Goal: Information Seeking & Learning: Learn about a topic

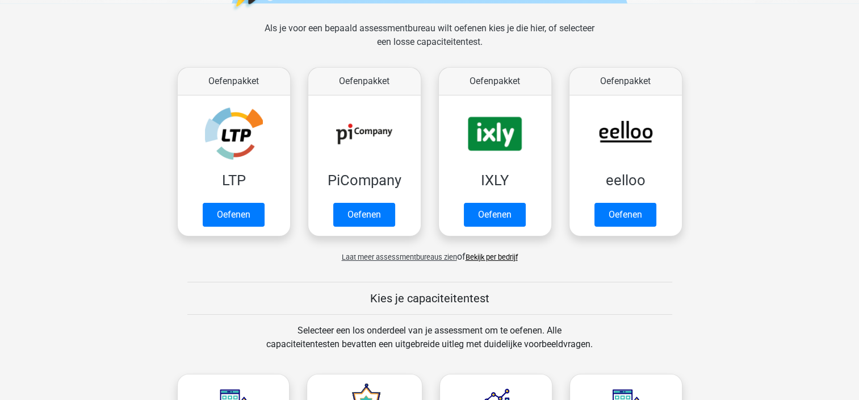
scroll to position [161, 0]
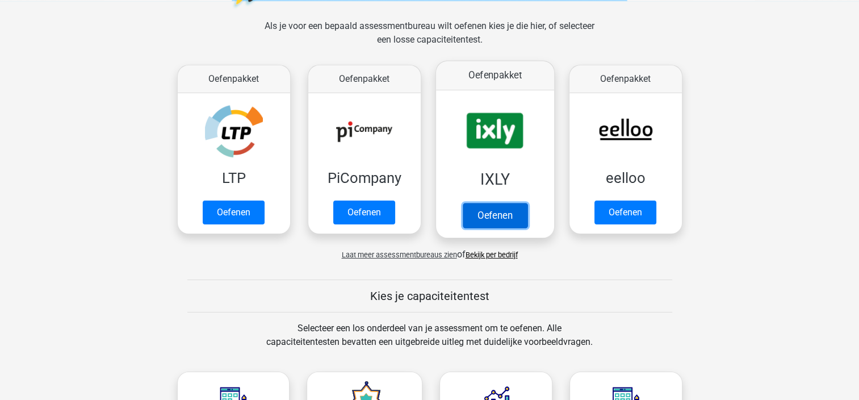
click at [507, 207] on link "Oefenen" at bounding box center [494, 215] width 65 height 25
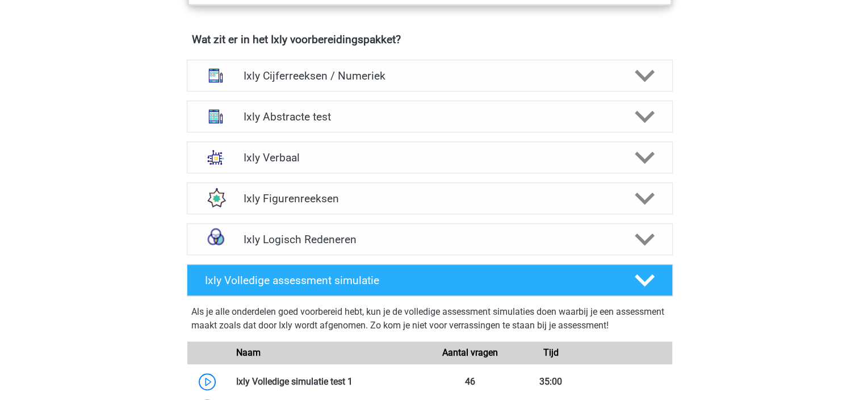
scroll to position [722, 0]
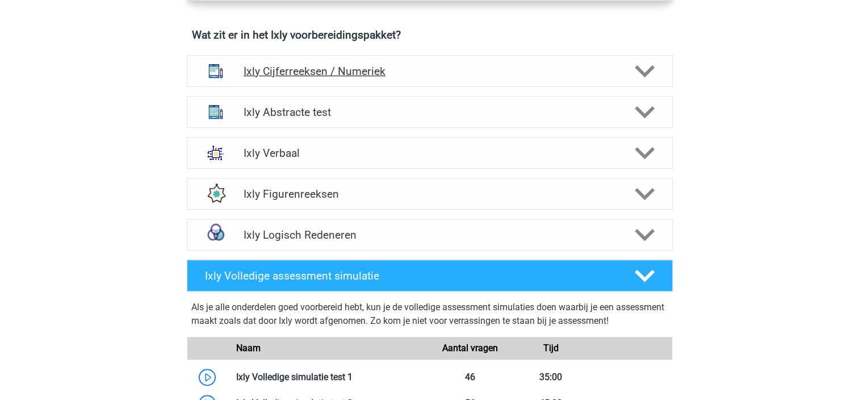
click at [582, 70] on h4 "Ixly Cijferreeksen / Numeriek" at bounding box center [430, 71] width 372 height 13
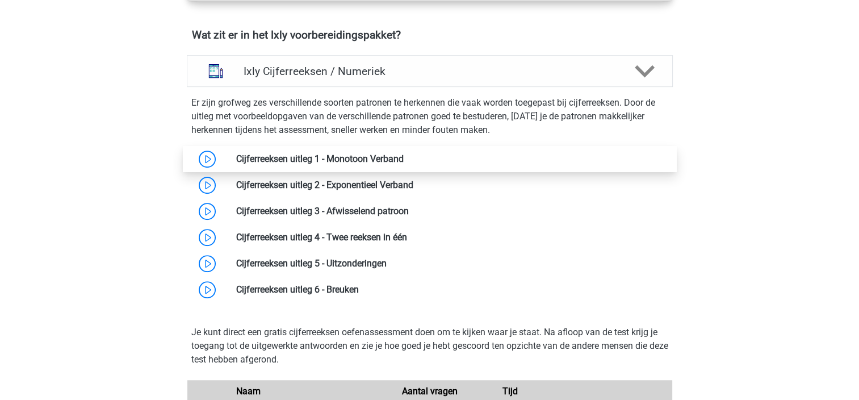
click at [404, 164] on link at bounding box center [404, 158] width 0 height 11
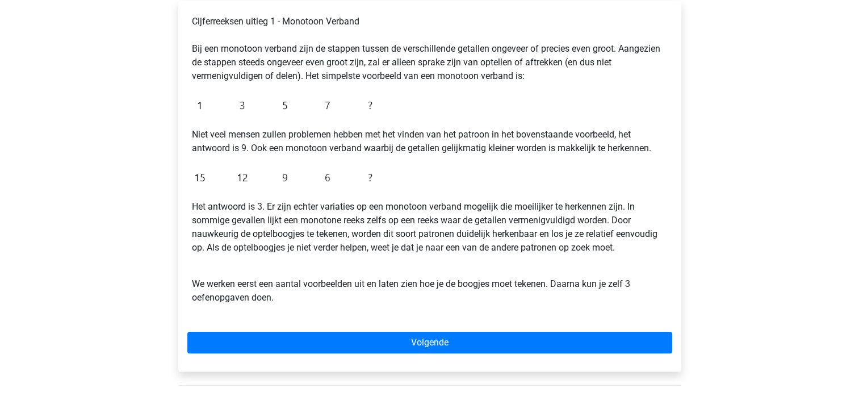
scroll to position [228, 0]
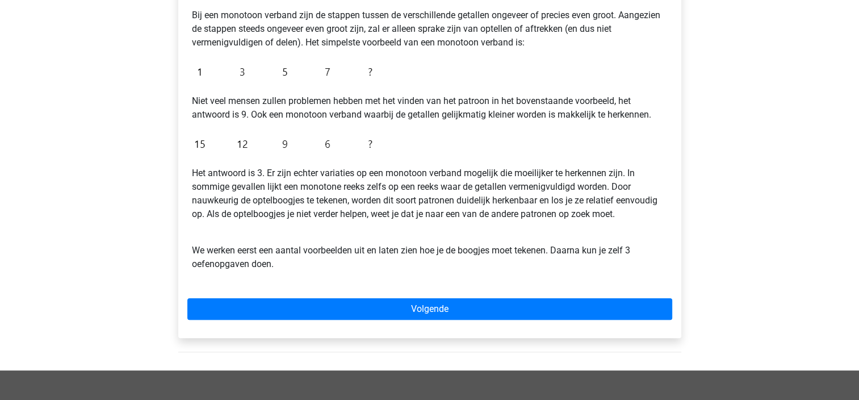
click at [488, 296] on div "Cijferreeksen uitleg 1 - Monotoon Verband Bij een monotoon verband zijn de stap…" at bounding box center [429, 153] width 503 height 370
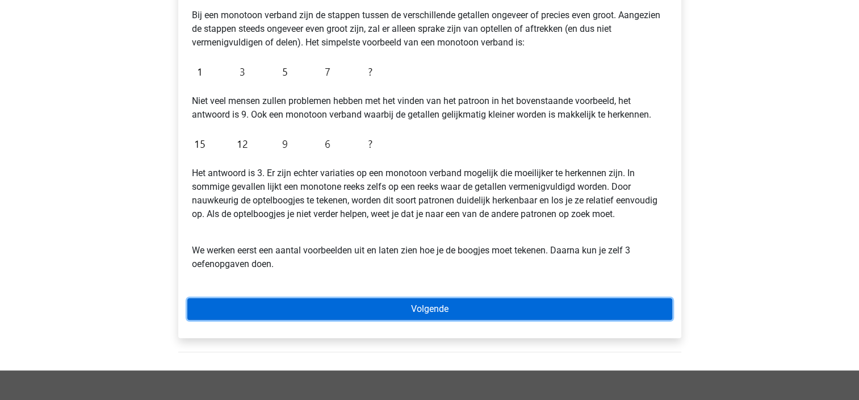
click at [480, 311] on link "Volgende" at bounding box center [429, 309] width 485 height 22
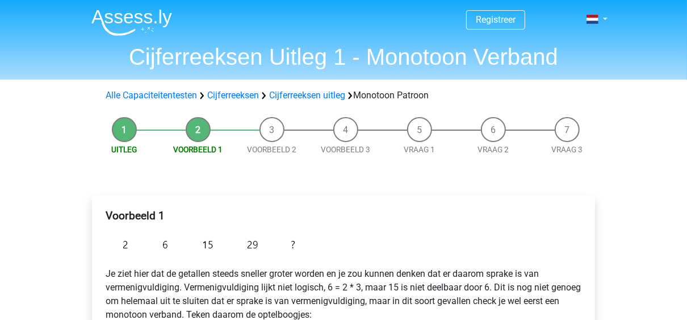
drag, startPoint x: 809, startPoint y: 9, endPoint x: 200, endPoint y: 194, distance: 636.0
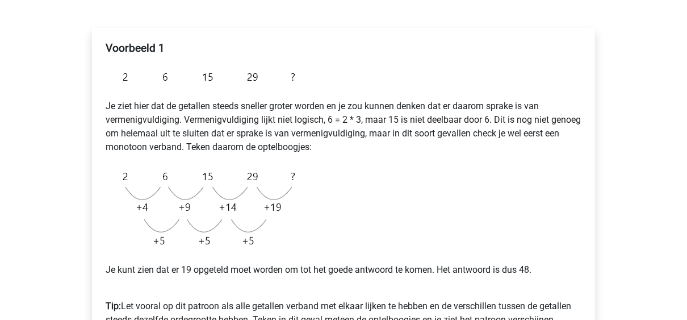
scroll to position [169, 0]
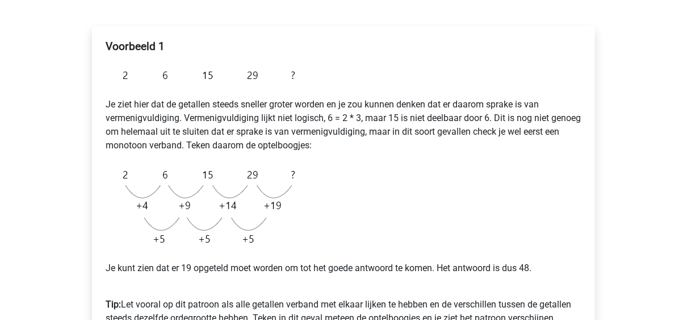
click at [597, 138] on div "Voorbeeld 1 Je ziet hier dat de getallen steeds sneller groter worden en je zou…" at bounding box center [343, 220] width 521 height 434
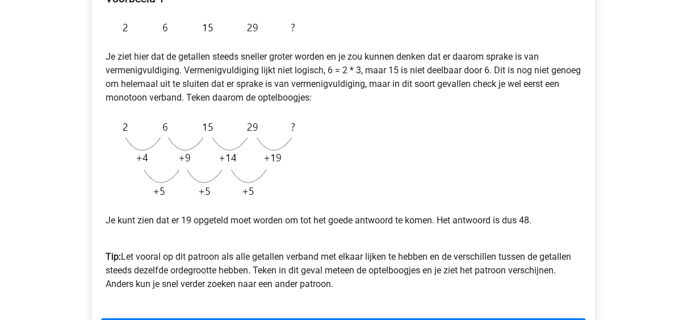
scroll to position [309, 0]
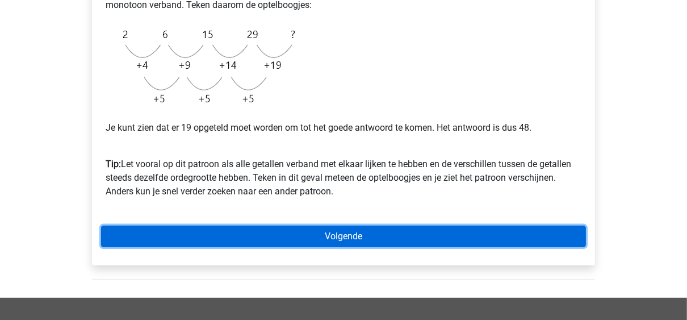
click at [372, 242] on link "Volgende" at bounding box center [343, 236] width 485 height 22
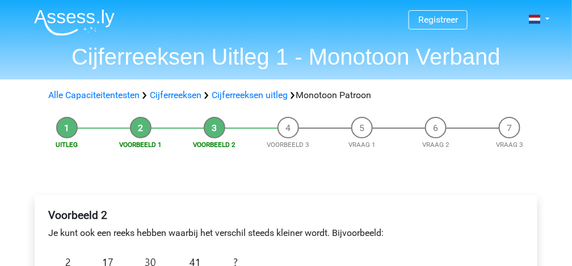
drag, startPoint x: 686, startPoint y: 0, endPoint x: 290, endPoint y: 135, distance: 418.6
click at [290, 135] on li "Voorbeeld 3" at bounding box center [288, 133] width 74 height 33
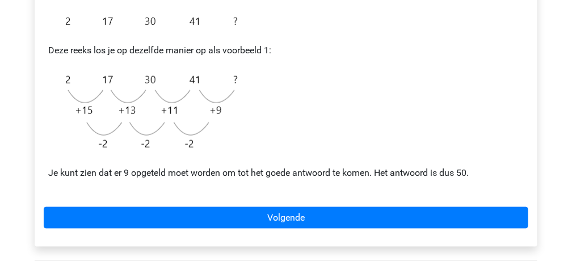
scroll to position [247, 0]
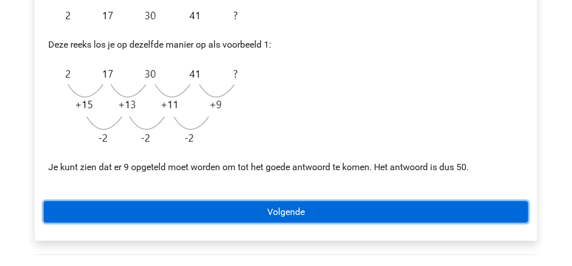
click at [367, 209] on link "Volgende" at bounding box center [286, 213] width 485 height 22
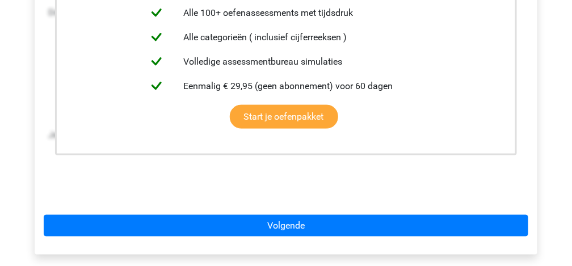
scroll to position [350, 0]
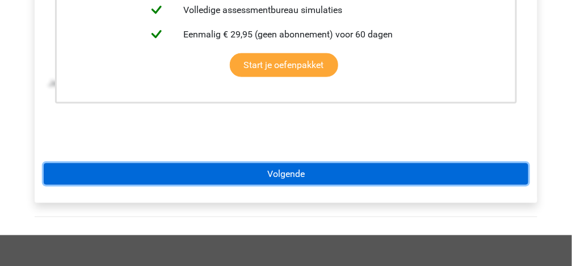
click at [364, 163] on link "Volgende" at bounding box center [286, 174] width 485 height 22
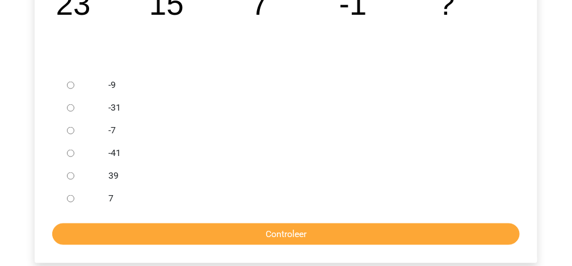
scroll to position [282, 0]
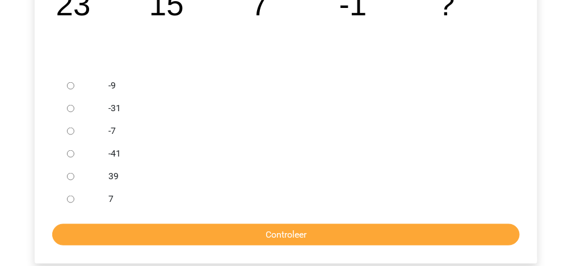
click at [73, 85] on input "-9" at bounding box center [70, 85] width 7 height 7
radio input "true"
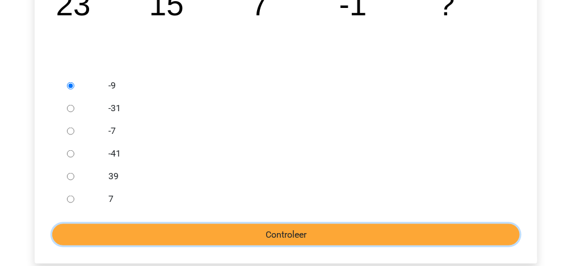
click at [307, 230] on input "Controleer" at bounding box center [286, 235] width 468 height 22
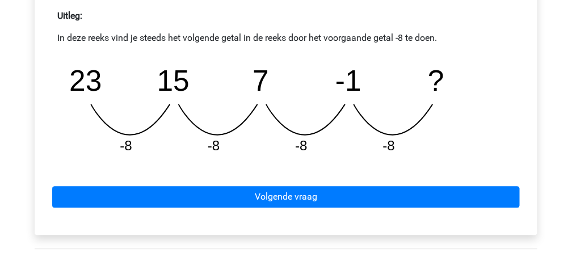
scroll to position [557, 0]
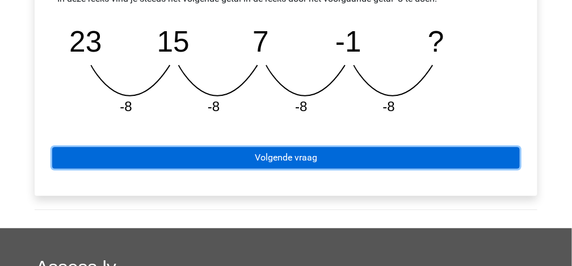
click at [316, 158] on link "Volgende vraag" at bounding box center [286, 158] width 468 height 22
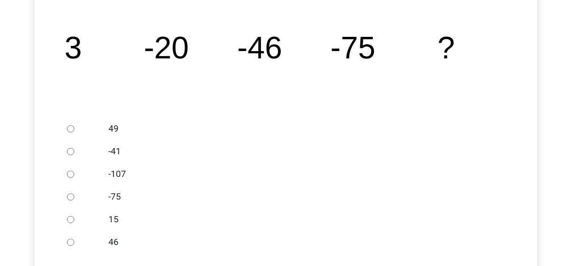
scroll to position [268, 0]
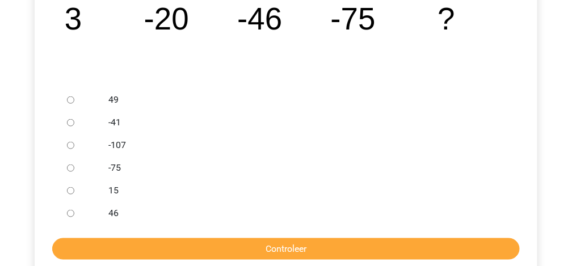
click at [78, 145] on div at bounding box center [80, 145] width 37 height 23
click at [70, 145] on input "-107" at bounding box center [70, 145] width 7 height 7
radio input "true"
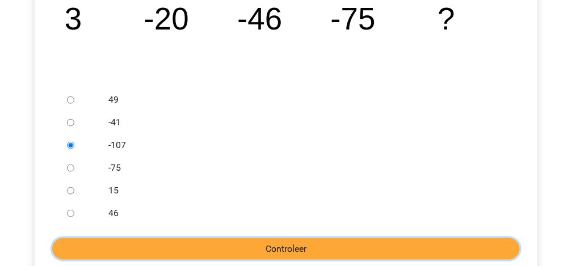
click at [278, 258] on input "Controleer" at bounding box center [286, 249] width 468 height 22
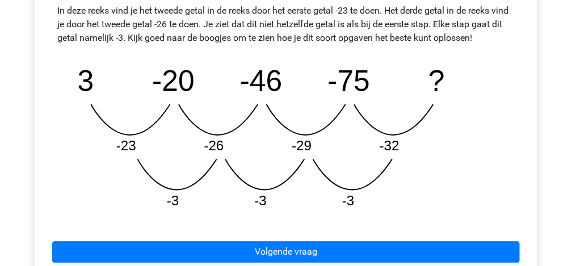
scroll to position [572, 0]
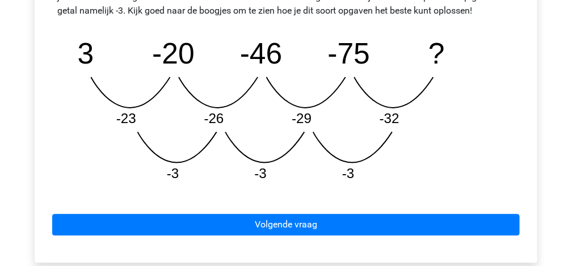
click at [388, 205] on div "Volgende vraag" at bounding box center [286, 222] width 485 height 62
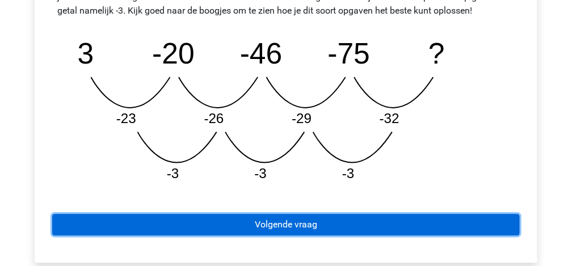
click at [375, 219] on link "Volgende vraag" at bounding box center [286, 225] width 468 height 22
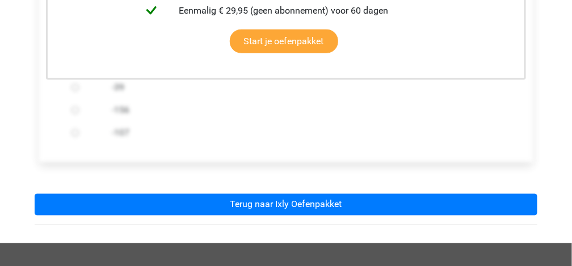
scroll to position [353, 0]
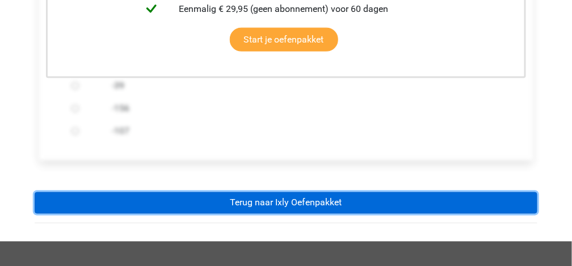
click at [292, 204] on link "Terug naar Ixly Oefenpakket" at bounding box center [286, 203] width 503 height 22
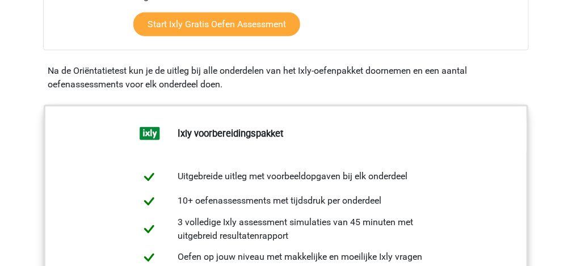
scroll to position [359, 0]
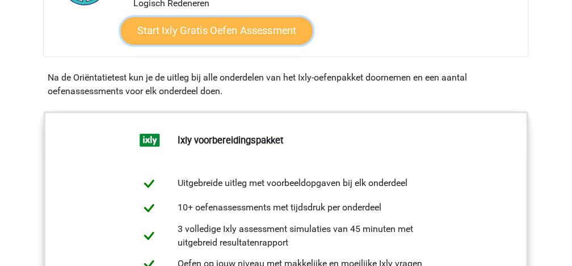
click at [225, 27] on link "Start Ixly Gratis Oefen Assessment" at bounding box center [217, 31] width 192 height 27
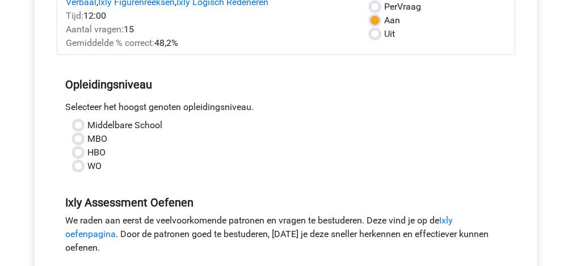
scroll to position [177, 0]
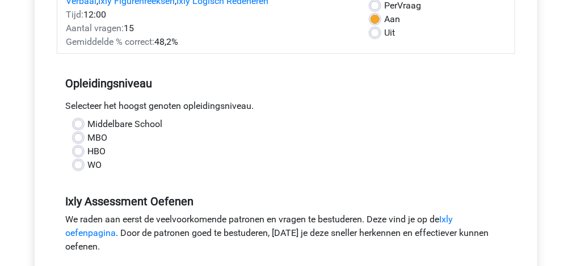
click at [87, 150] on label "HBO" at bounding box center [96, 152] width 18 height 14
click at [79, 150] on input "HBO" at bounding box center [78, 150] width 9 height 11
radio input "true"
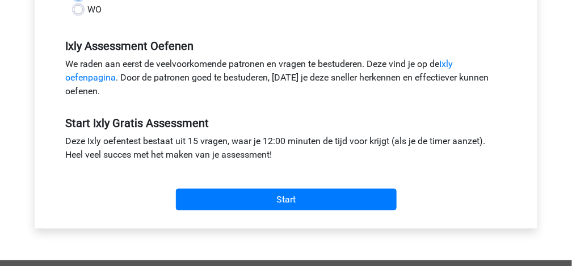
scroll to position [333, 0]
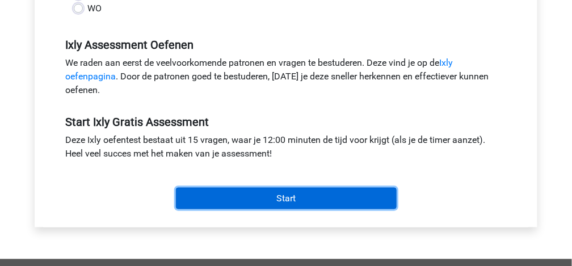
click at [284, 190] on input "Start" at bounding box center [286, 199] width 221 height 22
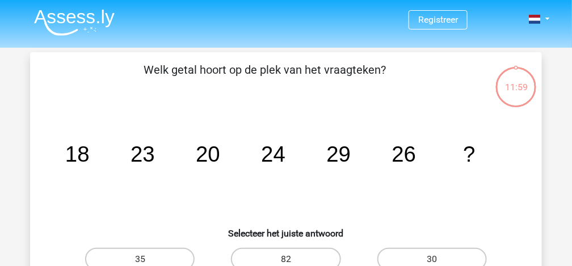
scroll to position [53, 0]
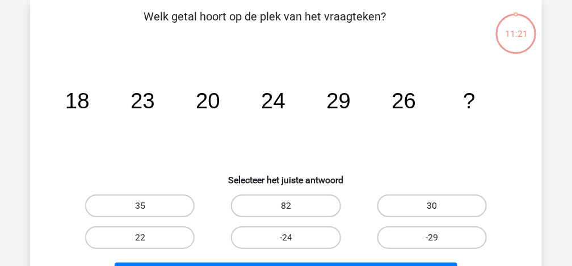
click at [392, 202] on label "30" at bounding box center [432, 206] width 110 height 23
click at [432, 206] on input "30" at bounding box center [435, 209] width 7 height 7
radio input "true"
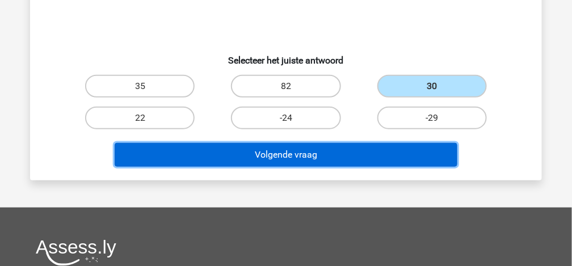
click at [274, 150] on button "Volgende vraag" at bounding box center [286, 155] width 343 height 24
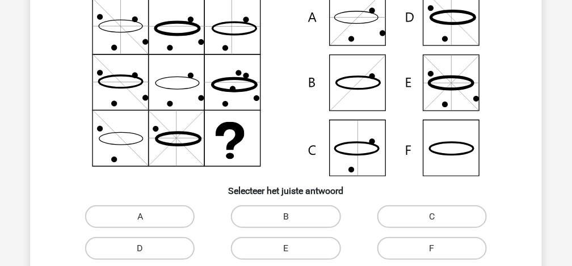
scroll to position [123, 0]
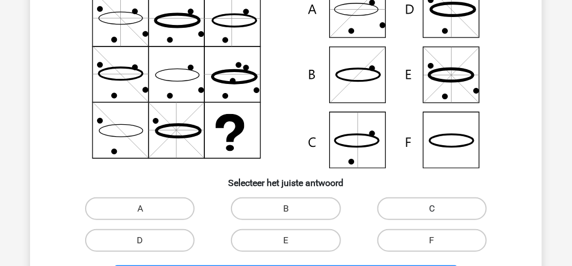
click at [466, 210] on label "C" at bounding box center [432, 209] width 110 height 23
click at [439, 210] on input "C" at bounding box center [435, 212] width 7 height 7
radio input "true"
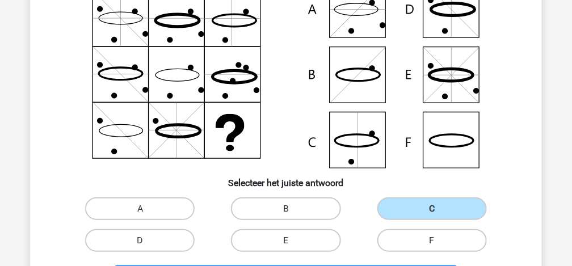
scroll to position [277, 0]
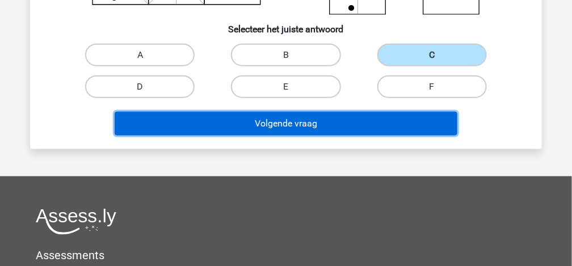
drag, startPoint x: 309, startPoint y: 115, endPoint x: 257, endPoint y: 129, distance: 54.3
click at [257, 129] on button "Volgende vraag" at bounding box center [286, 124] width 343 height 24
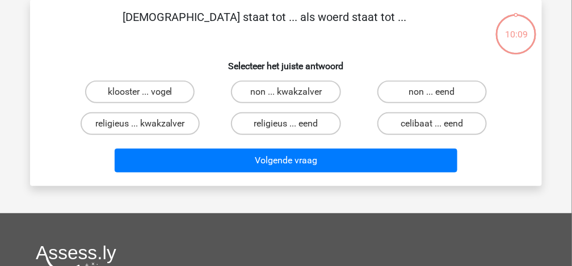
scroll to position [52, 0]
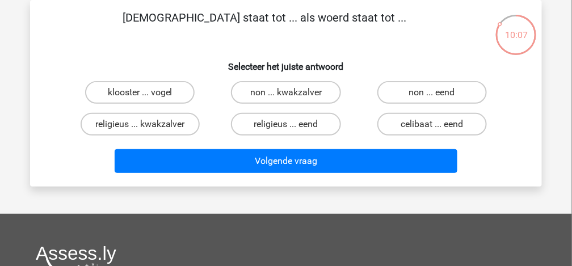
drag, startPoint x: 578, startPoint y: 103, endPoint x: 266, endPoint y: 44, distance: 317.7
click at [266, 44] on div "monnik staat tot ... als woerd staat tot ... Selecteer het juiste antwoord kloo…" at bounding box center [286, 93] width 503 height 169
click at [118, 90] on label "klooster ... vogel" at bounding box center [140, 92] width 110 height 23
click at [140, 93] on input "klooster ... vogel" at bounding box center [143, 96] width 7 height 7
radio input "true"
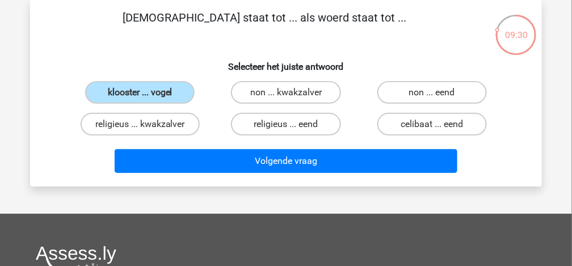
click at [313, 178] on div "monnik staat tot ... als woerd staat tot ... Selecteer het juiste antwoord kloo…" at bounding box center [286, 93] width 512 height 187
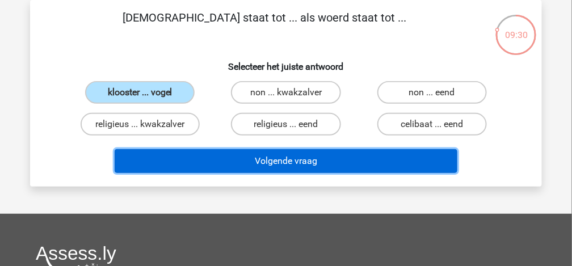
click at [265, 157] on button "Volgende vraag" at bounding box center [286, 161] width 343 height 24
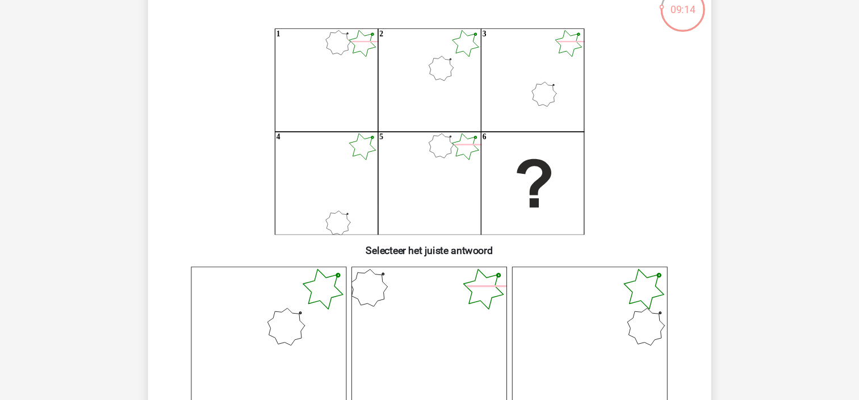
scroll to position [78, 0]
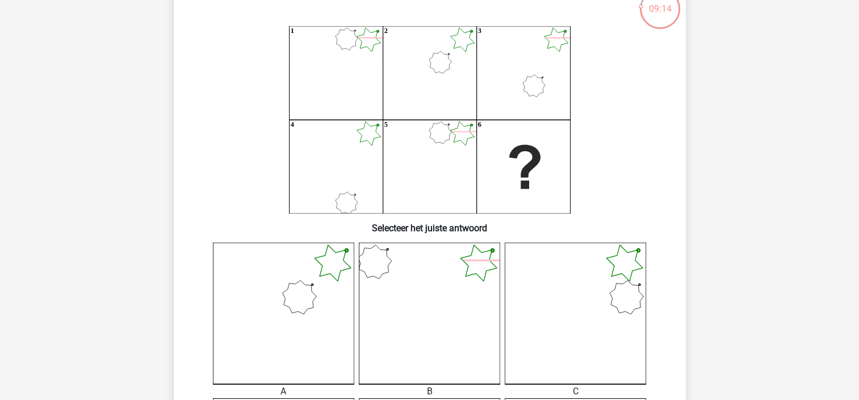
drag, startPoint x: 559, startPoint y: 1, endPoint x: 538, endPoint y: 139, distance: 140.1
click at [538, 139] on icon "1 2 3 4 5 6" at bounding box center [430, 119] width 458 height 187
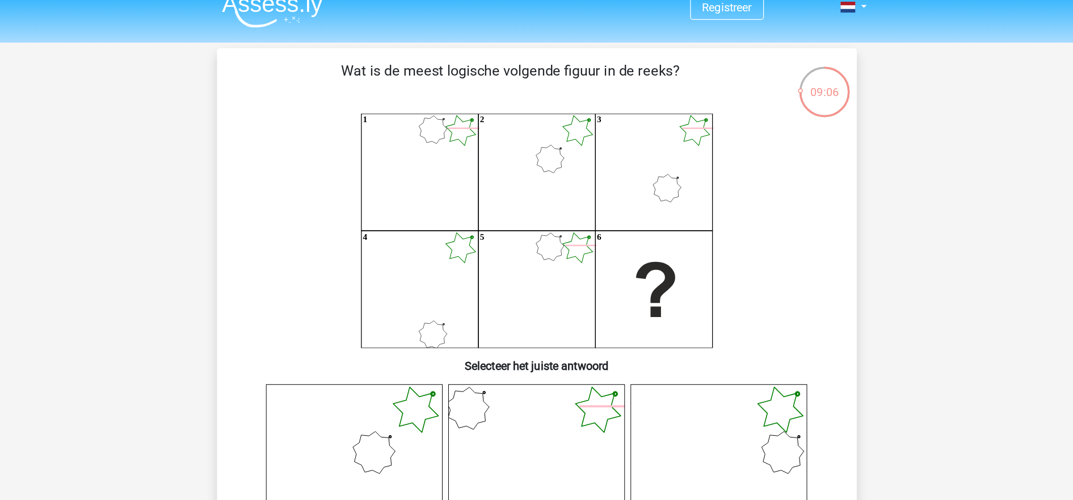
scroll to position [0, 0]
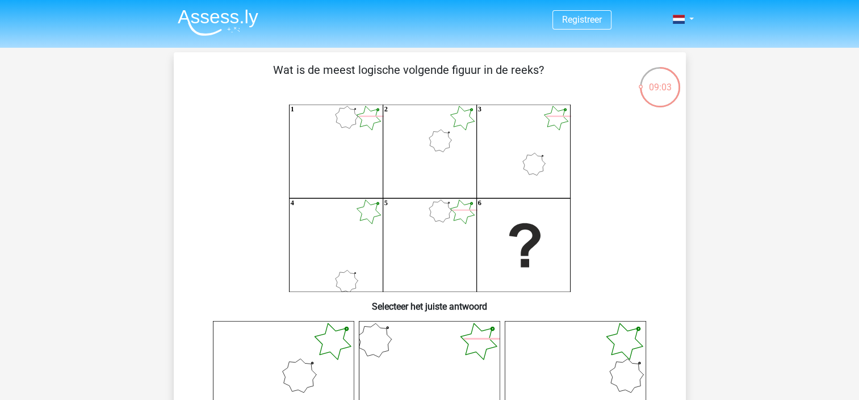
drag, startPoint x: 852, startPoint y: 1, endPoint x: 841, endPoint y: 84, distance: 83.6
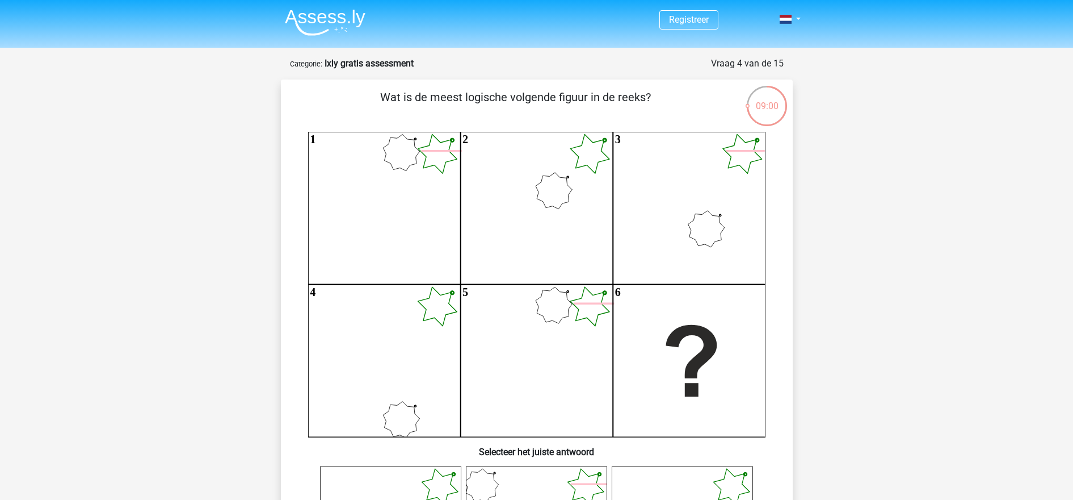
drag, startPoint x: 861, startPoint y: 1, endPoint x: 509, endPoint y: 241, distance: 425.7
click at [509, 241] on icon "1 2 3 4 5 6" at bounding box center [537, 284] width 458 height 305
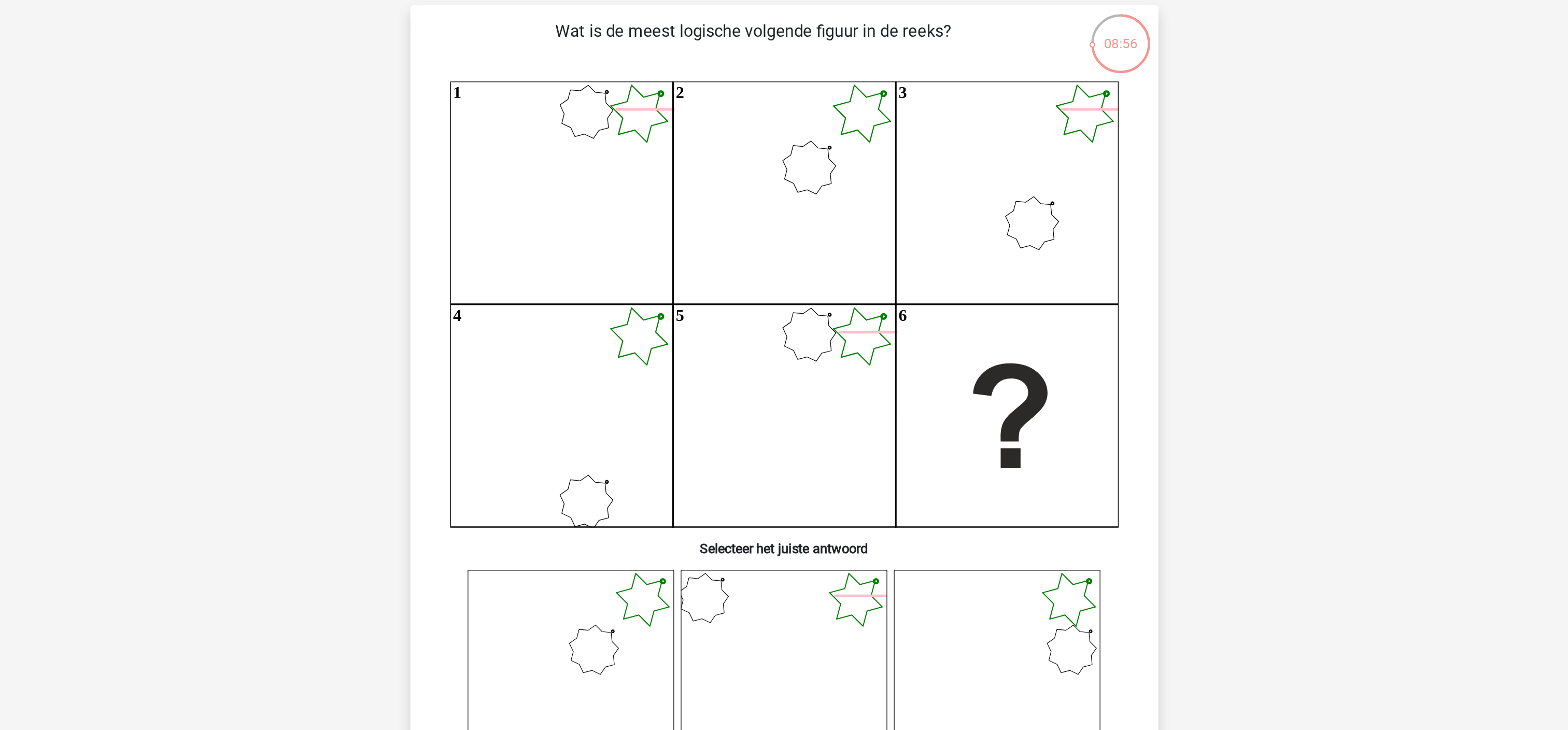
scroll to position [69, 0]
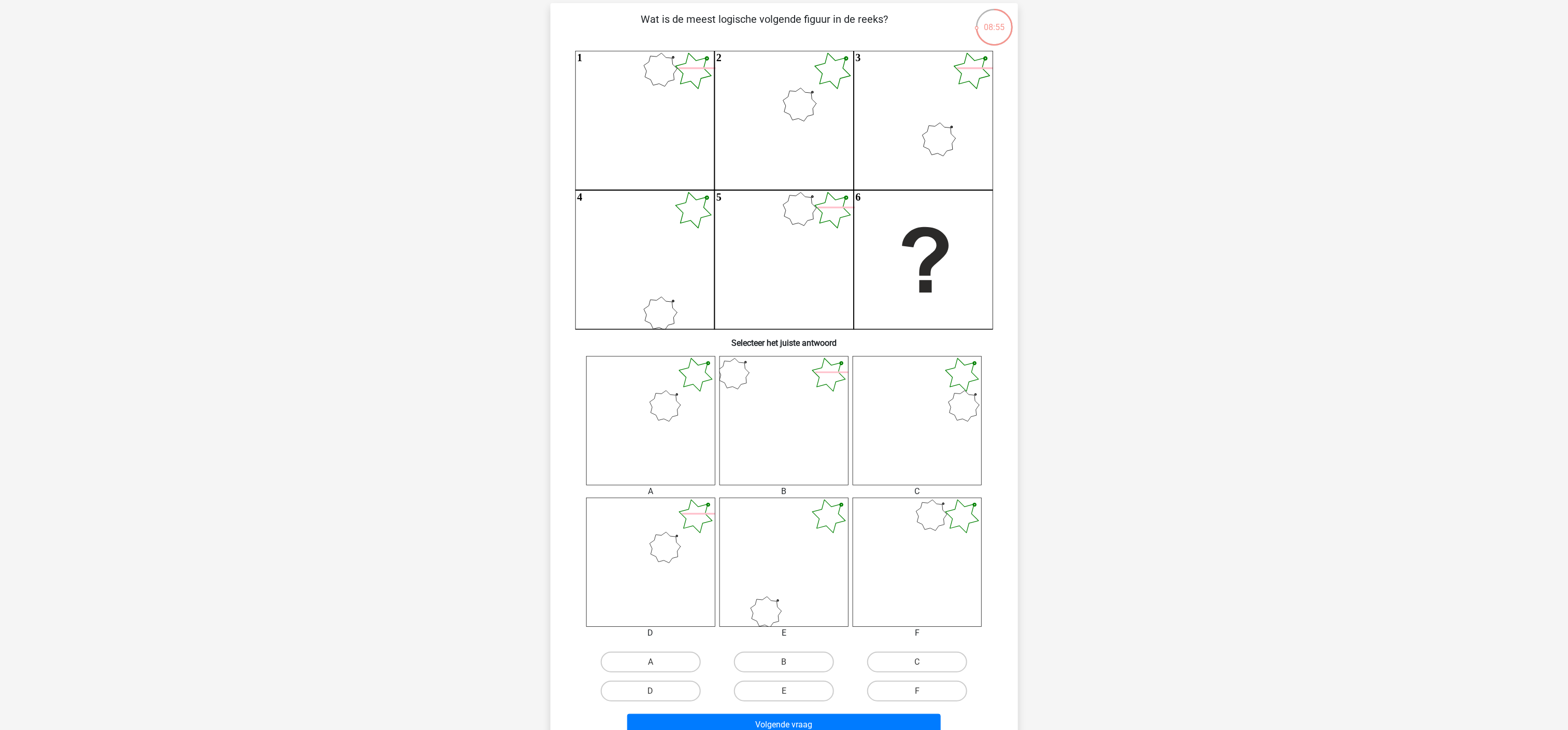
drag, startPoint x: 971, startPoint y: 1, endPoint x: 532, endPoint y: 333, distance: 550.4
click at [522, 243] on div "Registreer" at bounding box center [784, 489] width 1568 height 1116
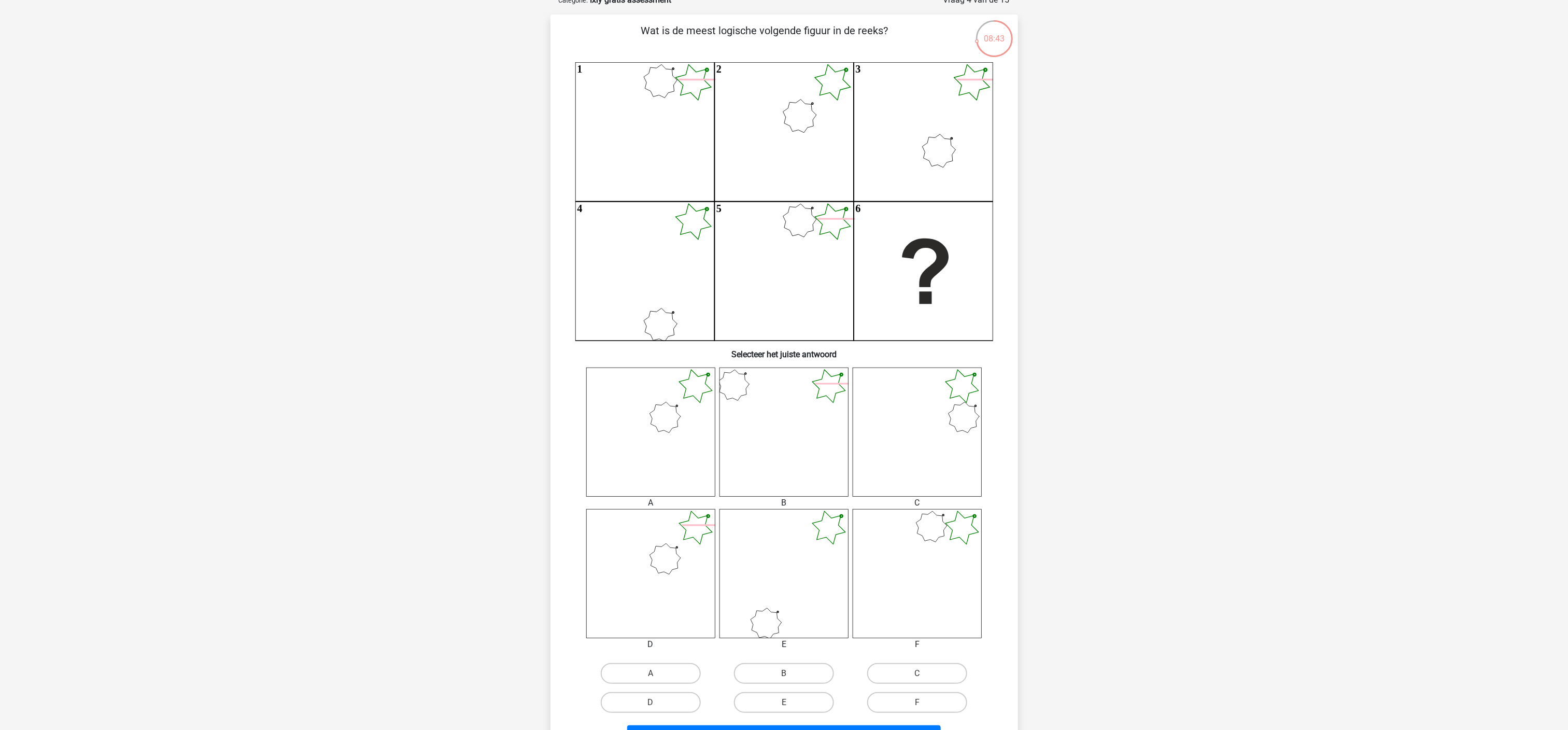
scroll to position [63, 0]
click at [522, 243] on label "F" at bounding box center [918, 698] width 100 height 21
click at [522, 243] on input "F" at bounding box center [921, 701] width 6 height 6
radio input "true"
click at [522, 243] on html "Registreer" at bounding box center [784, 495] width 1568 height 1116
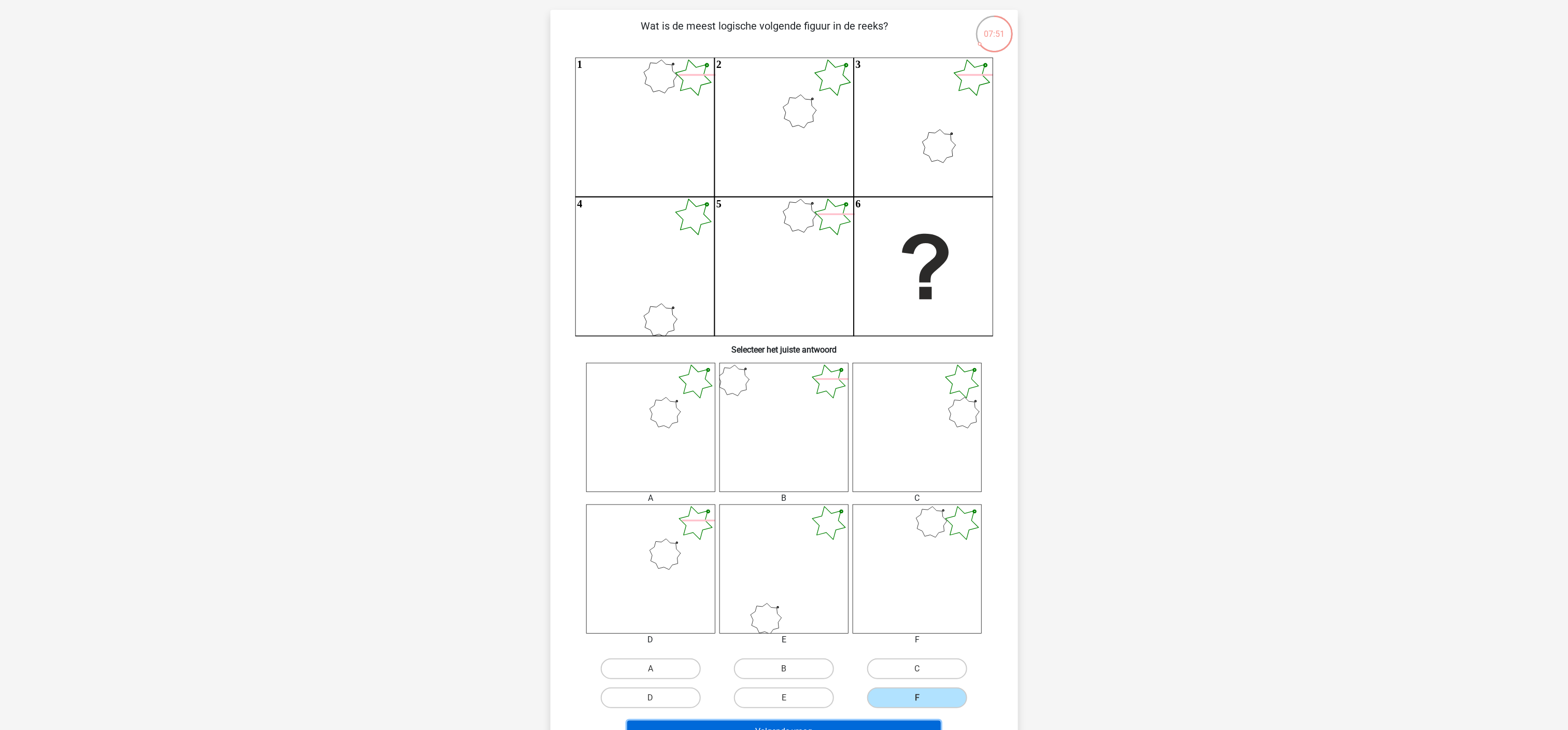
click at [522, 243] on button "Volgende vraag" at bounding box center [784, 732] width 313 height 22
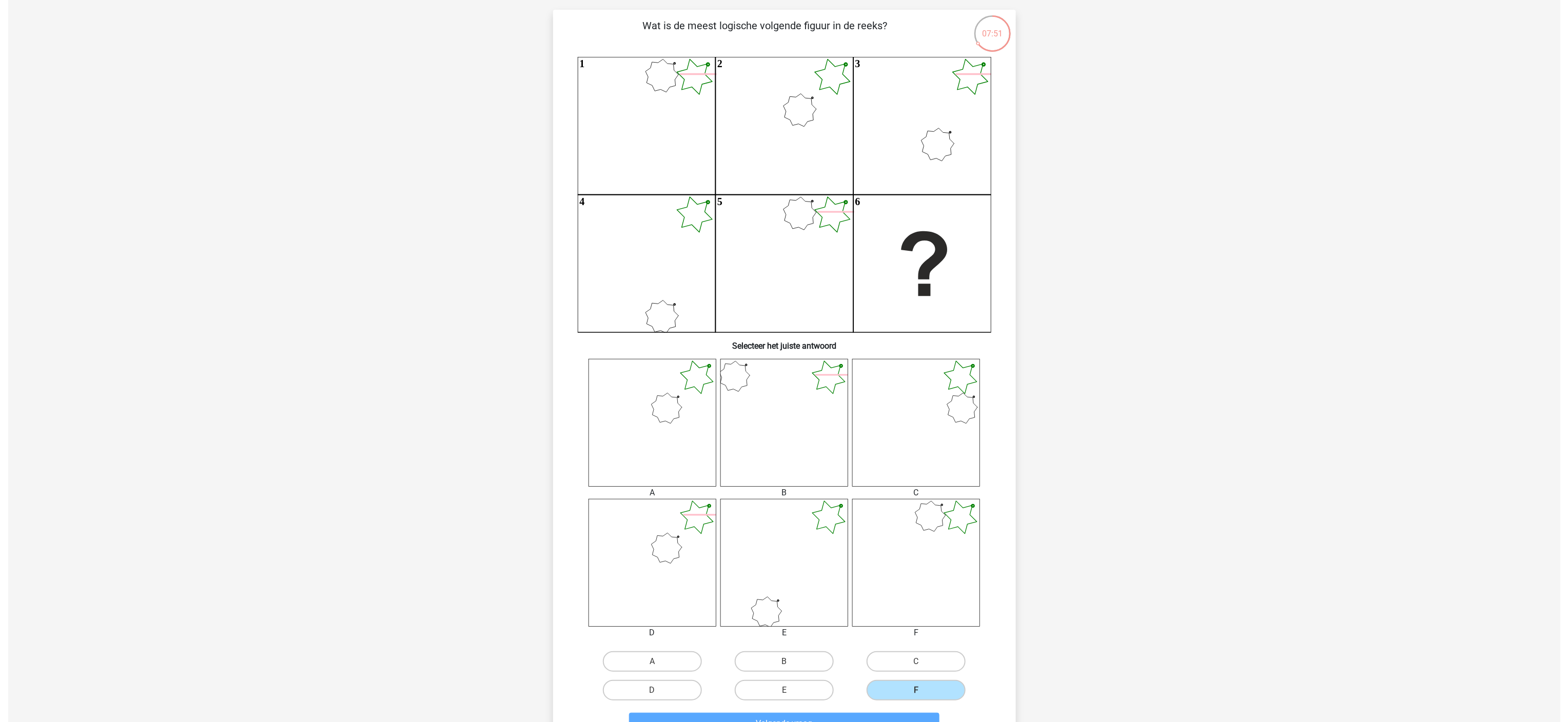
scroll to position [0, 0]
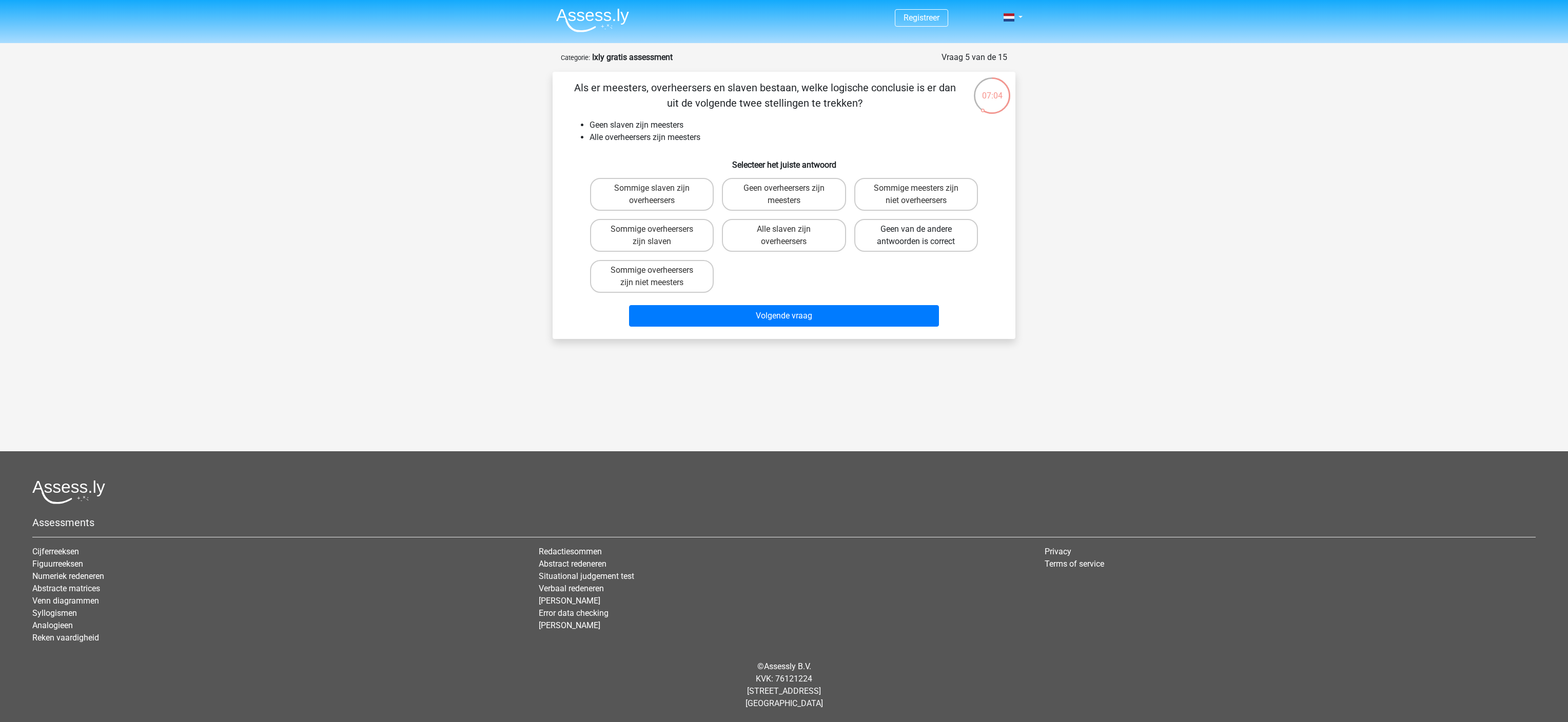
click at [517, 229] on label "Geen van de andere antwoorden is correct" at bounding box center [915, 235] width 124 height 33
click at [517, 230] on input "Geen van de andere antwoorden is correct" at bounding box center [918, 232] width 6 height 6
radio input "true"
click at [517, 240] on button "Volgende vraag" at bounding box center [784, 316] width 310 height 22
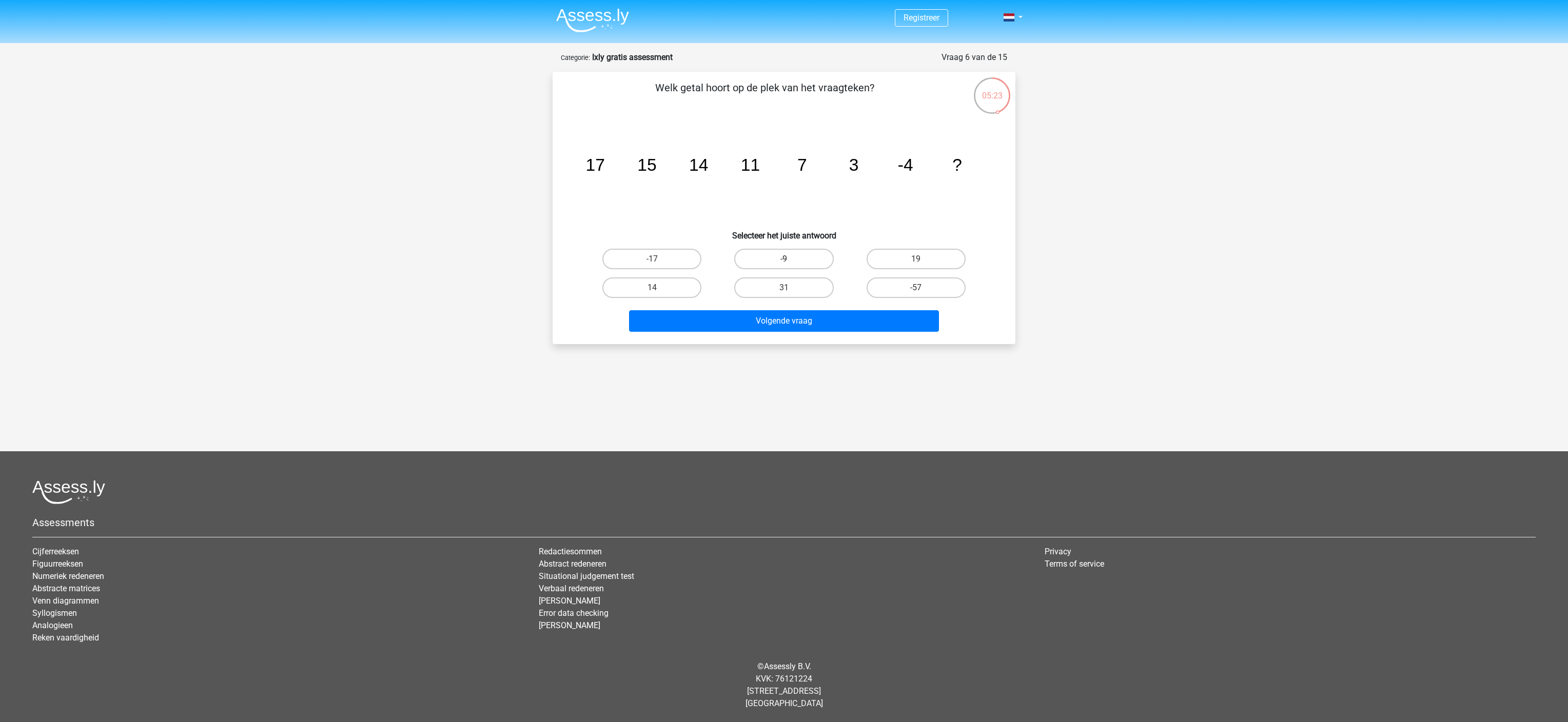
click at [517, 240] on label "-9" at bounding box center [784, 258] width 99 height 21
click at [517, 240] on input "-9" at bounding box center [786, 262] width 6 height 6
radio input "true"
click at [517, 240] on button "Volgende vraag" at bounding box center [784, 321] width 310 height 22
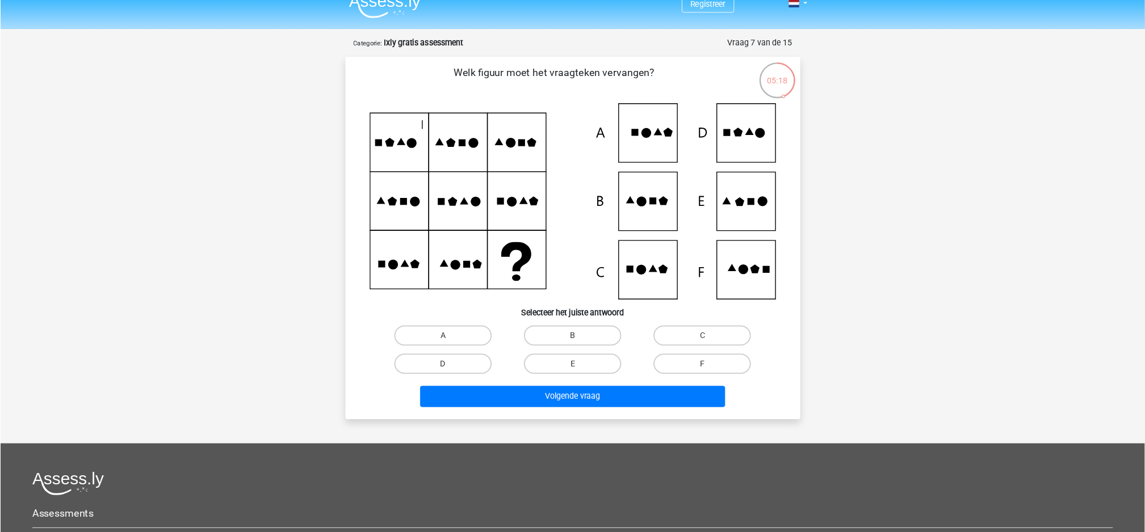
scroll to position [15, 0]
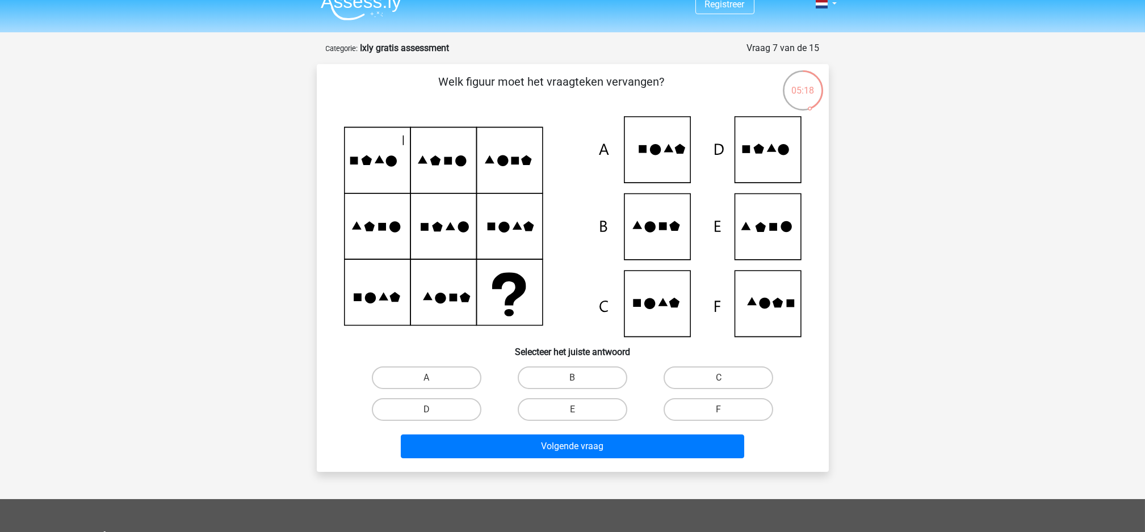
drag, startPoint x: 1504, startPoint y: 7, endPoint x: 266, endPoint y: 268, distance: 1264.8
click at [266, 266] on div "Registreer" at bounding box center [572, 392] width 1145 height 815
click at [552, 266] on label "E" at bounding box center [573, 409] width 110 height 23
click at [572, 266] on input "E" at bounding box center [575, 413] width 7 height 7
radio input "true"
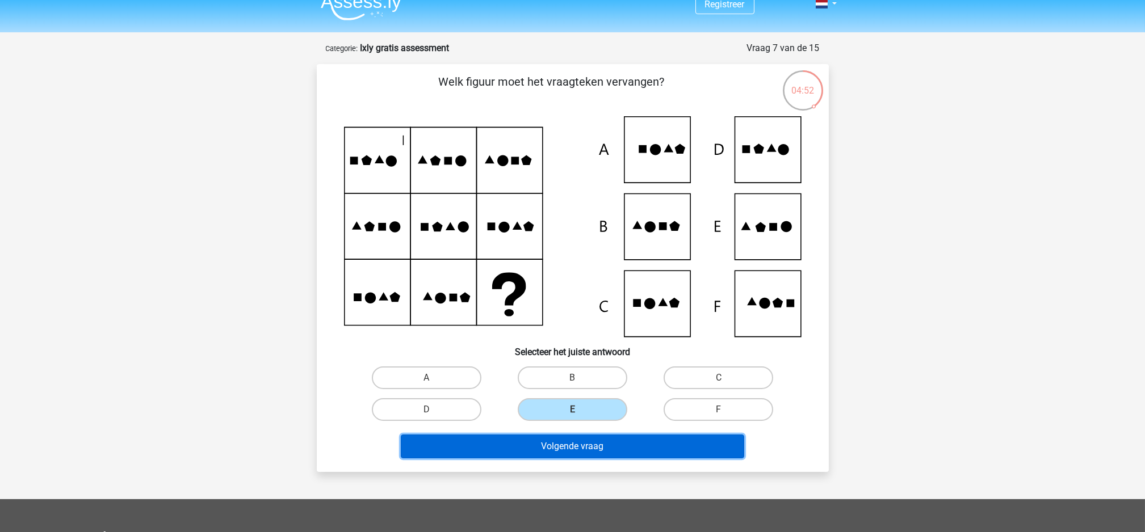
click at [572, 266] on button "Volgende vraag" at bounding box center [572, 447] width 343 height 24
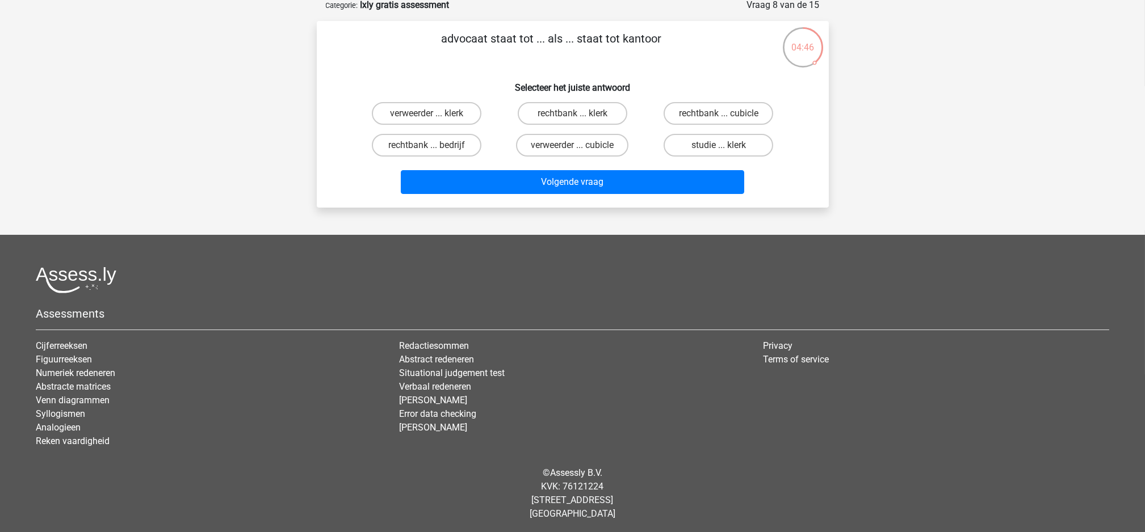
scroll to position [0, 0]
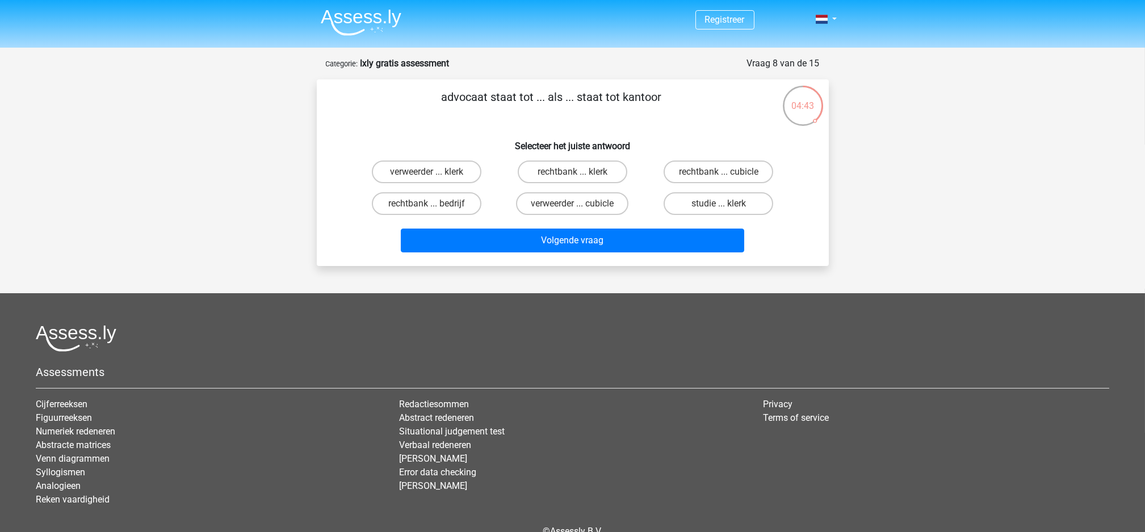
drag, startPoint x: 450, startPoint y: 95, endPoint x: 684, endPoint y: 104, distance: 234.6
click at [572, 104] on p "advocaat staat tot ... als ... staat tot kantoor" at bounding box center [551, 106] width 433 height 34
click at [572, 112] on p "advocaat staat tot ... als ... staat tot kantoor" at bounding box center [551, 106] width 433 height 34
click at [438, 202] on label "rechtbank ... bedrijf" at bounding box center [427, 203] width 110 height 23
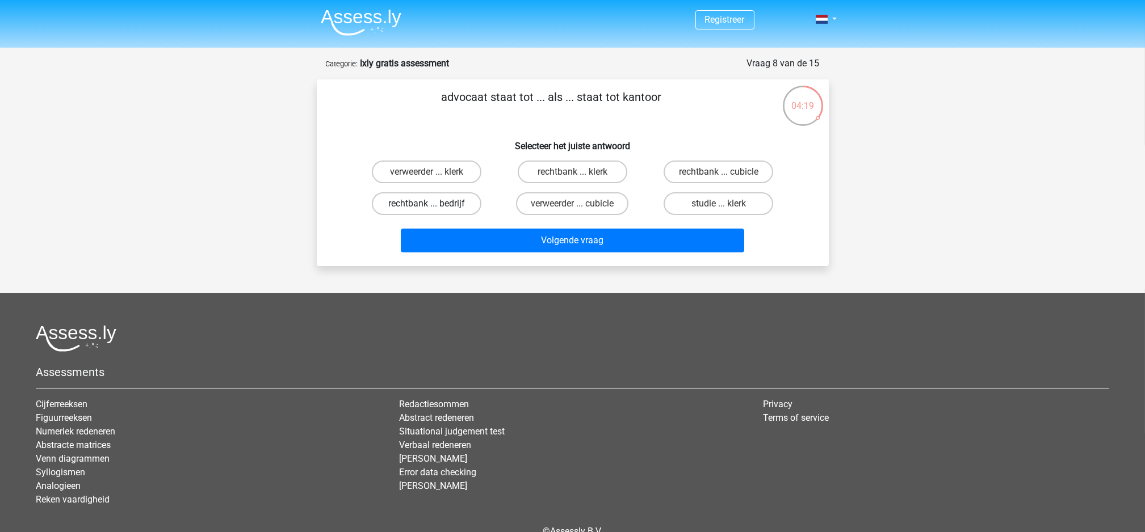
click at [434, 204] on input "rechtbank ... bedrijf" at bounding box center [429, 207] width 7 height 7
radio input "true"
click at [537, 167] on label "rechtbank ... klerk" at bounding box center [573, 172] width 110 height 23
click at [572, 172] on input "rechtbank ... klerk" at bounding box center [575, 175] width 7 height 7
radio input "true"
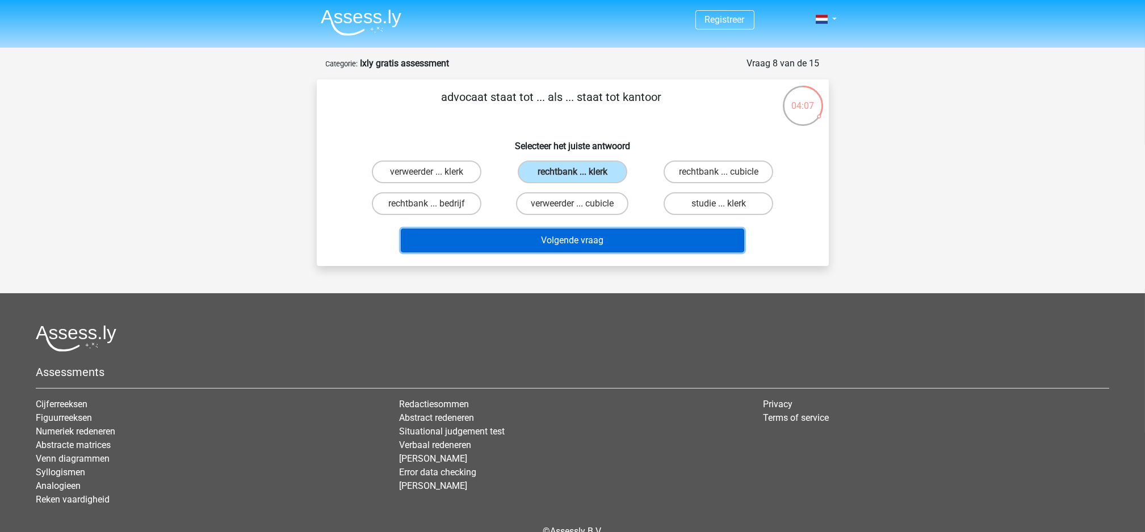
click at [546, 240] on button "Volgende vraag" at bounding box center [572, 241] width 343 height 24
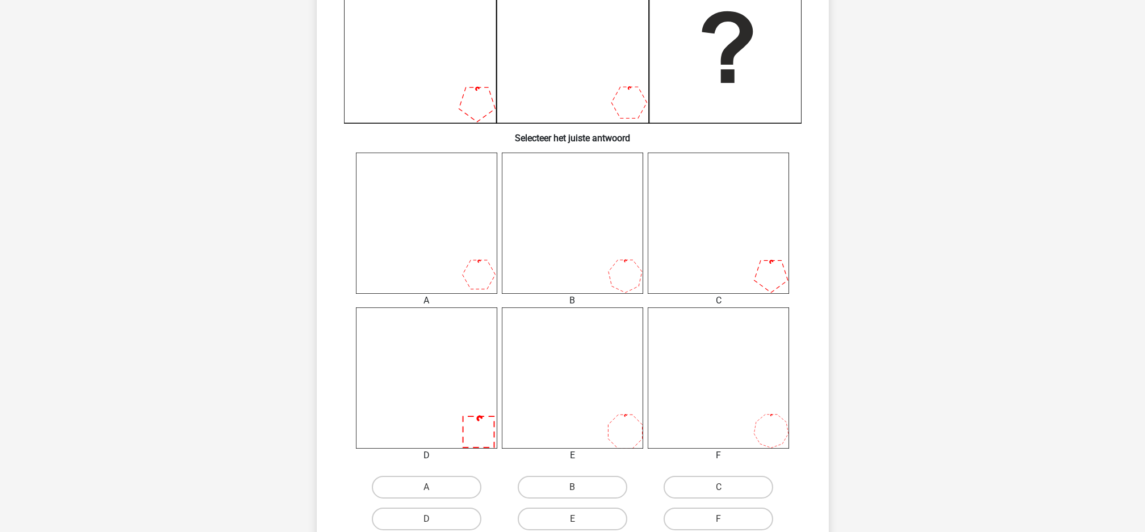
scroll to position [371, 0]
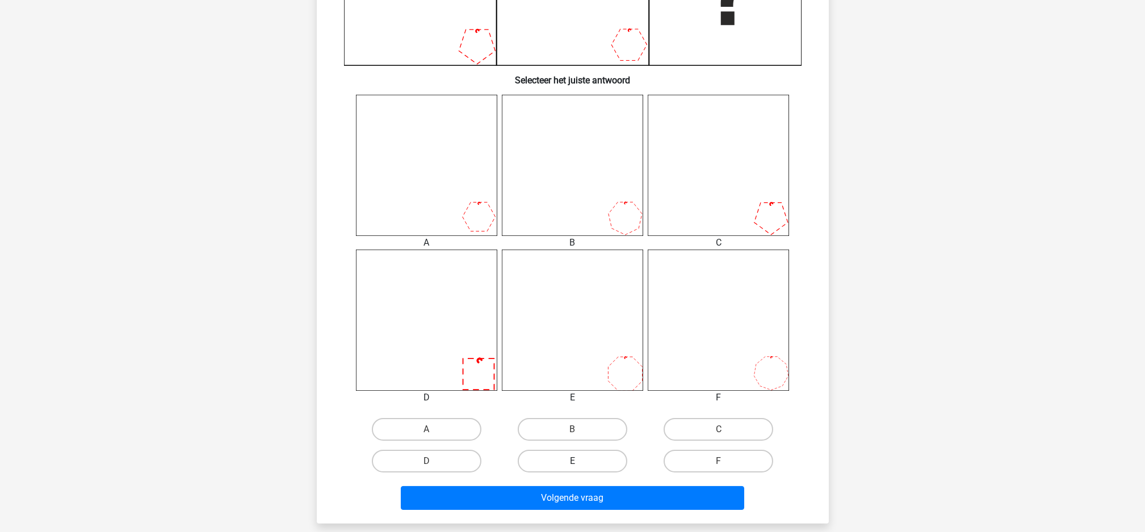
click at [572, 266] on label "E" at bounding box center [573, 461] width 110 height 23
click at [572, 266] on input "E" at bounding box center [575, 465] width 7 height 7
radio input "true"
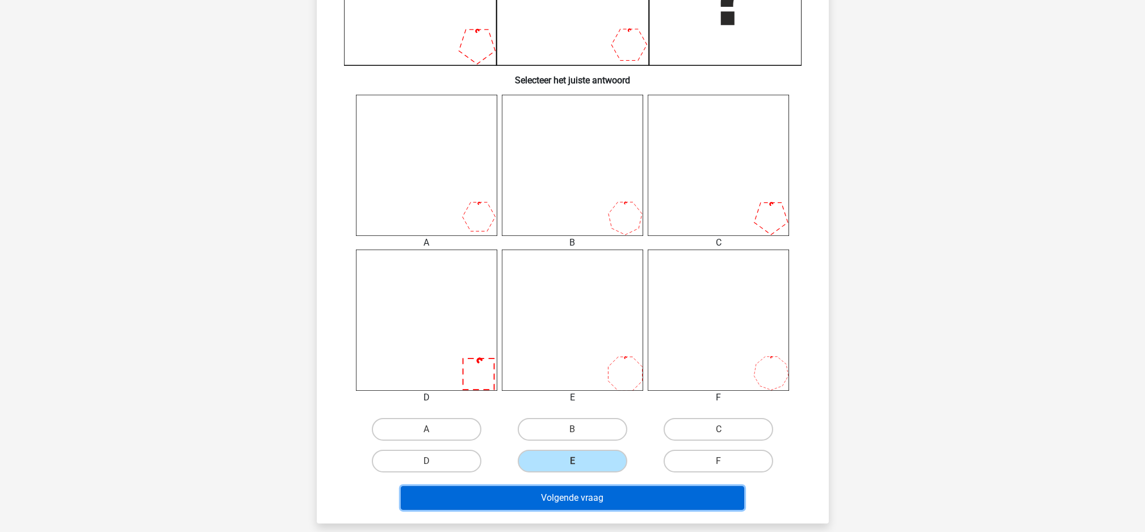
click at [572, 266] on button "Volgende vraag" at bounding box center [572, 498] width 343 height 24
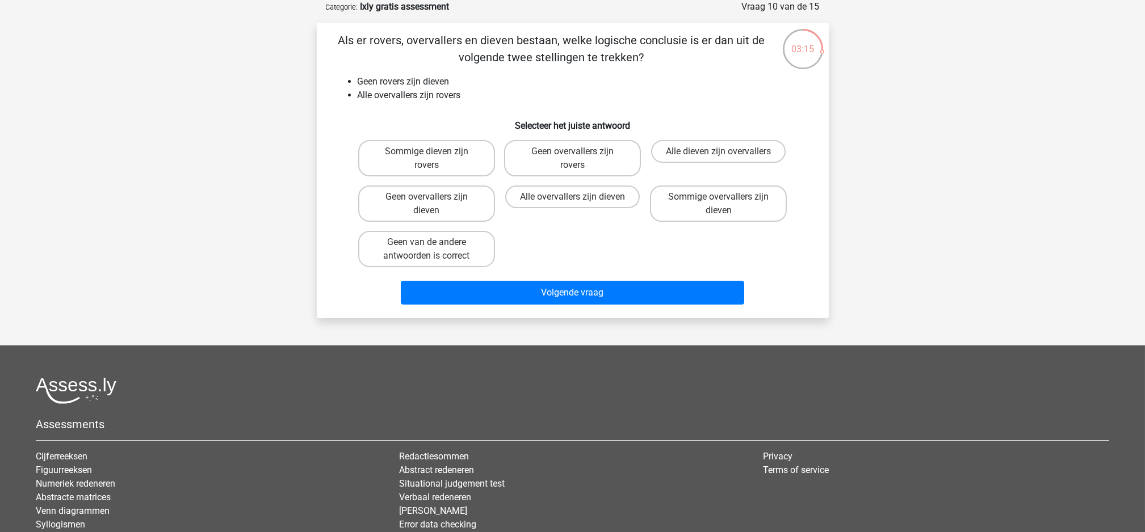
scroll to position [0, 0]
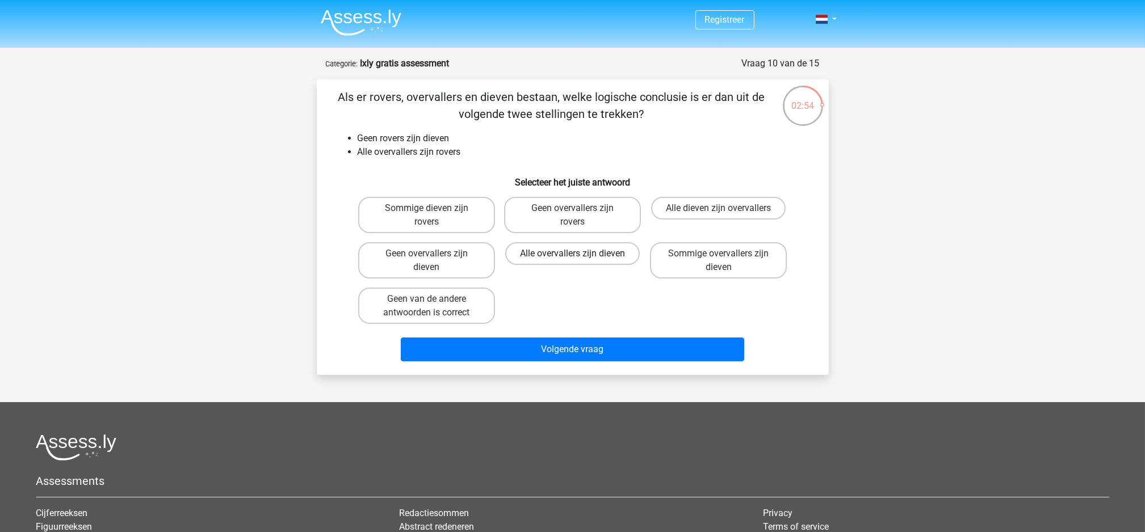
click at [566, 260] on label "Alle overvallers zijn dieven" at bounding box center [572, 253] width 135 height 23
click at [572, 260] on input "Alle overvallers zijn dieven" at bounding box center [575, 257] width 7 height 7
radio input "true"
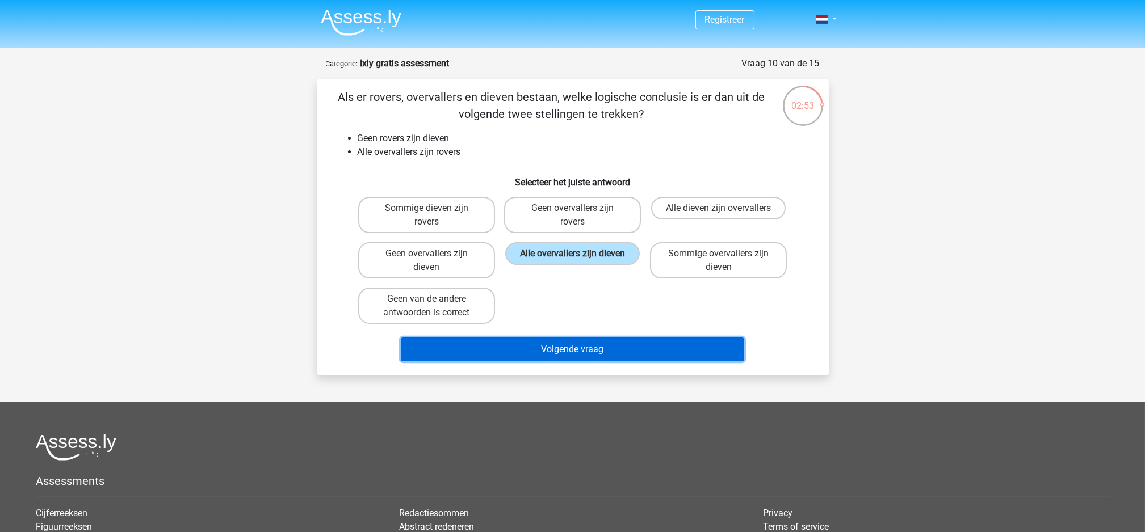
click at [561, 266] on button "Volgende vraag" at bounding box center [572, 350] width 343 height 24
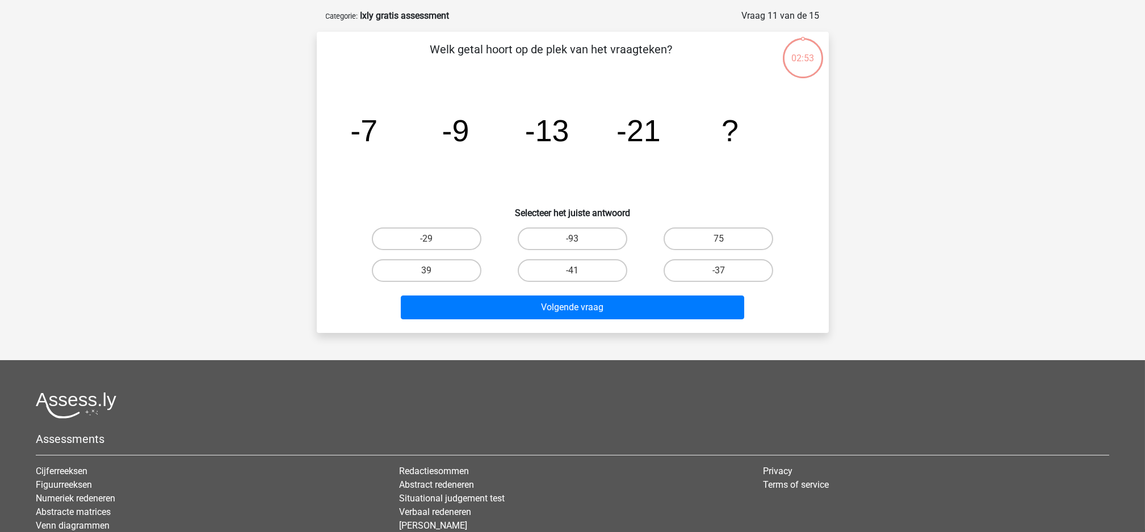
scroll to position [57, 0]
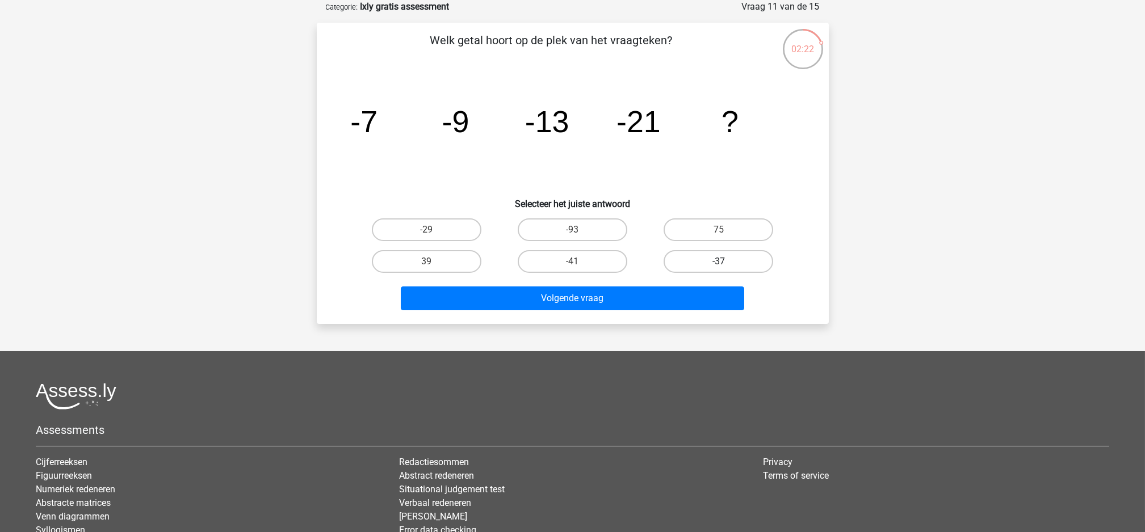
click at [572, 257] on label "-37" at bounding box center [719, 261] width 110 height 23
click at [572, 262] on input "-37" at bounding box center [722, 265] width 7 height 7
radio input "true"
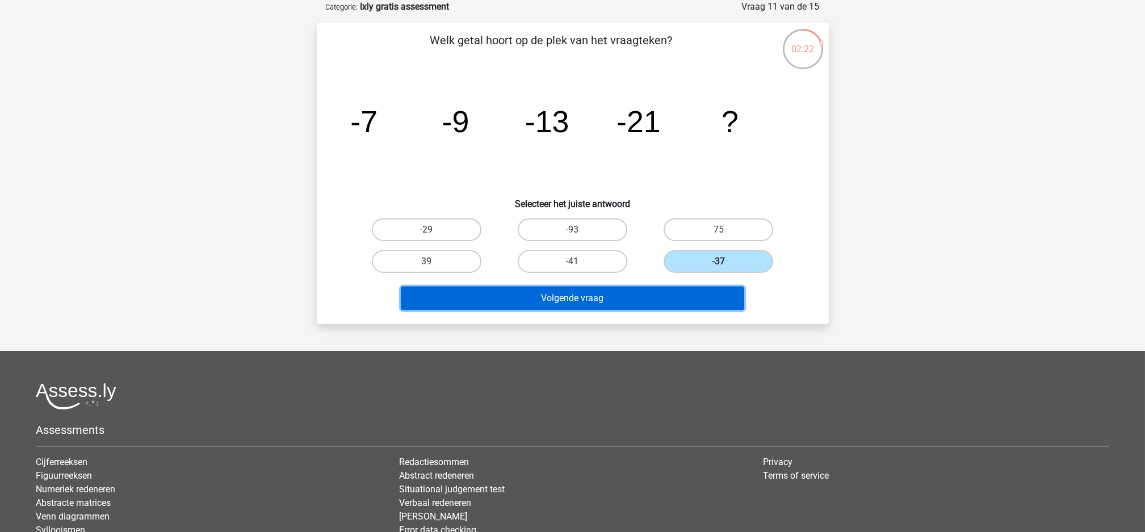
click at [572, 266] on button "Volgende vraag" at bounding box center [572, 299] width 343 height 24
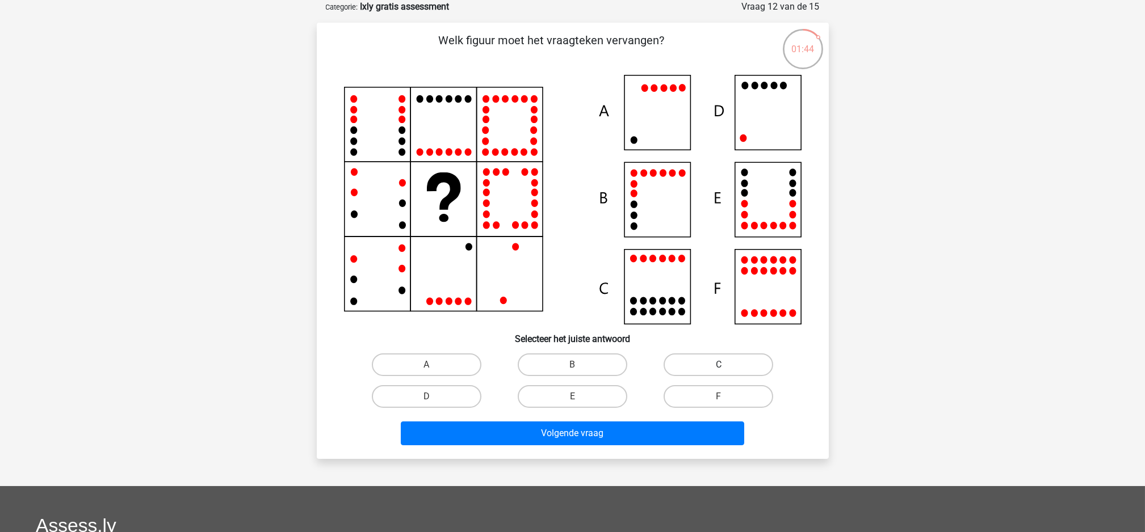
click at [572, 266] on label "C" at bounding box center [719, 365] width 110 height 23
click at [572, 266] on input "C" at bounding box center [722, 368] width 7 height 7
radio input "true"
click at [572, 266] on label "C" at bounding box center [719, 365] width 110 height 23
click at [572, 266] on input "C" at bounding box center [722, 368] width 7 height 7
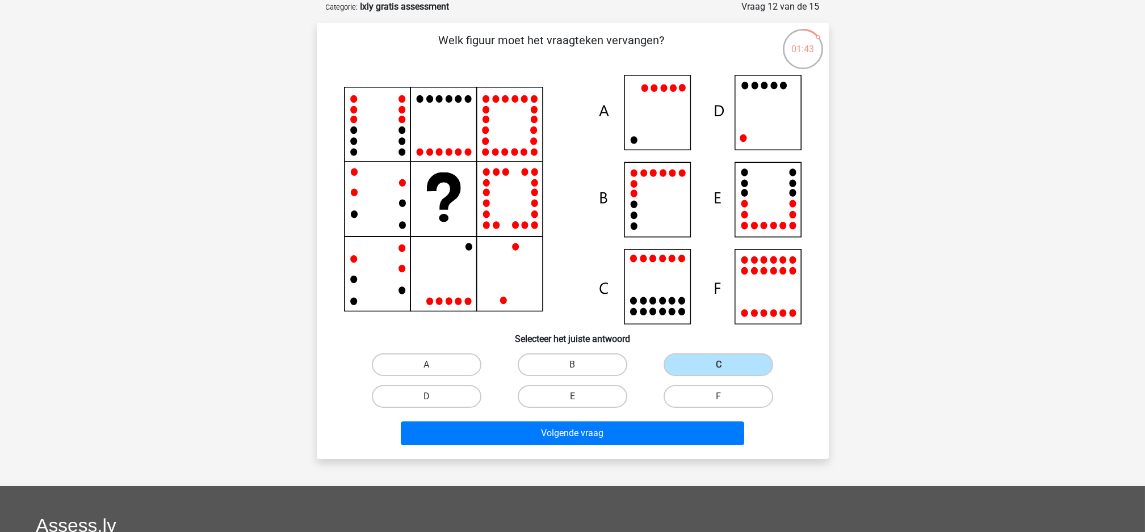
click at [543, 266] on div "Welk figuur moet het vraagteken vervangen?" at bounding box center [573, 241] width 512 height 437
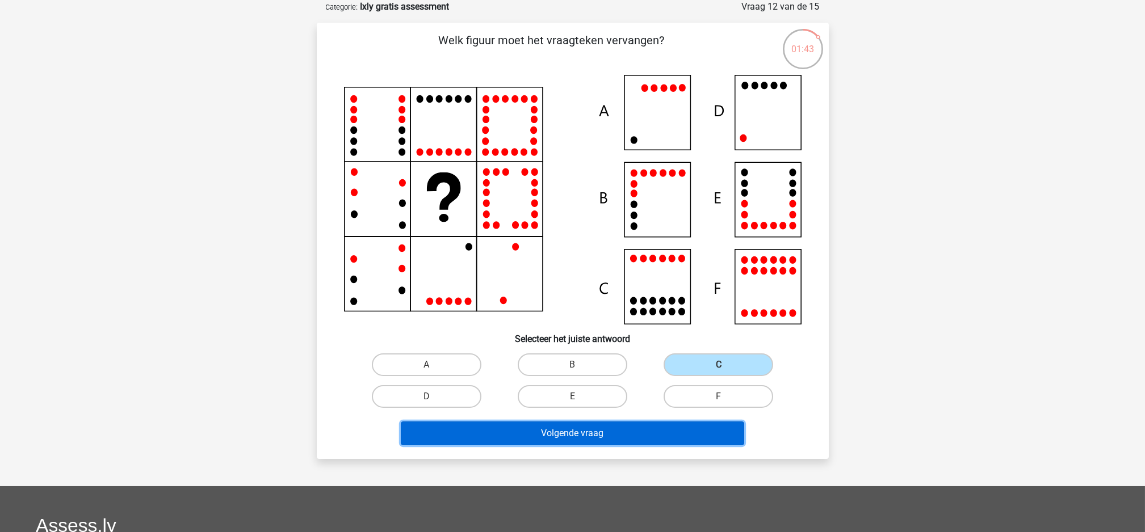
click at [522, 266] on button "Volgende vraag" at bounding box center [572, 434] width 343 height 24
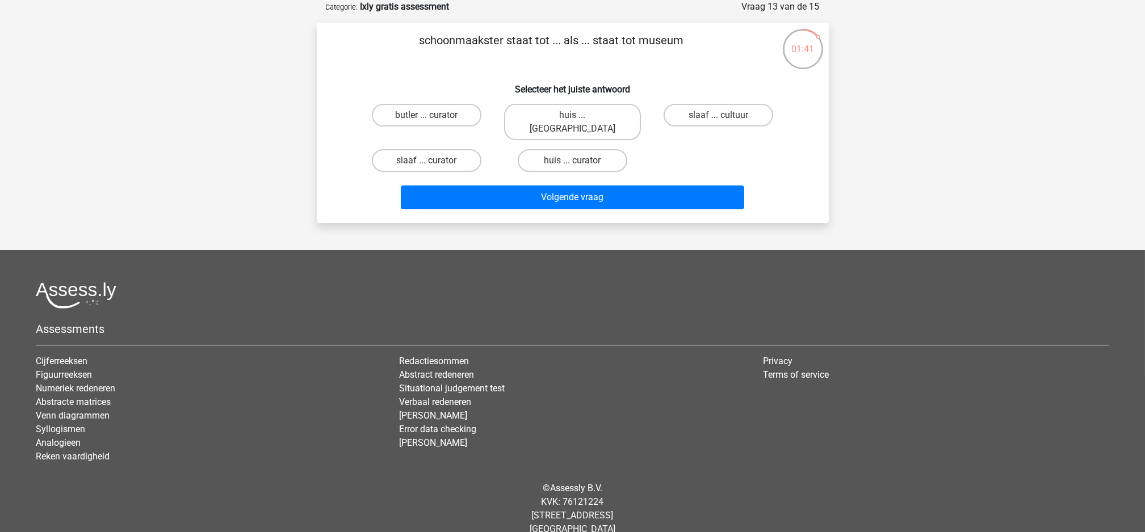
scroll to position [0, 0]
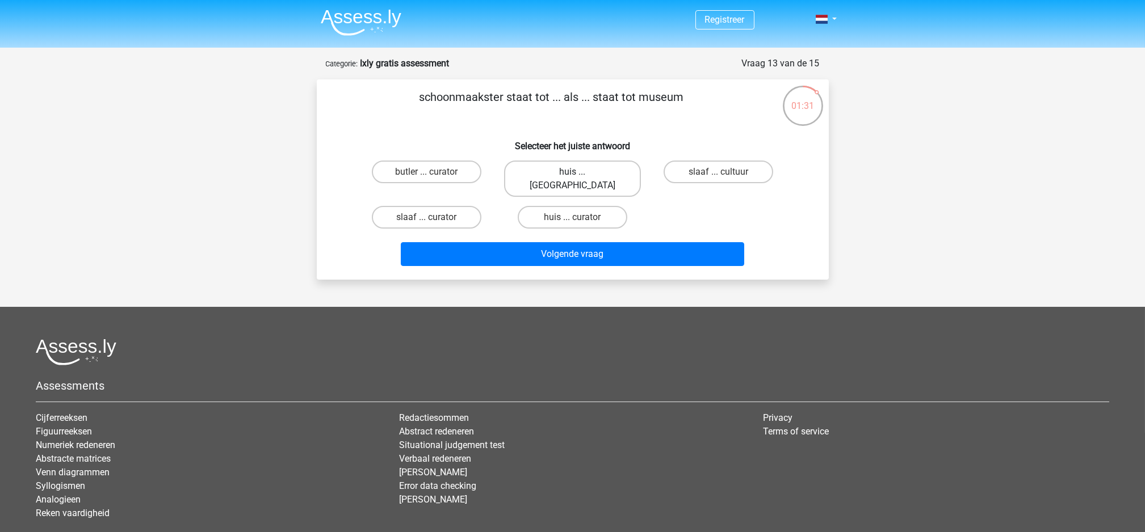
click at [564, 169] on label "huis ... louvre" at bounding box center [572, 179] width 137 height 36
click at [572, 172] on input "huis ... louvre" at bounding box center [575, 175] width 7 height 7
radio input "true"
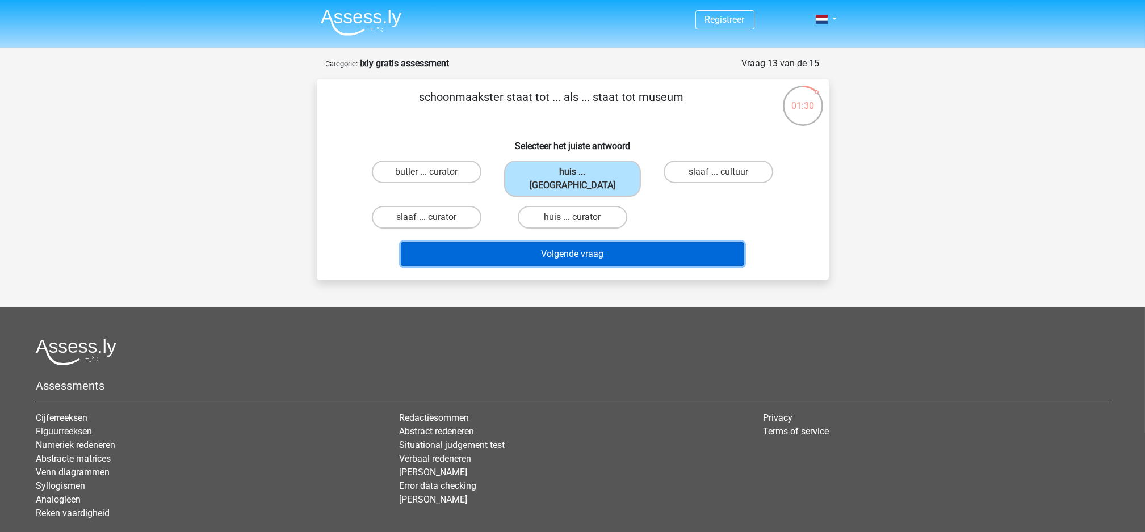
click at [572, 246] on button "Volgende vraag" at bounding box center [572, 254] width 343 height 24
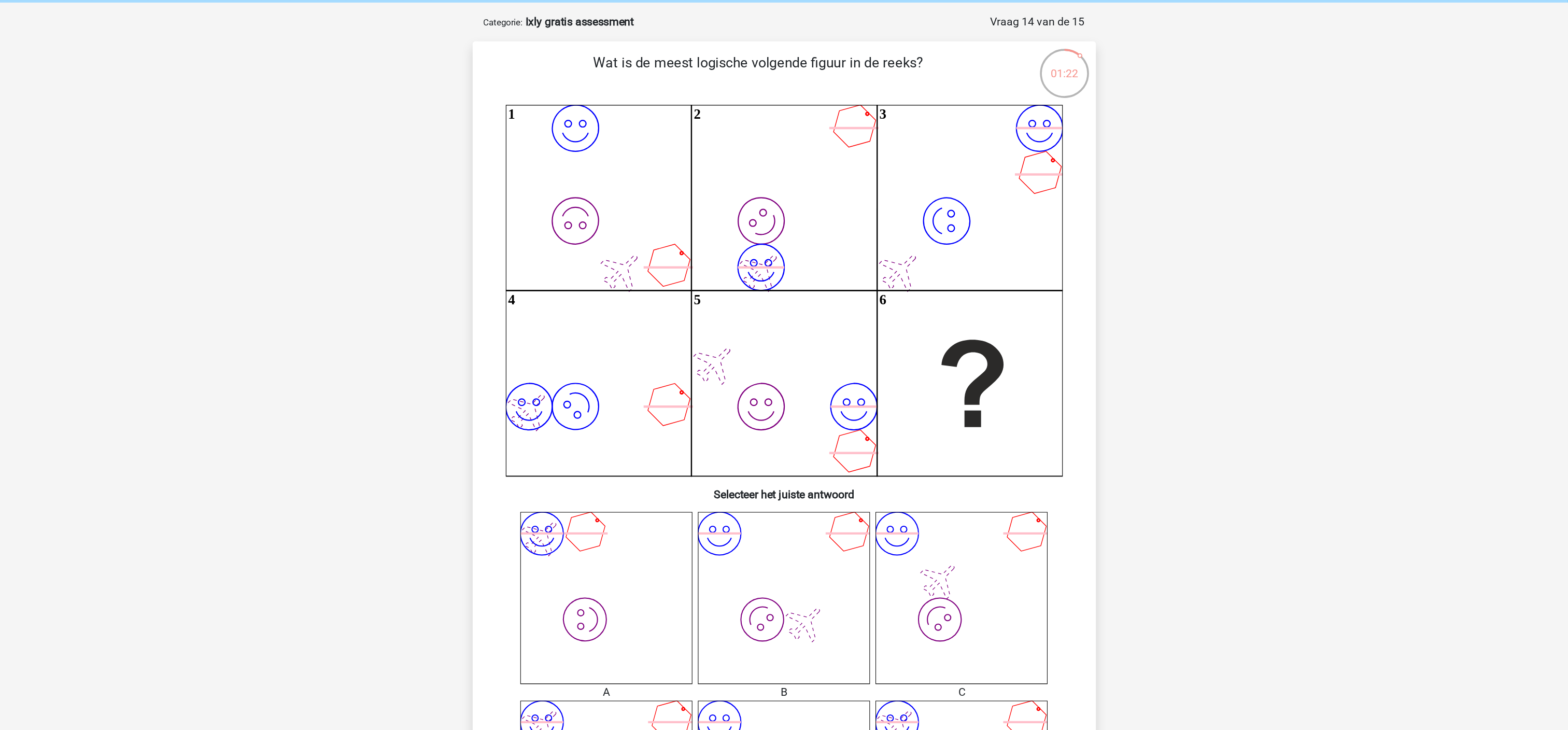
scroll to position [41, 0]
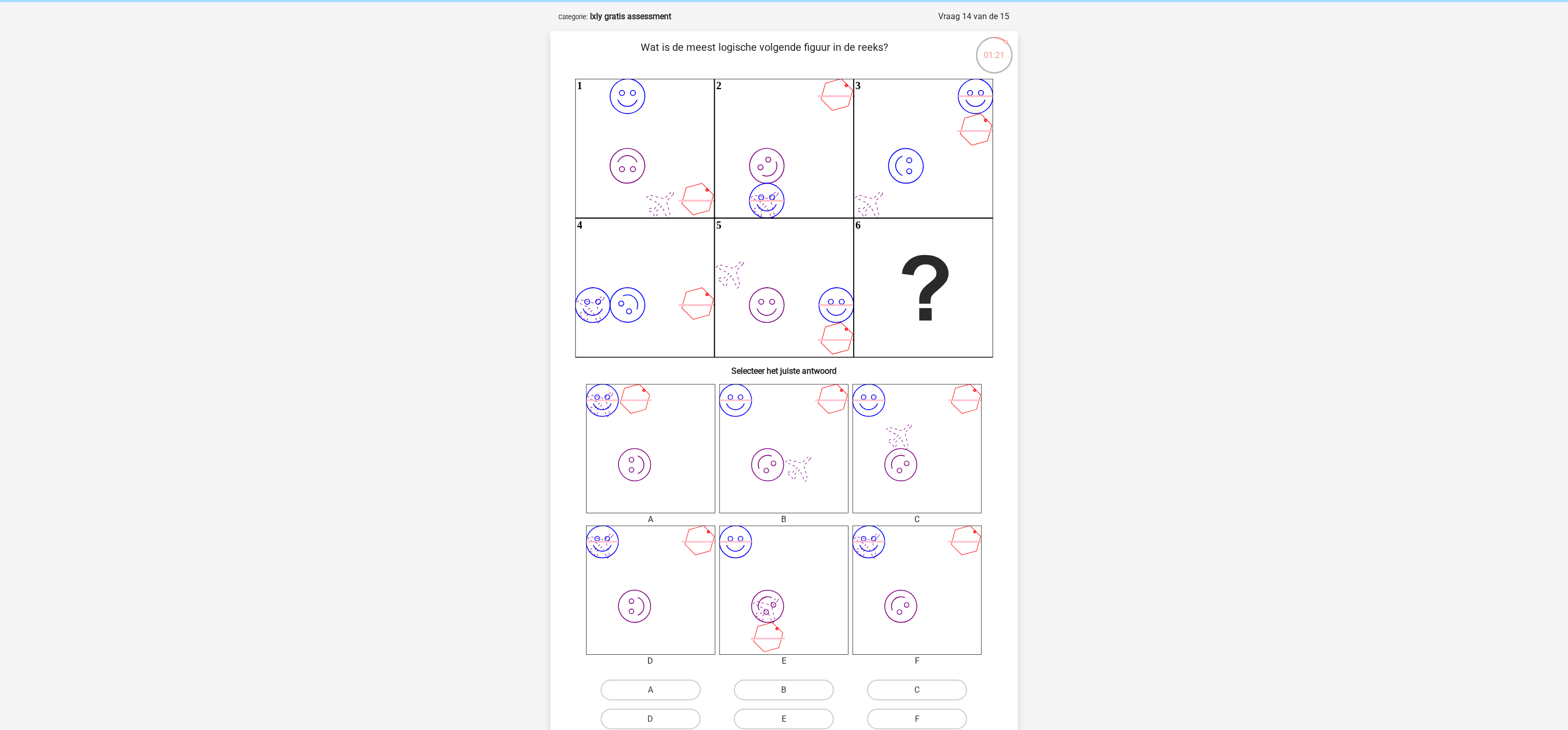
drag, startPoint x: 1033, startPoint y: 9, endPoint x: 991, endPoint y: 492, distance: 484.8
click at [522, 243] on div "image/svg+xml image/svg+xml A image/svg+xml image/svg+xml B" at bounding box center [784, 559] width 435 height 350
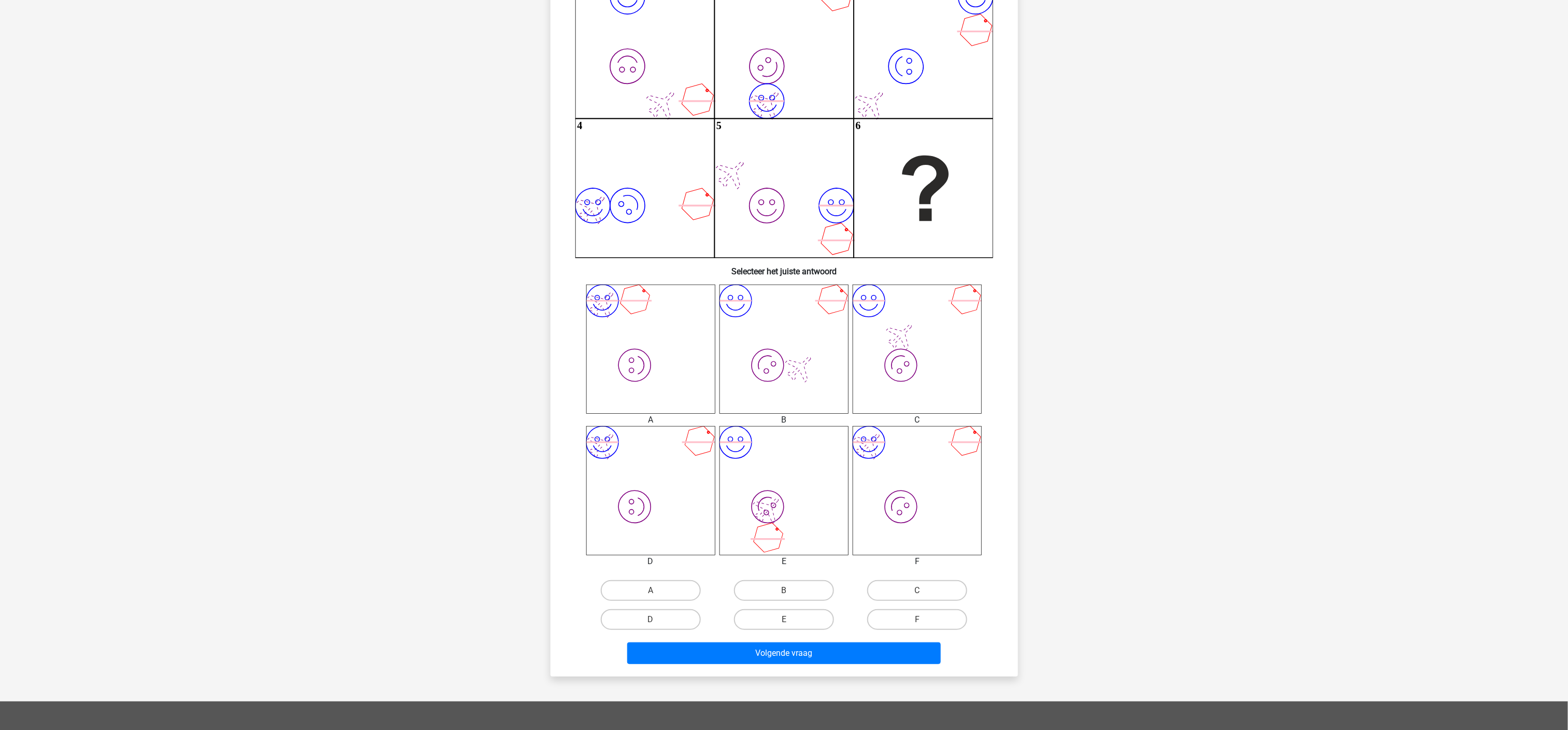
scroll to position [225, 0]
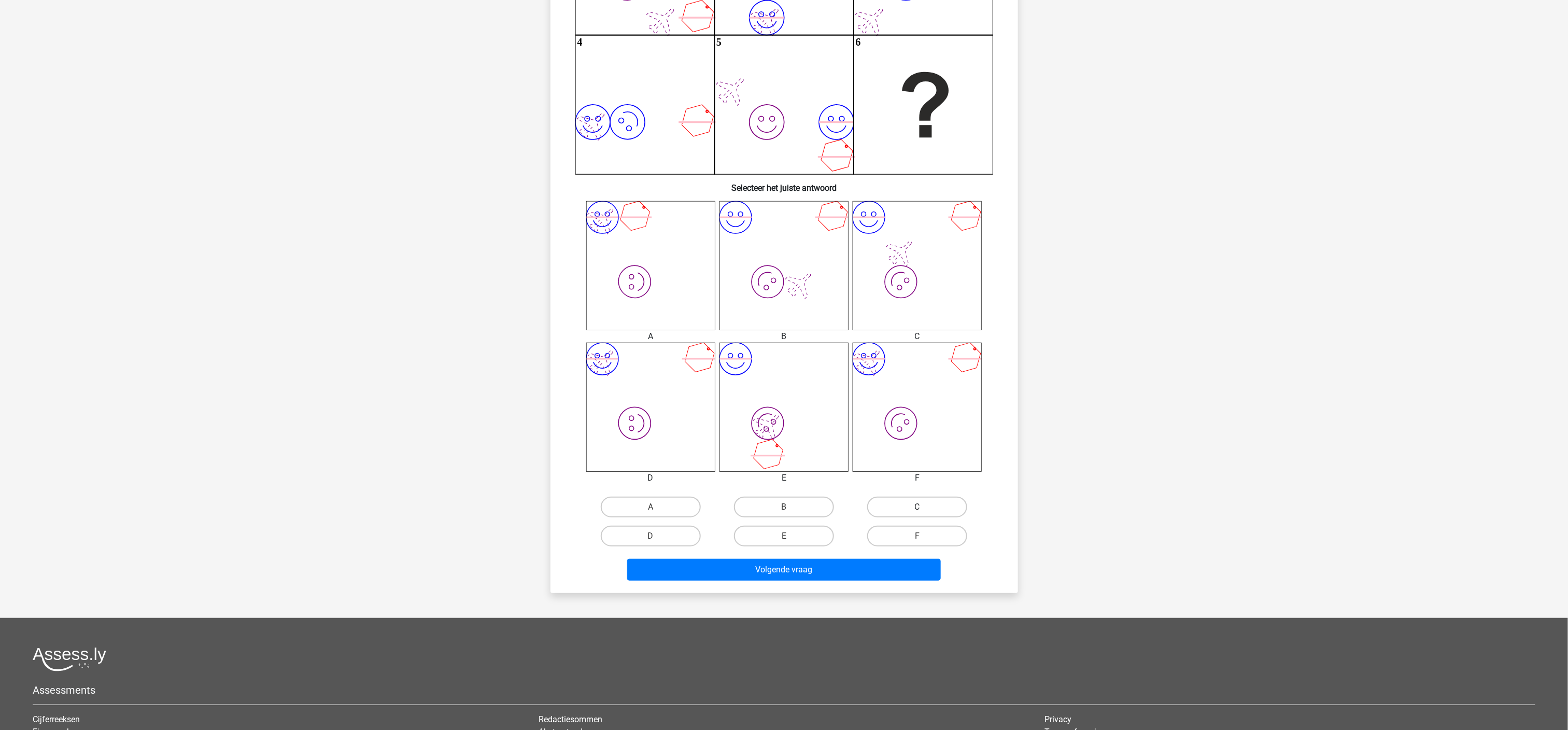
click at [522, 243] on label "C" at bounding box center [918, 507] width 100 height 21
click at [522, 243] on input "C" at bounding box center [921, 510] width 6 height 6
radio input "true"
click at [522, 243] on div "Volgende vraag" at bounding box center [784, 572] width 400 height 26
click at [522, 243] on button "Volgende vraag" at bounding box center [784, 570] width 313 height 22
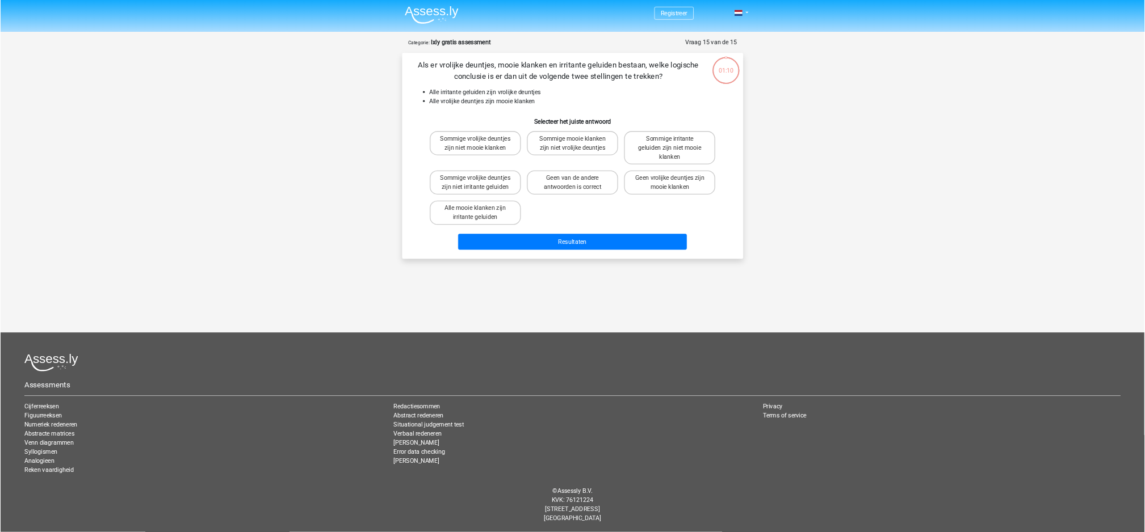
scroll to position [0, 0]
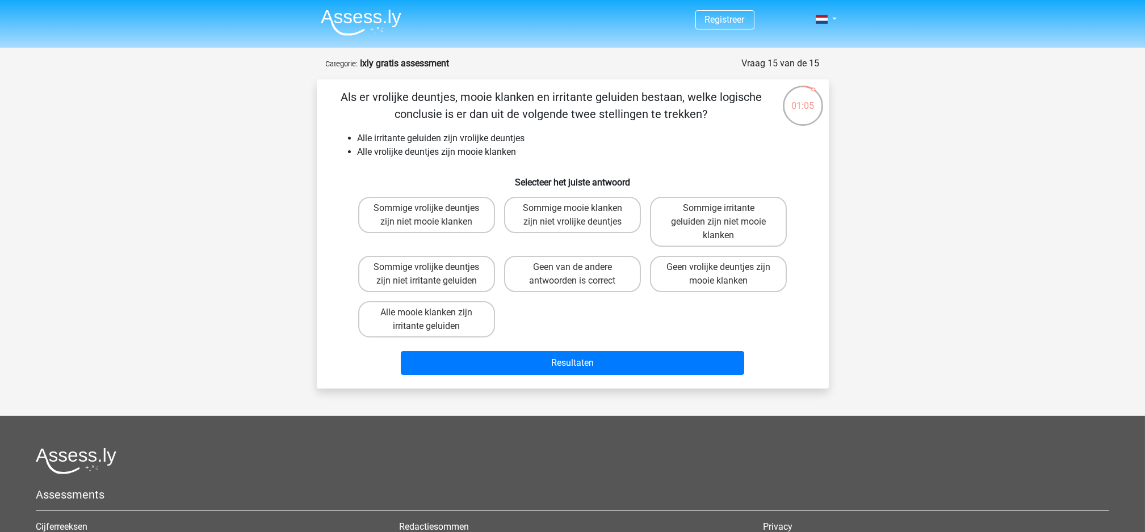
drag, startPoint x: 1659, startPoint y: 0, endPoint x: 291, endPoint y: 179, distance: 1379.7
click at [291, 179] on div "Registreer" at bounding box center [572, 358] width 1145 height 716
click at [572, 264] on label "Geen van de andere antwoorden is correct" at bounding box center [572, 274] width 137 height 36
click at [572, 266] on input "Geen van de andere antwoorden is correct" at bounding box center [575, 270] width 7 height 7
radio input "true"
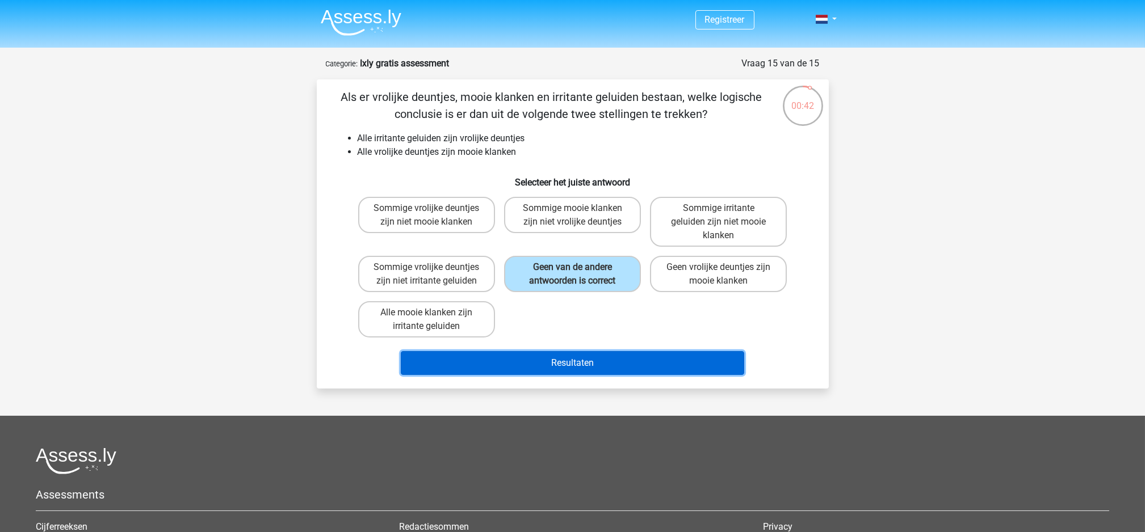
click at [569, 266] on button "Resultaten" at bounding box center [572, 363] width 343 height 24
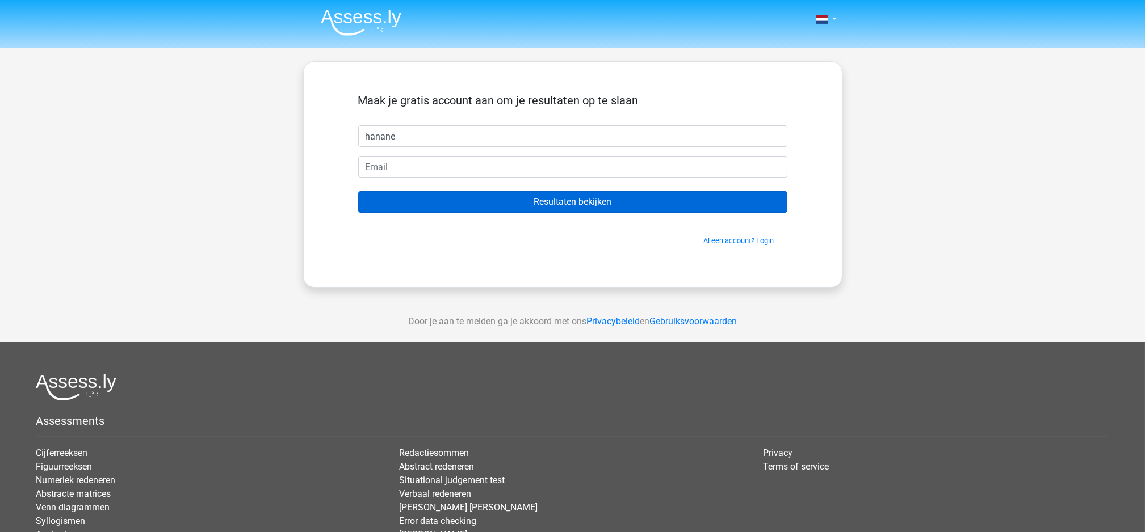
type input "hanane"
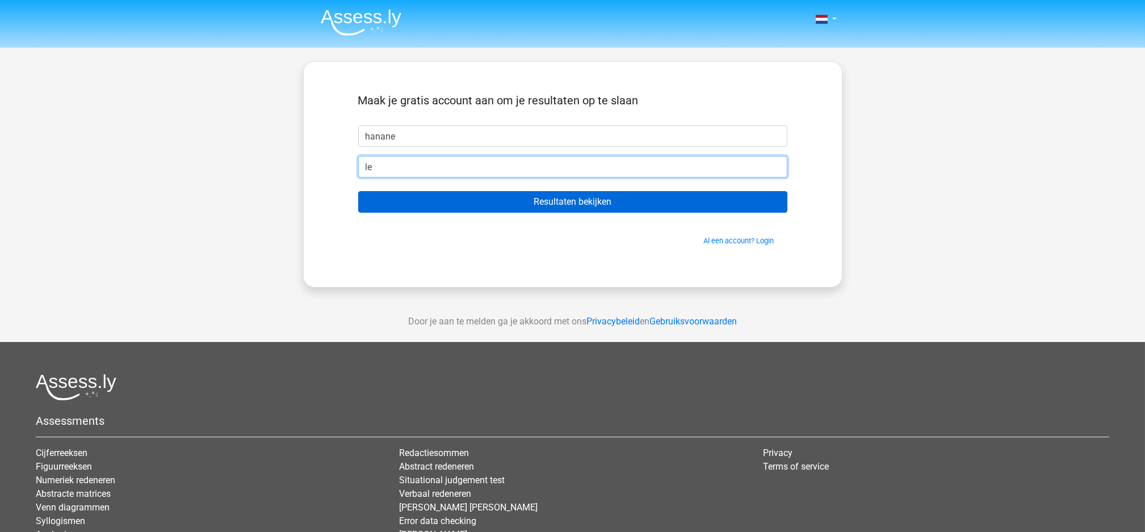
type input "l"
type input "h.mazari@hotmail.com"
click at [358, 191] on input "Resultaten bekijken" at bounding box center [572, 202] width 429 height 22
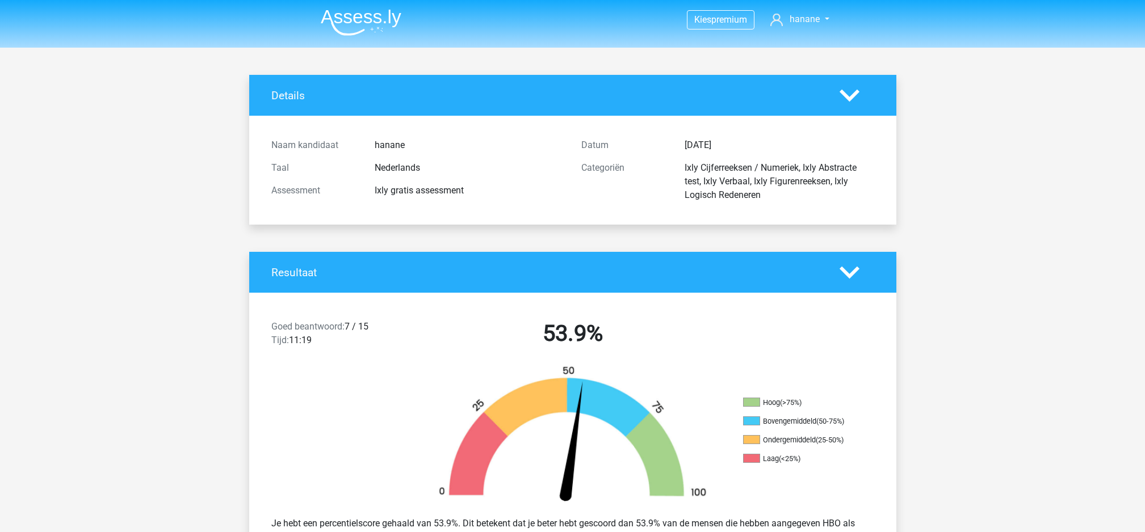
scroll to position [48, 0]
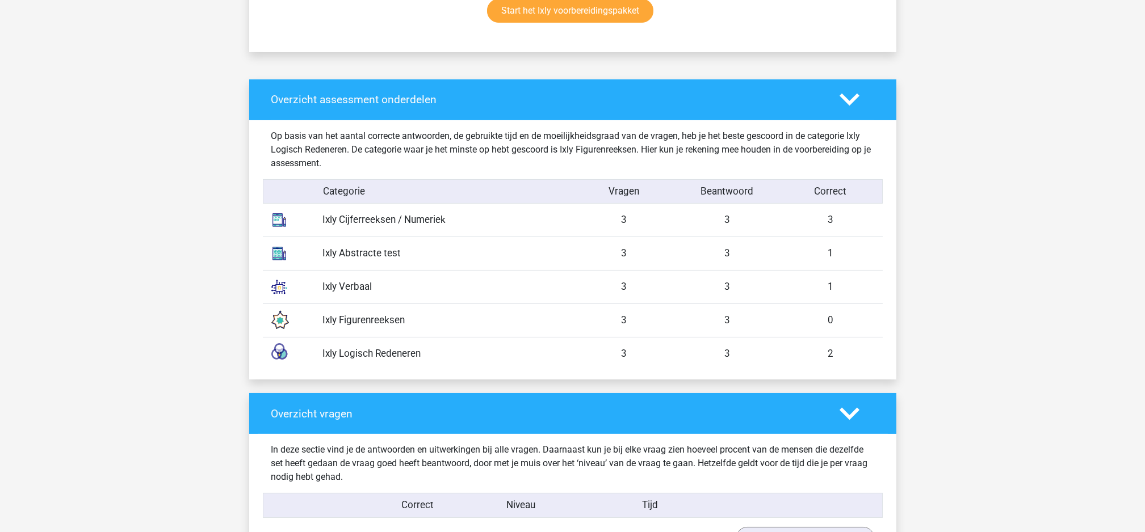
scroll to position [840, 0]
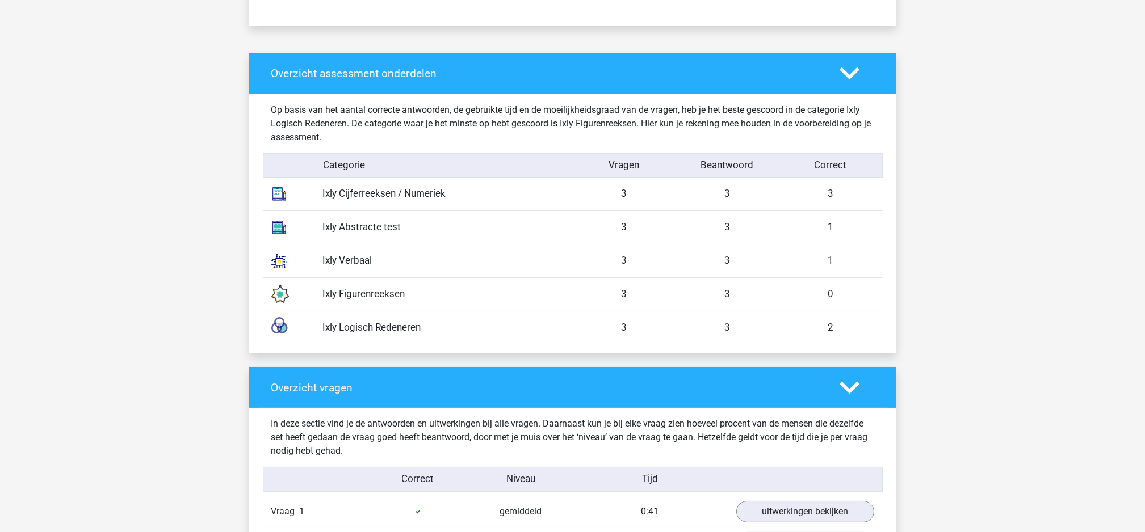
click at [857, 77] on icon at bounding box center [850, 74] width 20 height 20
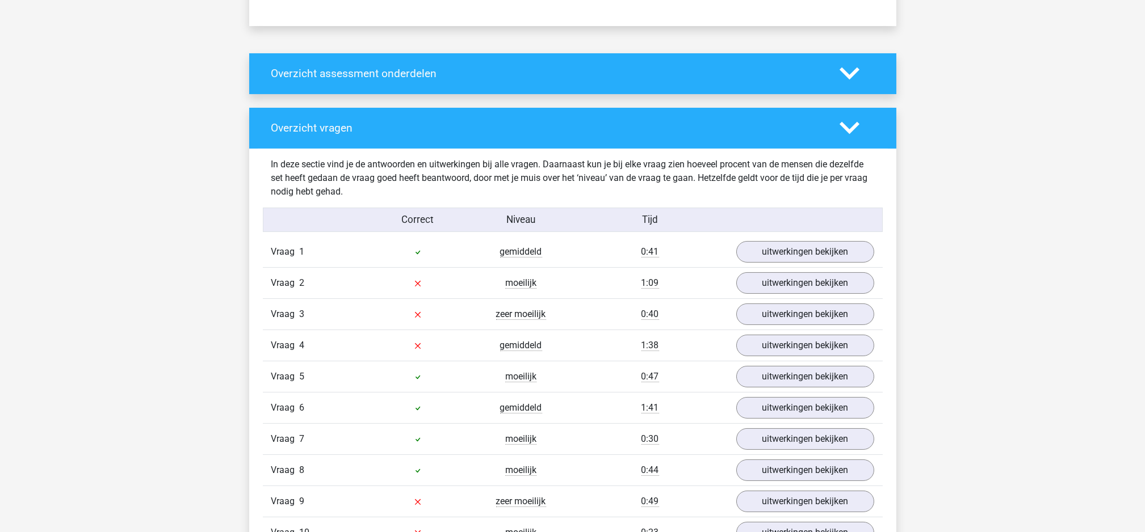
click at [857, 77] on icon at bounding box center [850, 74] width 20 height 20
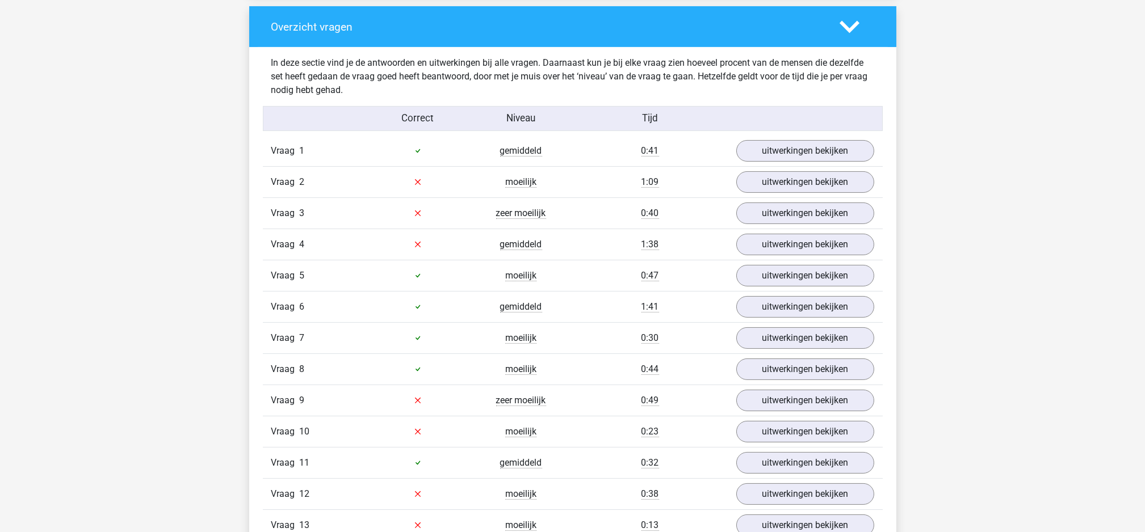
scroll to position [1204, 0]
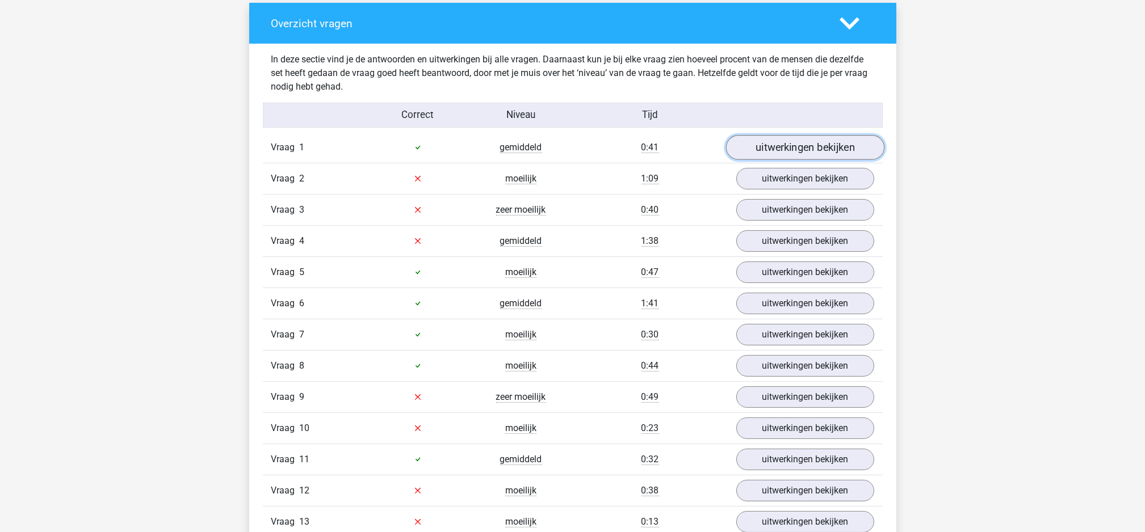
click at [832, 148] on link "uitwerkingen bekijken" at bounding box center [804, 147] width 158 height 25
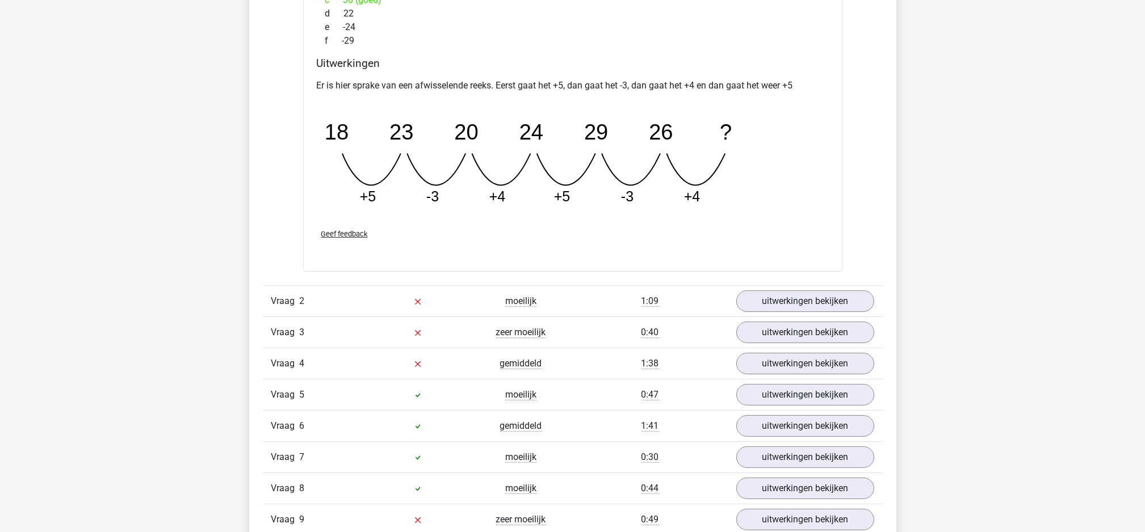
scroll to position [1591, 0]
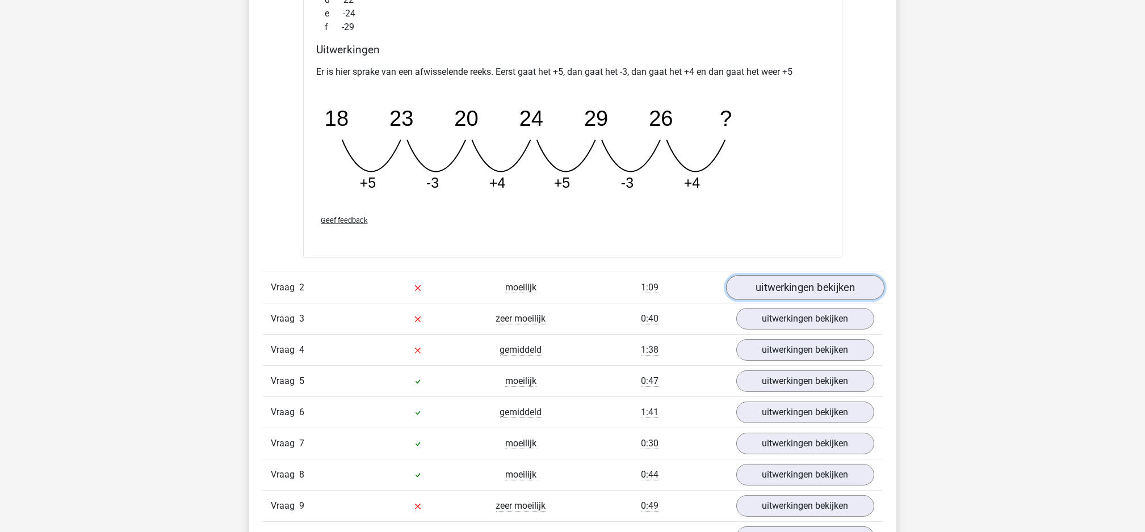
click at [779, 299] on link "uitwerkingen bekijken" at bounding box center [804, 288] width 158 height 25
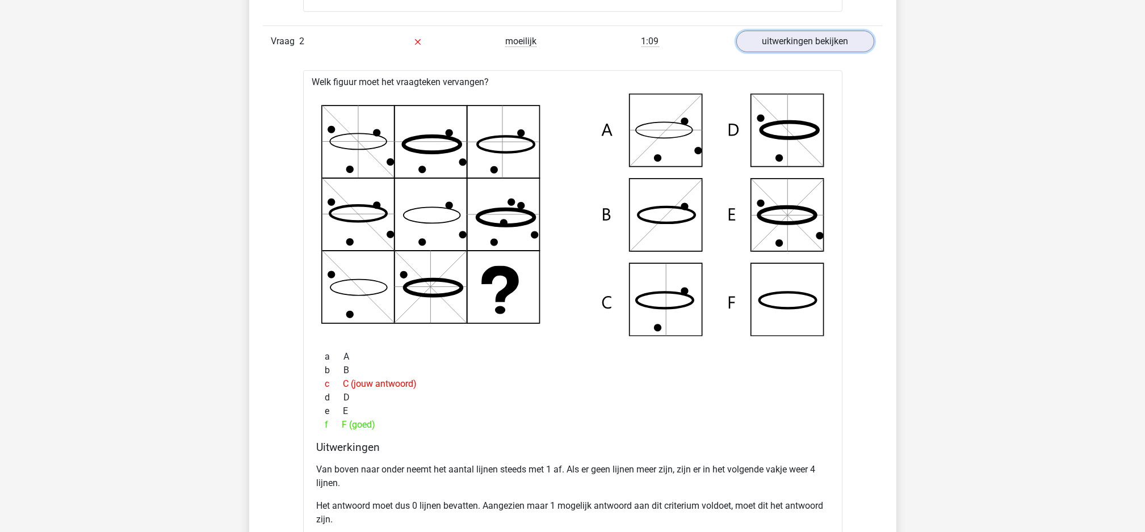
scroll to position [1847, 0]
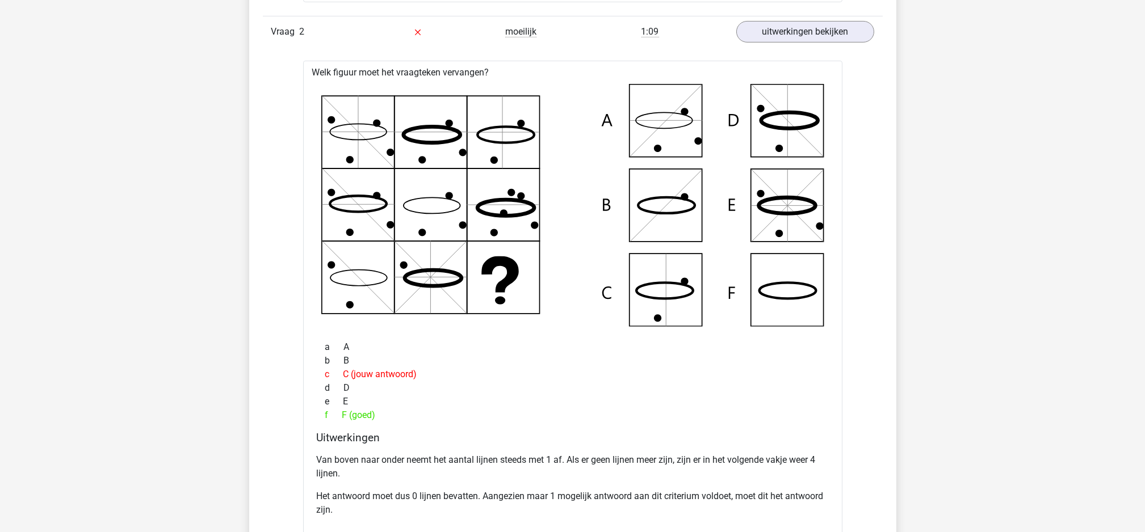
drag, startPoint x: 1109, startPoint y: 3, endPoint x: 1113, endPoint y: 57, distance: 54.1
click at [1113, 57] on div "Kies premium hanane h.mazari@hotmail.com" at bounding box center [572, 189] width 1145 height 4072
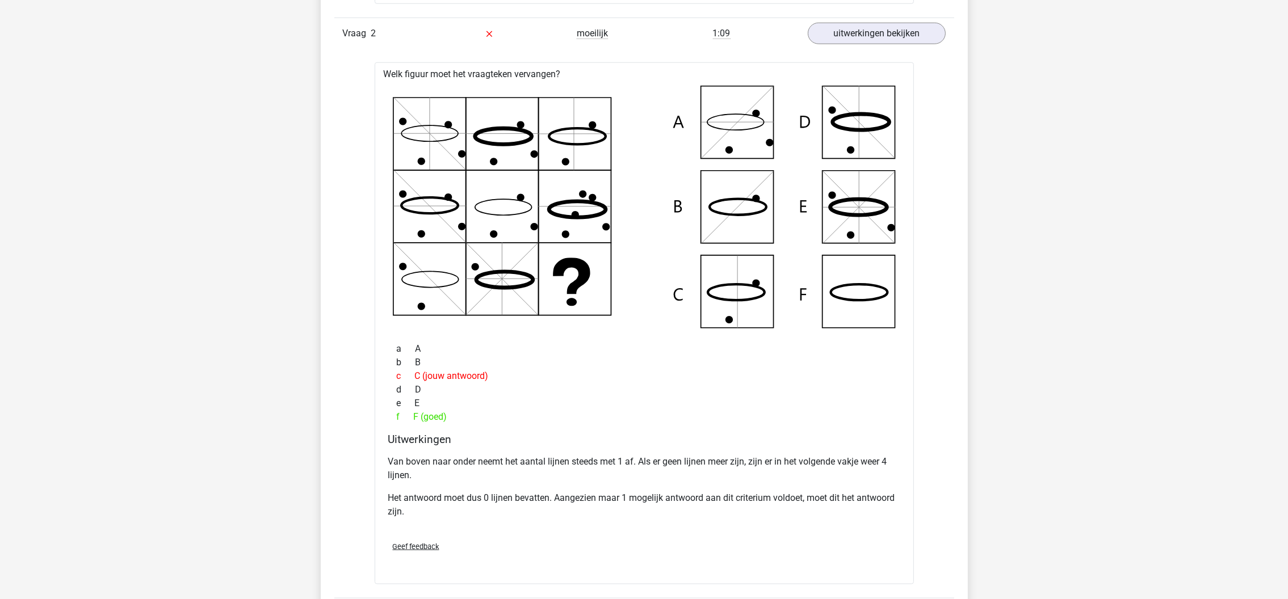
drag, startPoint x: 1127, startPoint y: 3, endPoint x: 567, endPoint y: 299, distance: 633.0
click at [567, 299] on icon at bounding box center [644, 207] width 503 height 243
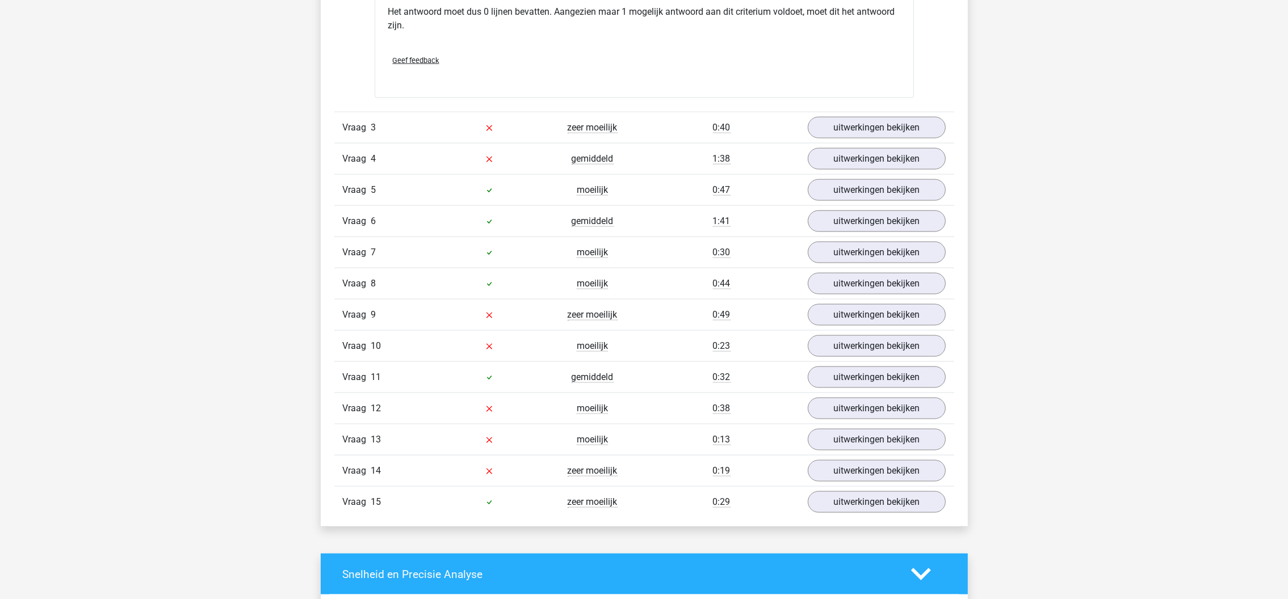
scroll to position [2377, 0]
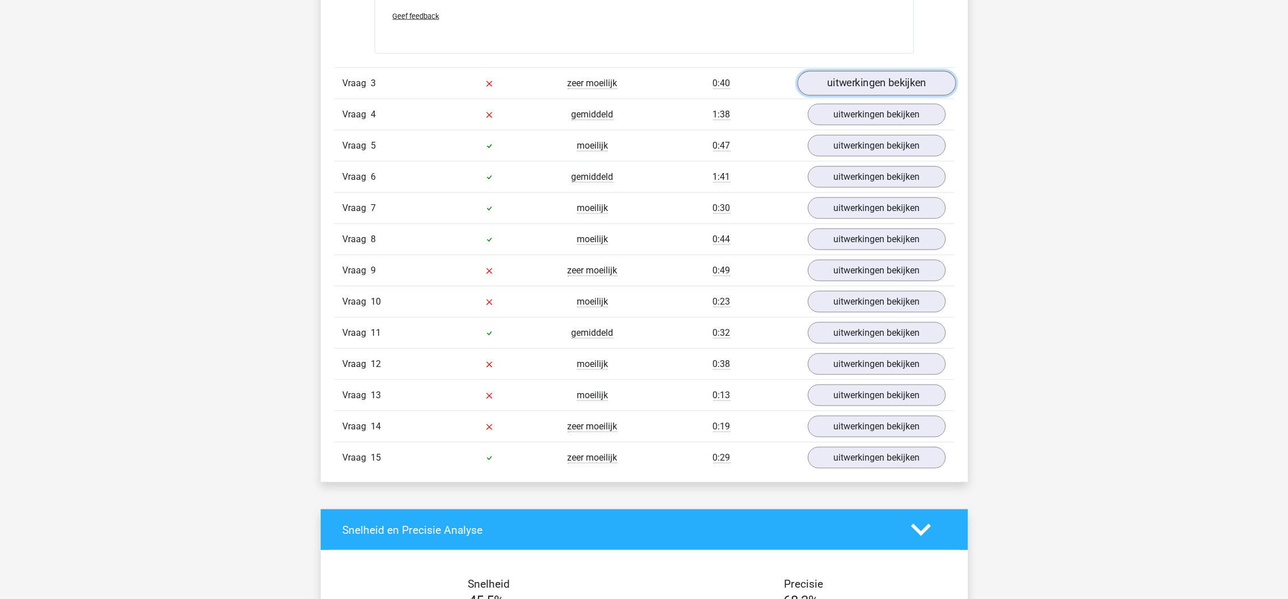
click at [928, 85] on link "uitwerkingen bekijken" at bounding box center [876, 84] width 158 height 25
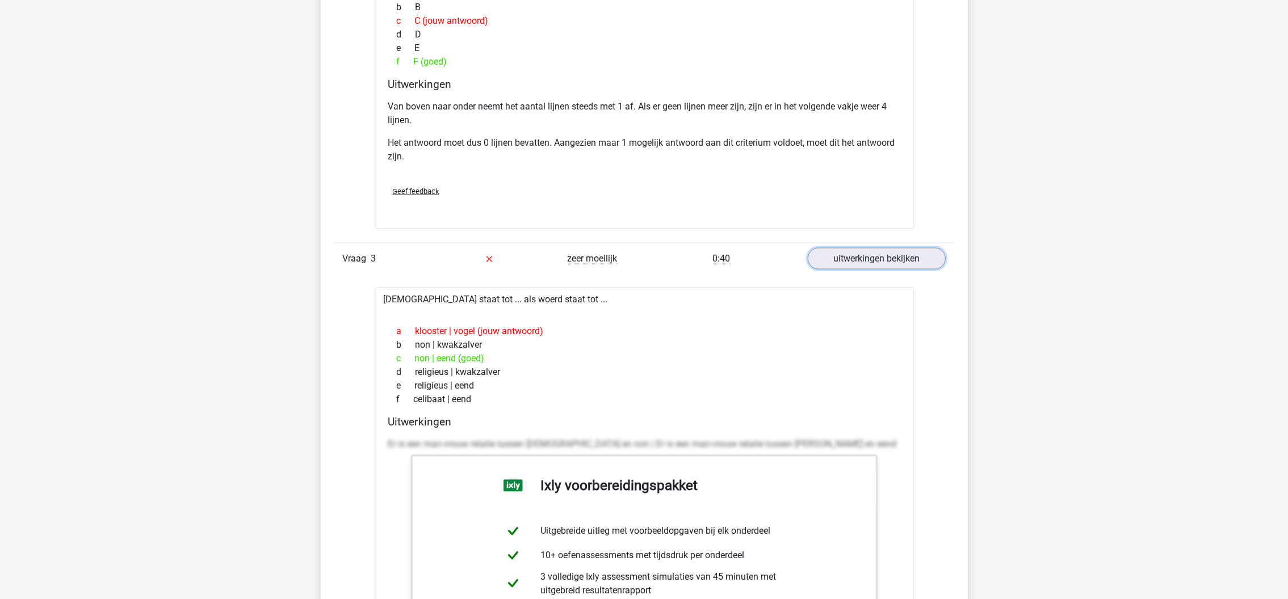
scroll to position [2208, 0]
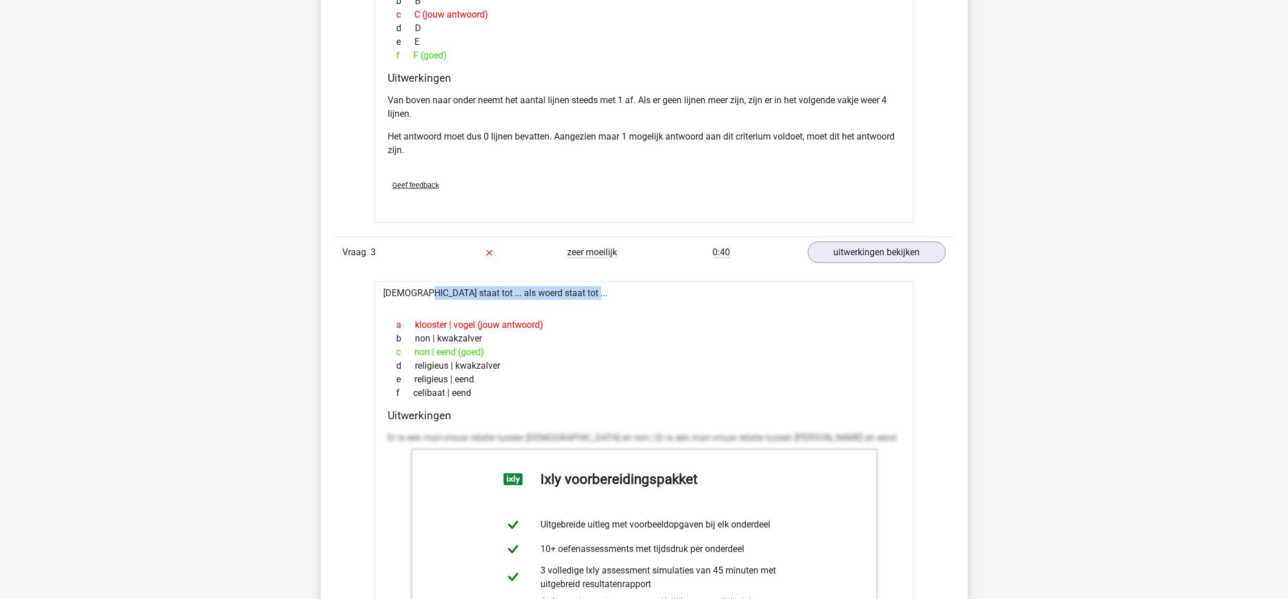
drag, startPoint x: 583, startPoint y: 300, endPoint x: 383, endPoint y: 299, distance: 199.8
click at [383, 299] on div "monnik staat tot ... als woerd staat tot ... a klooster | vogel (jouw antwoord)…" at bounding box center [644, 551] width 539 height 538
copy div "monnik staat tot ... als woerd staat tot ..."
click at [753, 381] on div "e religieus | eend" at bounding box center [644, 380] width 512 height 14
click at [152, 229] on div "Kies premium hanane h.mazari@hotmail.com" at bounding box center [644, 111] width 1288 height 4639
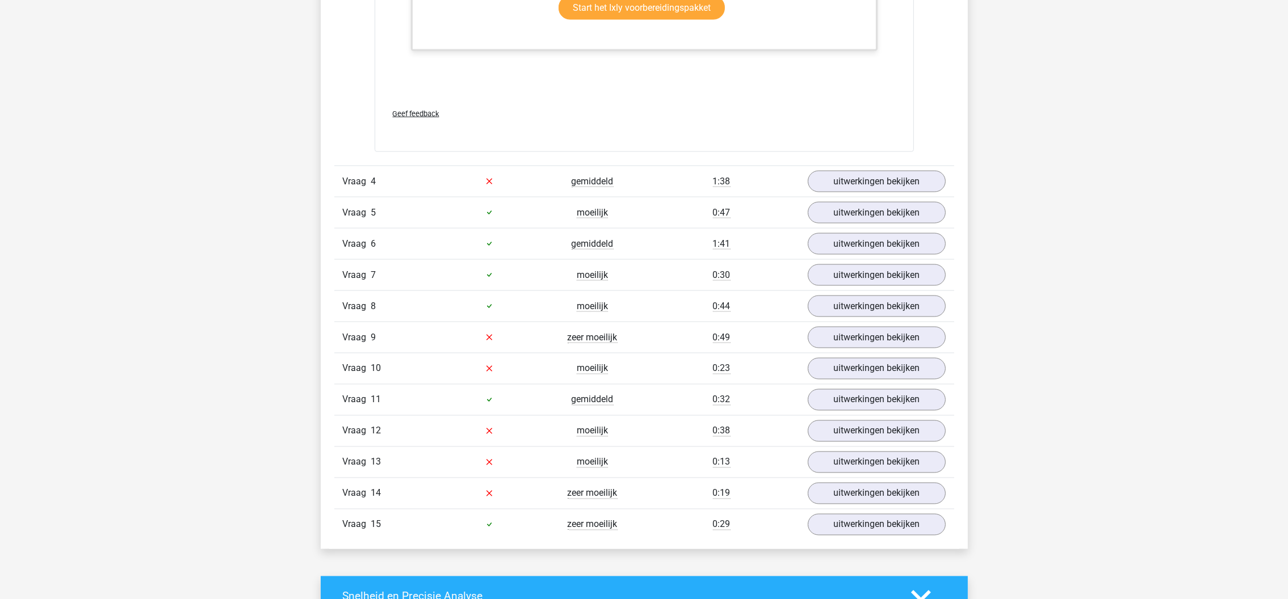
scroll to position [2923, 0]
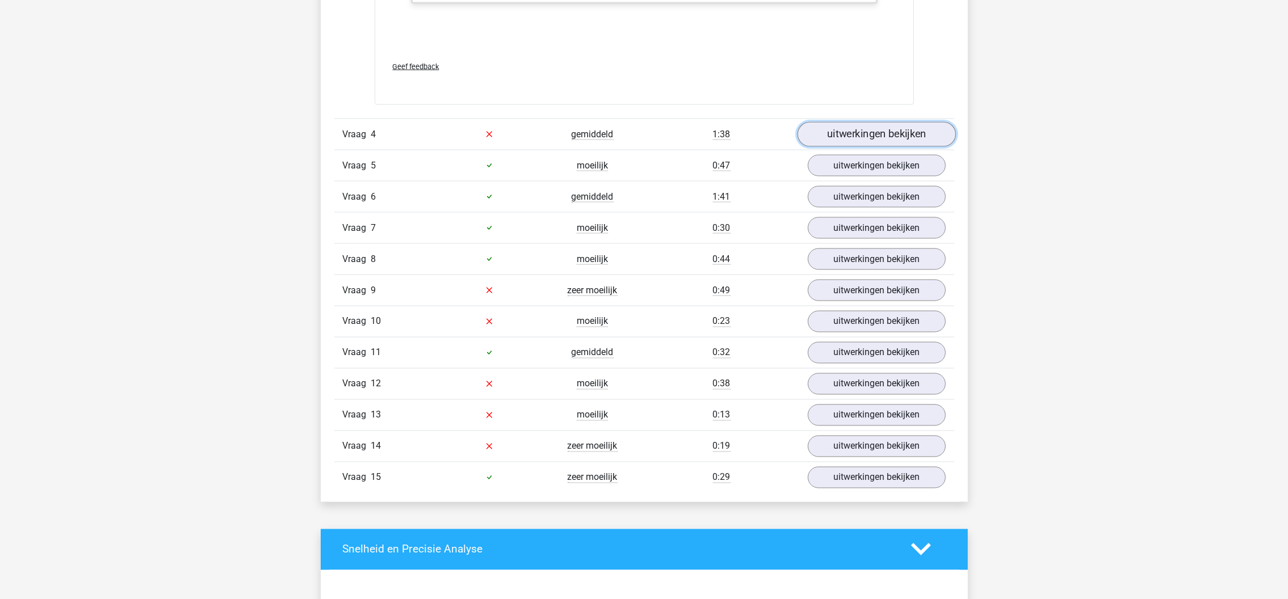
click at [833, 134] on link "uitwerkingen bekijken" at bounding box center [876, 134] width 158 height 25
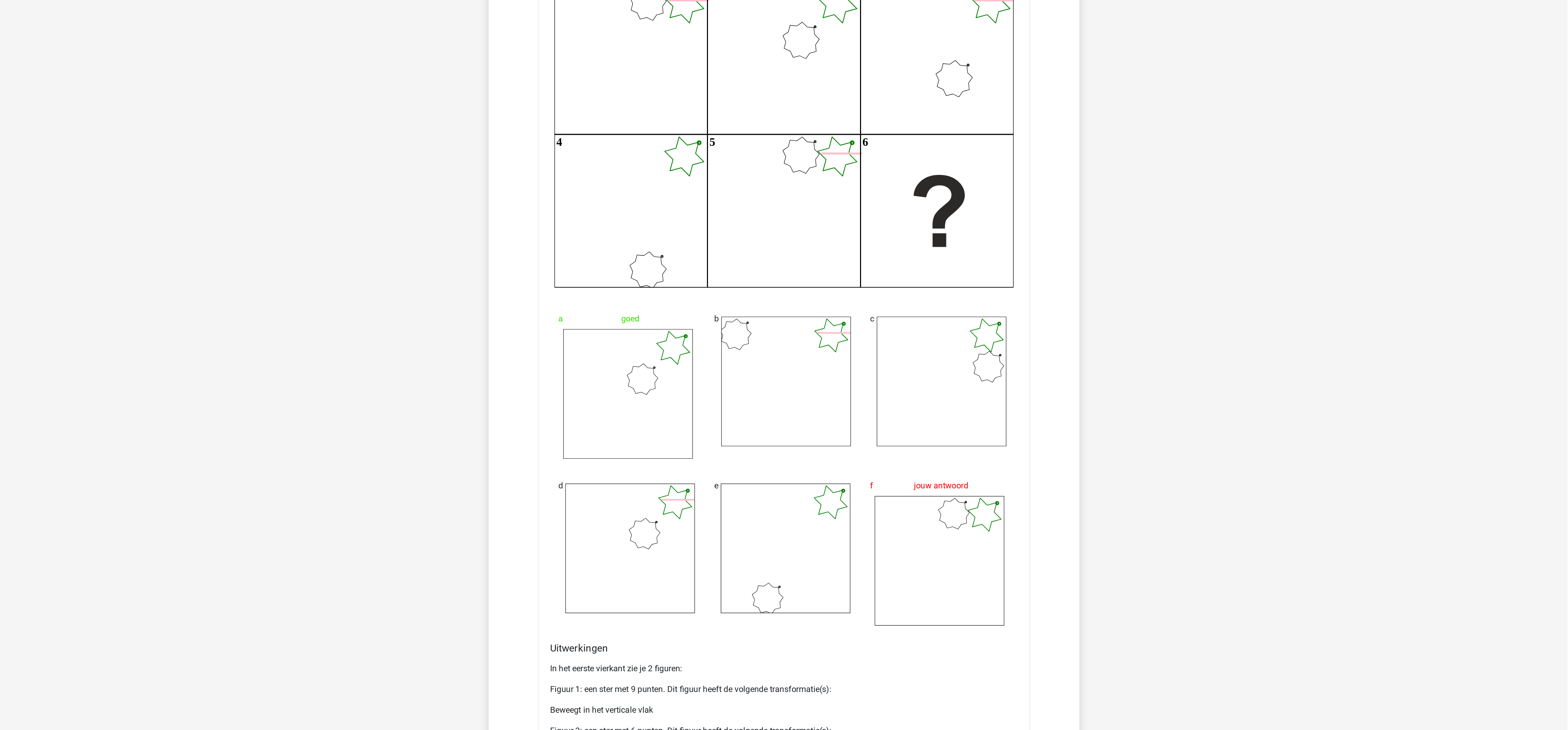
scroll to position [1909, 0]
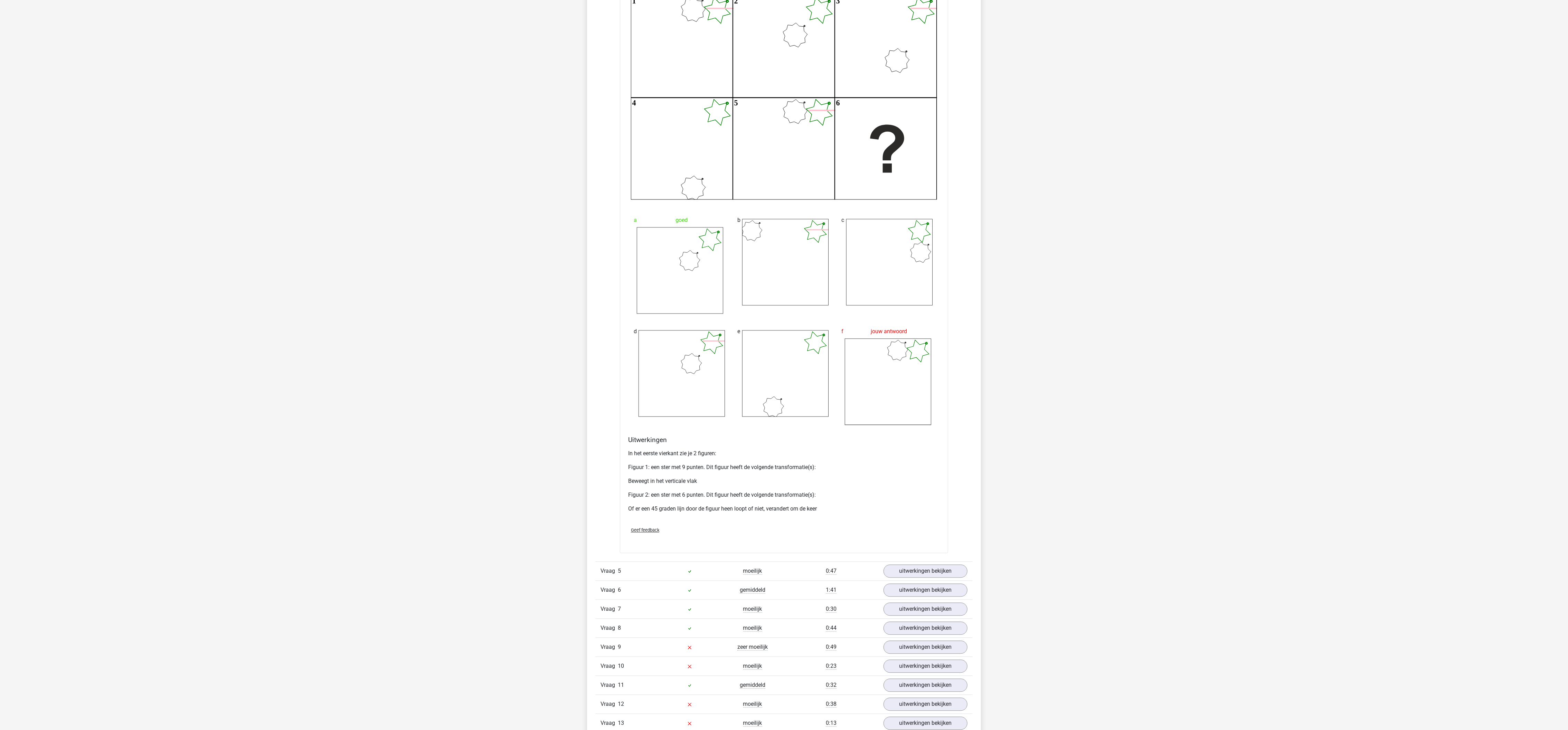
drag, startPoint x: 761, startPoint y: 1, endPoint x: 1079, endPoint y: 310, distance: 443.4
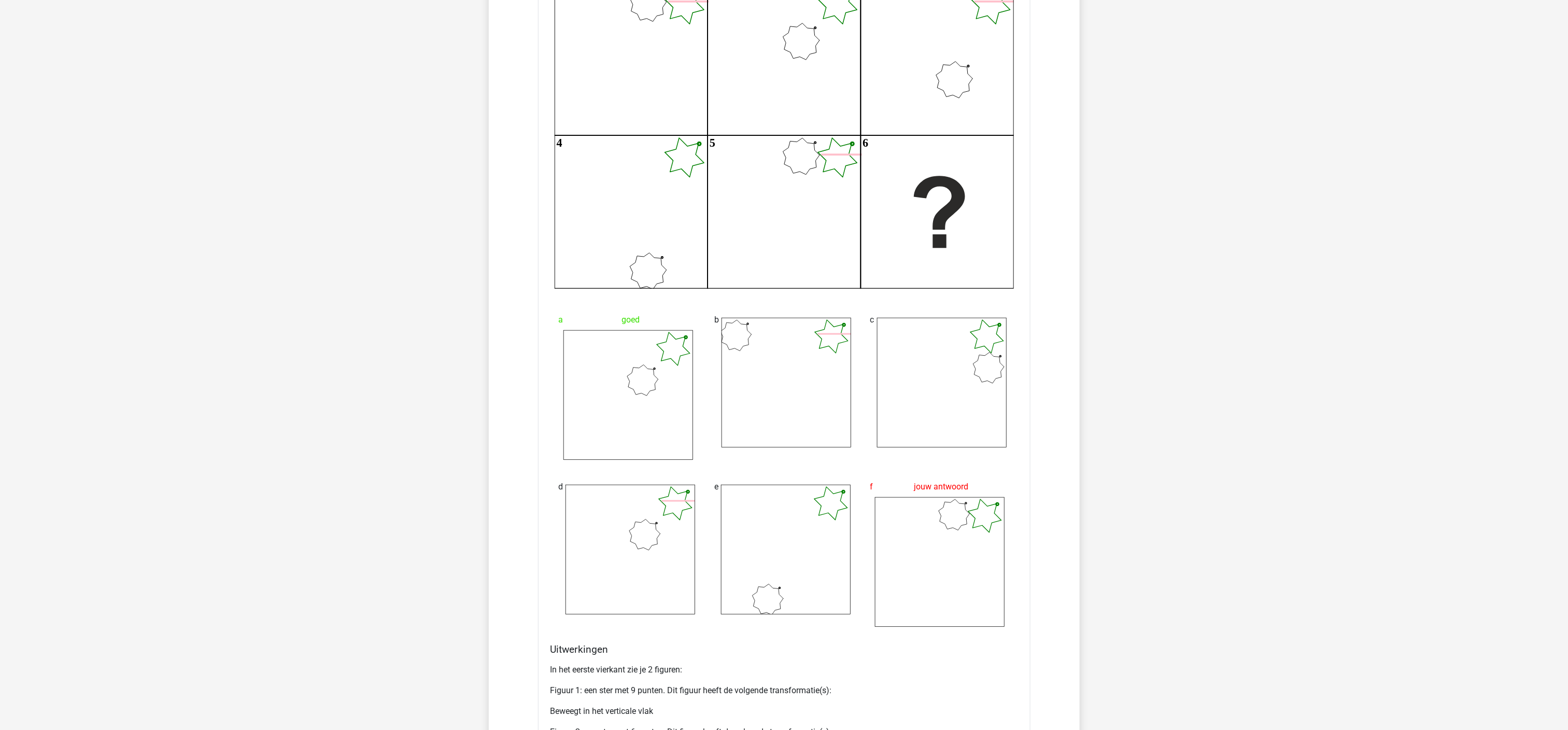
drag, startPoint x: 2280, startPoint y: 2, endPoint x: 834, endPoint y: 408, distance: 1501.9
click at [834, 408] on icon at bounding box center [786, 383] width 130 height 130
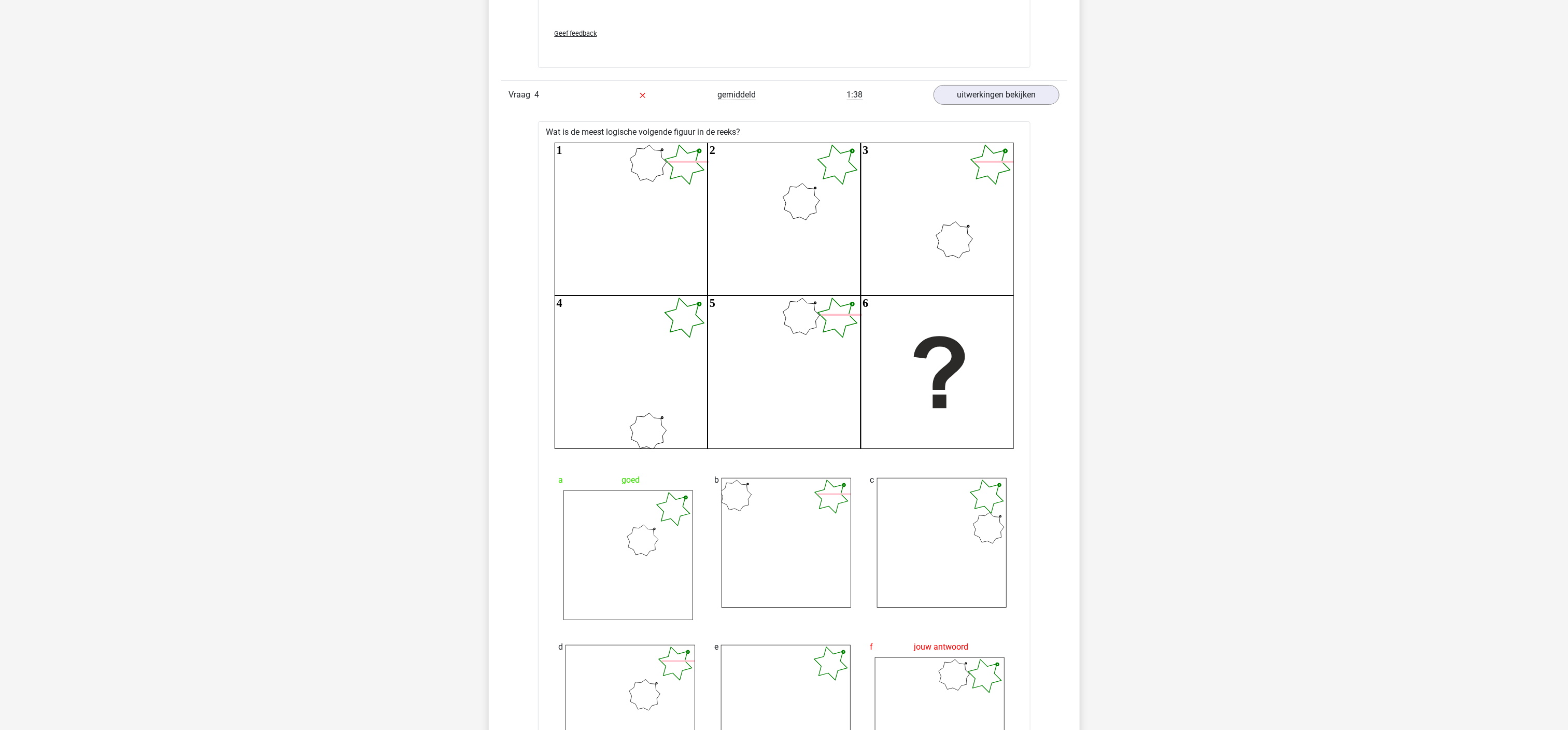
scroll to position [2715, 0]
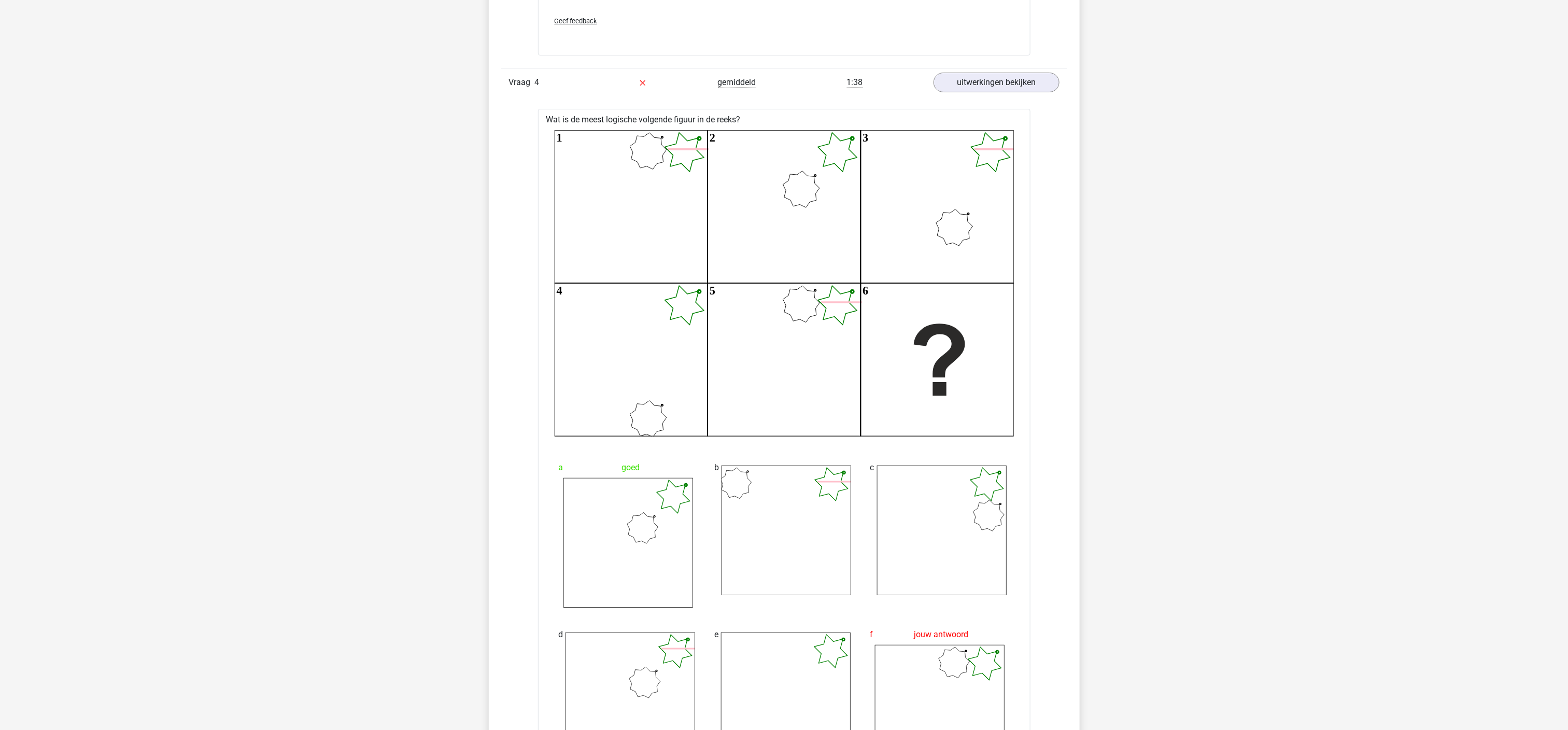
drag, startPoint x: 1546, startPoint y: 450, endPoint x: 1550, endPoint y: 500, distance: 50.2
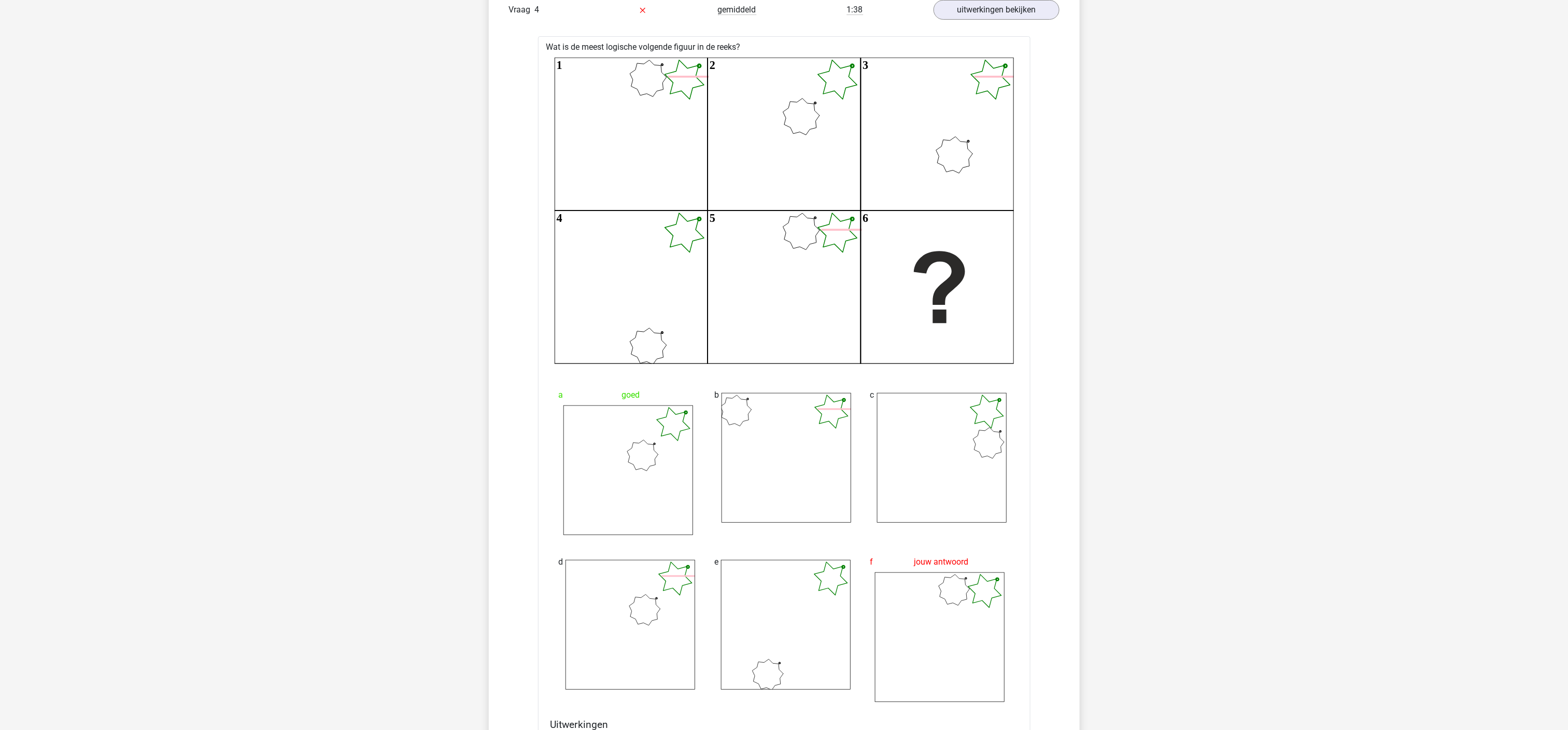
scroll to position [2795, 0]
drag, startPoint x: 1563, startPoint y: 465, endPoint x: 1568, endPoint y: 493, distance: 28.4
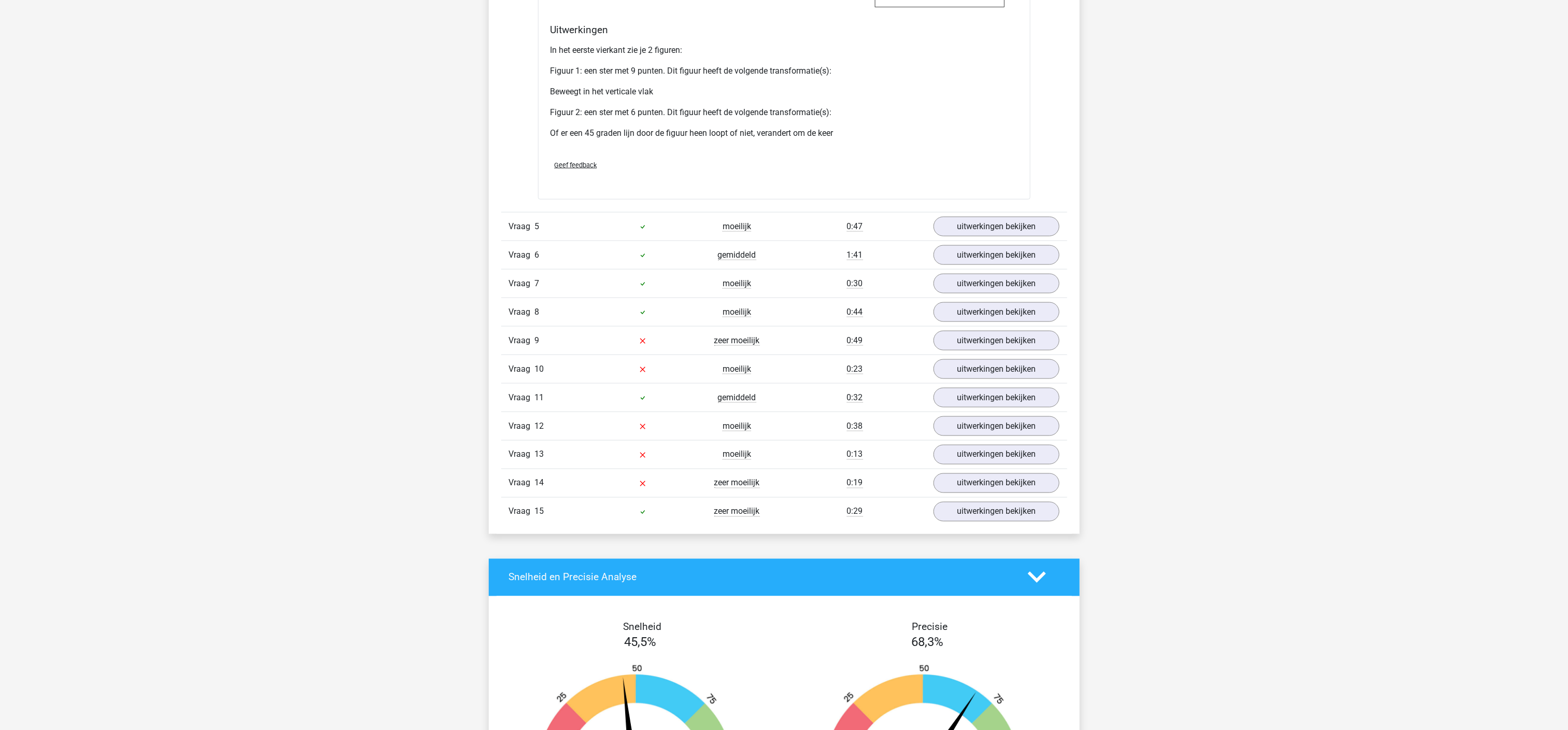
scroll to position [3489, 0]
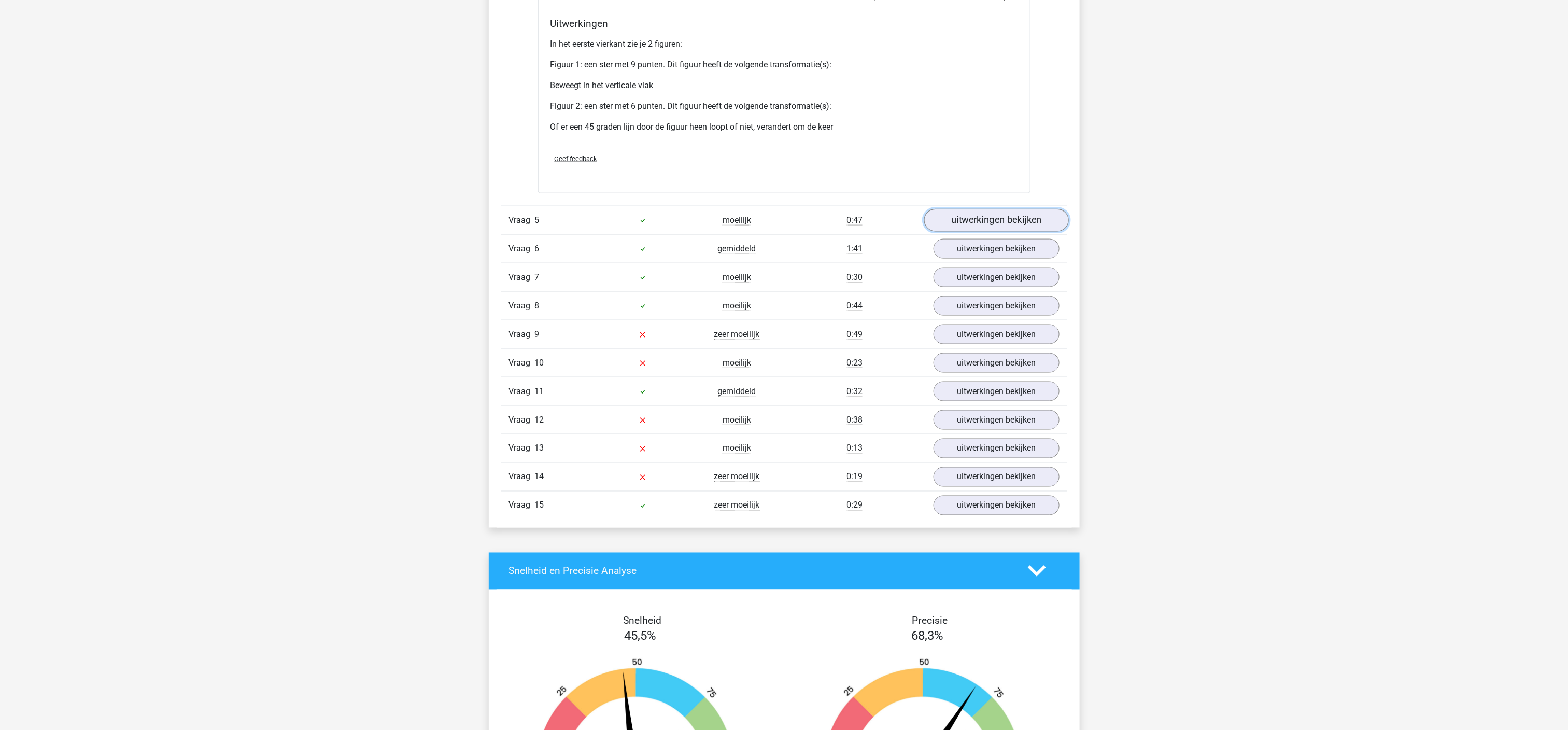
click at [1015, 222] on link "uitwerkingen bekijken" at bounding box center [996, 220] width 144 height 23
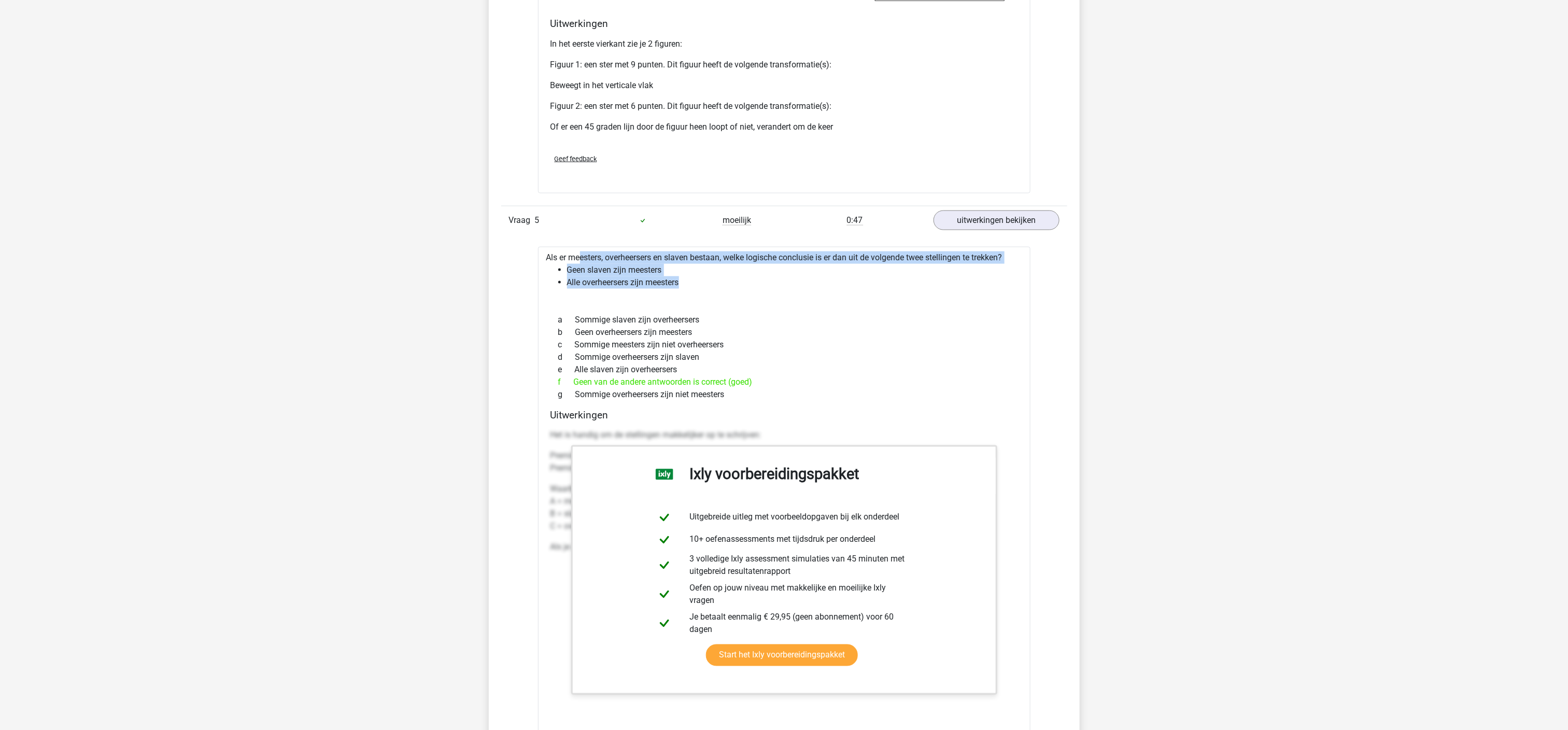
drag, startPoint x: 713, startPoint y: 295, endPoint x: 519, endPoint y: 263, distance: 196.6
drag, startPoint x: 519, startPoint y: 263, endPoint x: 742, endPoint y: 363, distance: 244.4
click at [742, 363] on div "d Sommige overheersers zijn slaven" at bounding box center [784, 357] width 468 height 13
drag, startPoint x: 757, startPoint y: 402, endPoint x: 538, endPoint y: 268, distance: 256.7
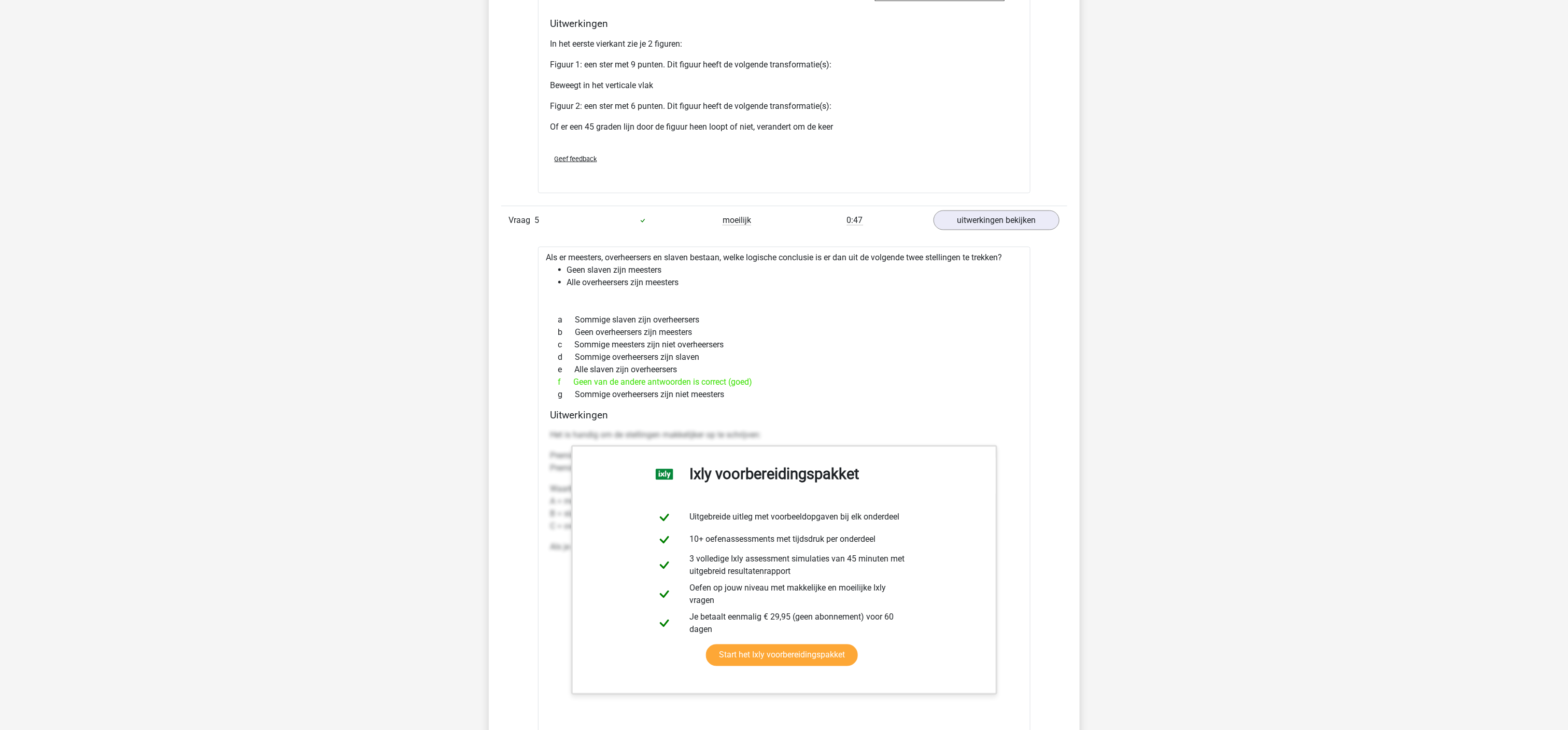
click at [538, 268] on div "Als er meesters, overheersers en slaven bestaan, welke logische conclusie is er…" at bounding box center [784, 515] width 492 height 537
copy div "Als er meesters, overheersers en slaven bestaan, welke logische conclusie is er…"
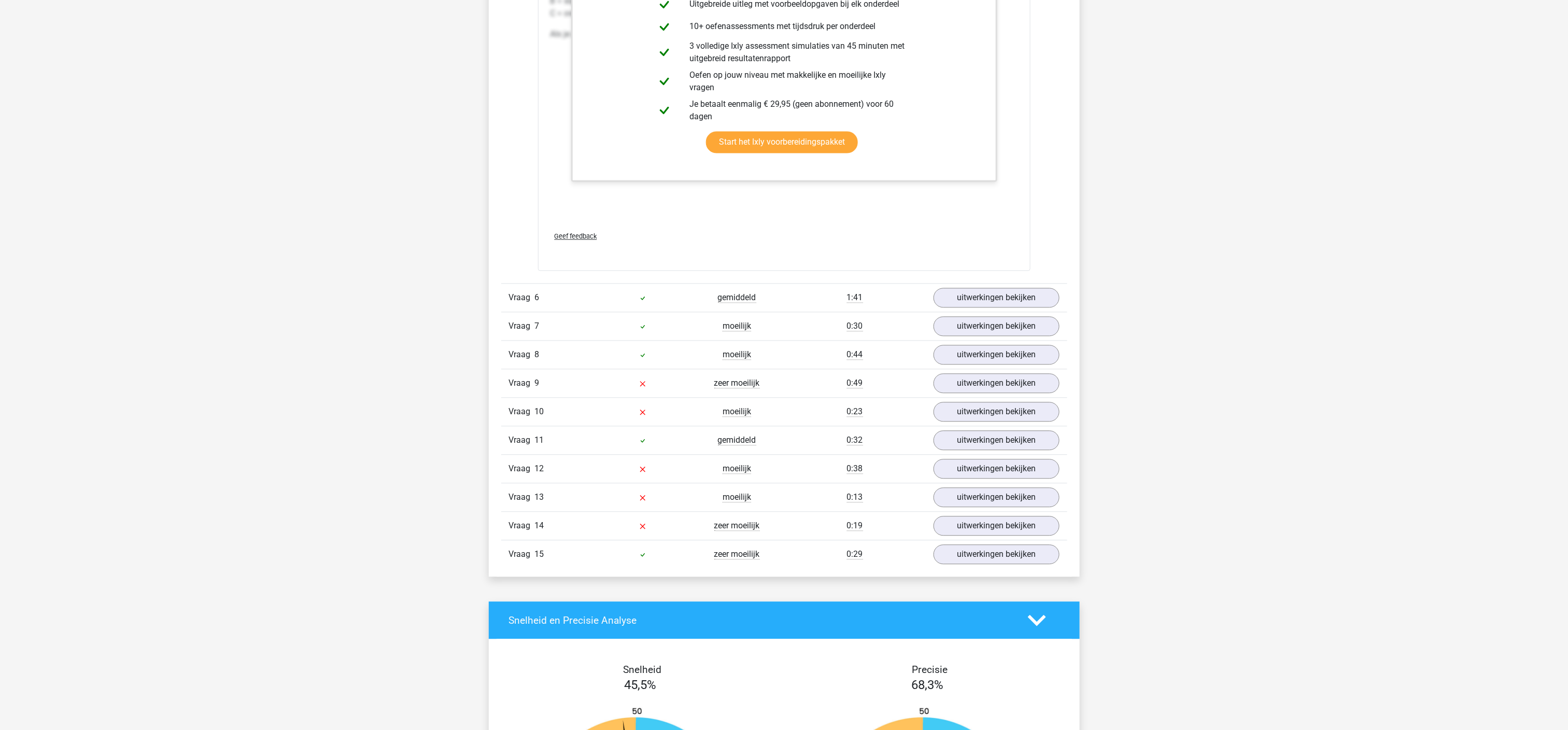
scroll to position [3975, 0]
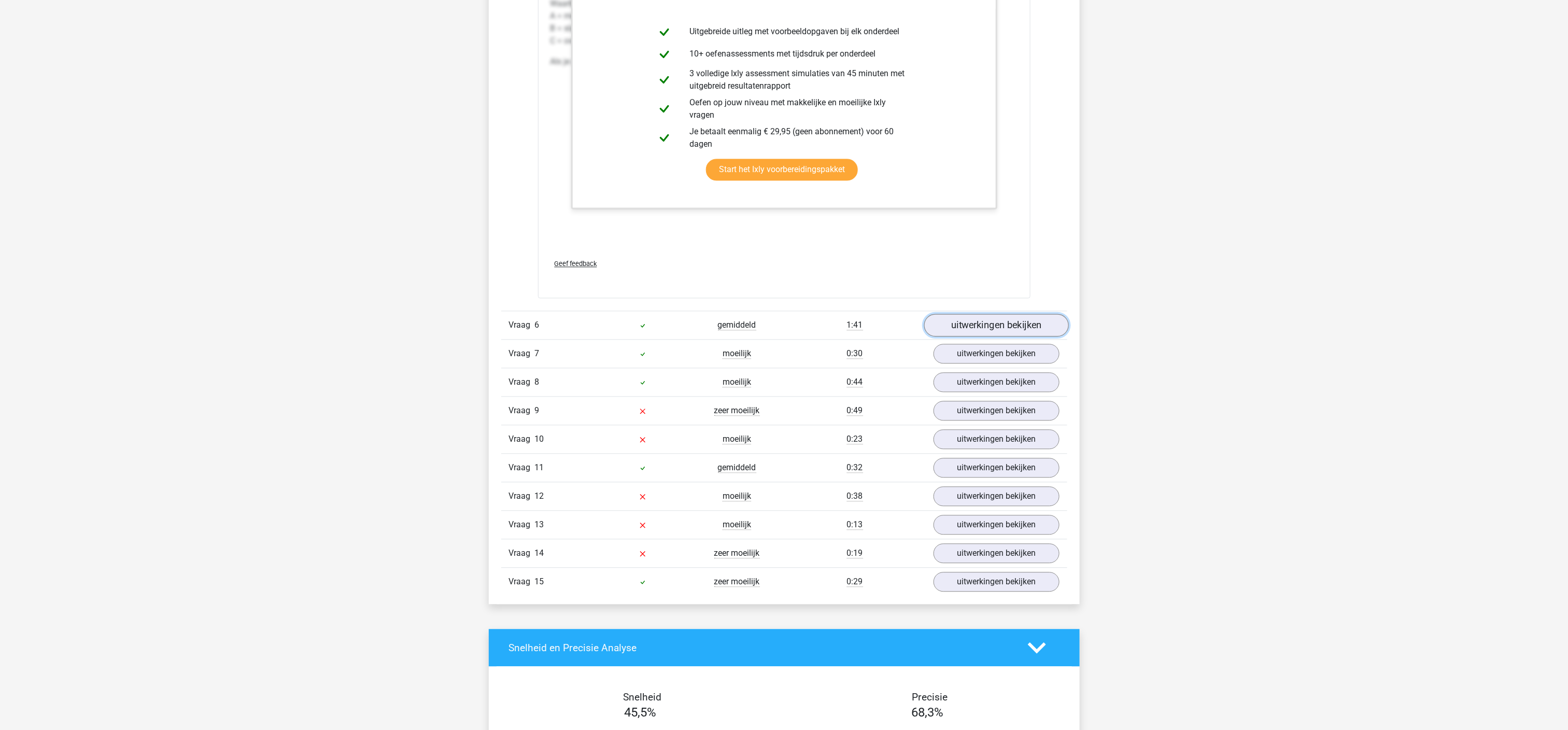
click at [1011, 328] on link "uitwerkingen bekijken" at bounding box center [996, 324] width 144 height 23
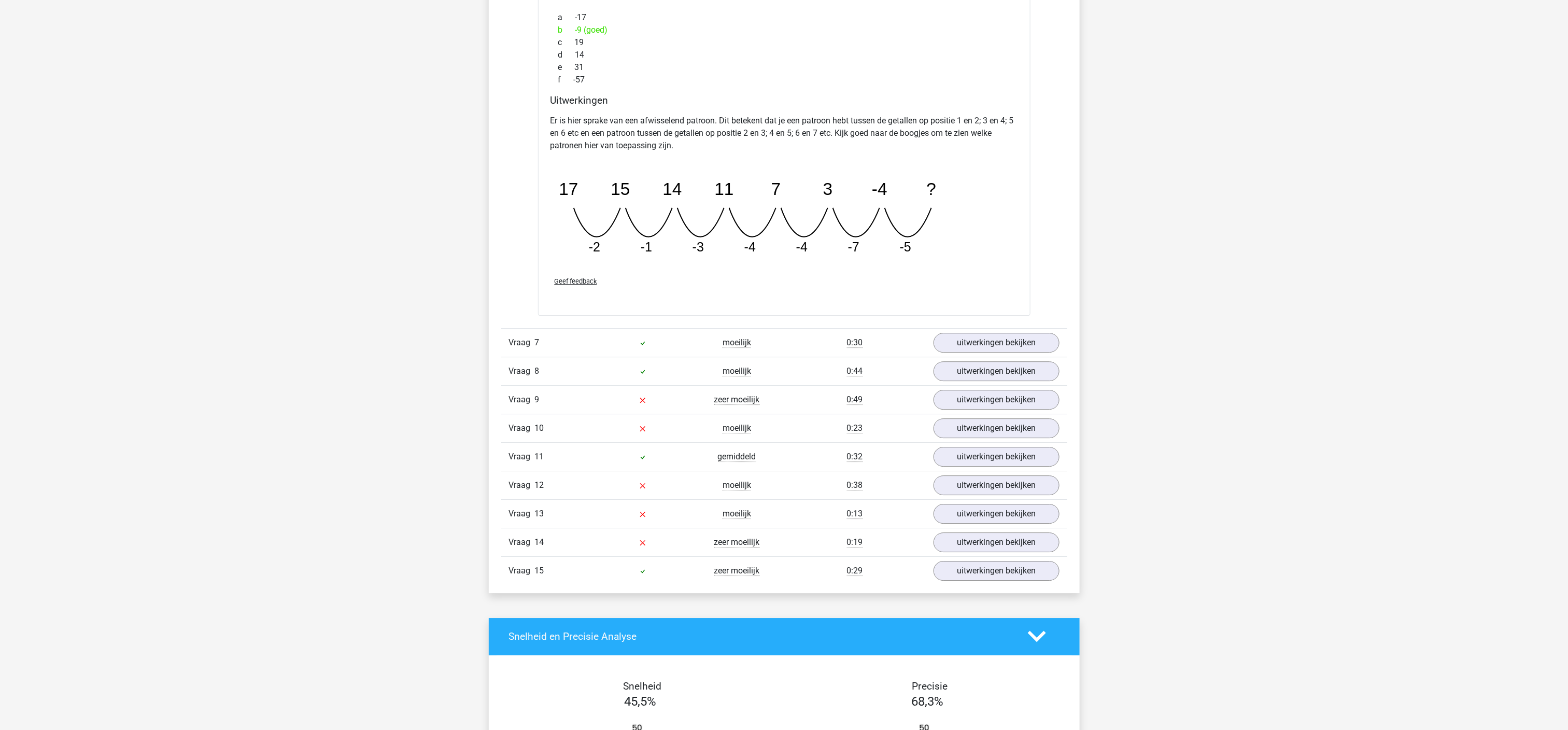
scroll to position [4472, 0]
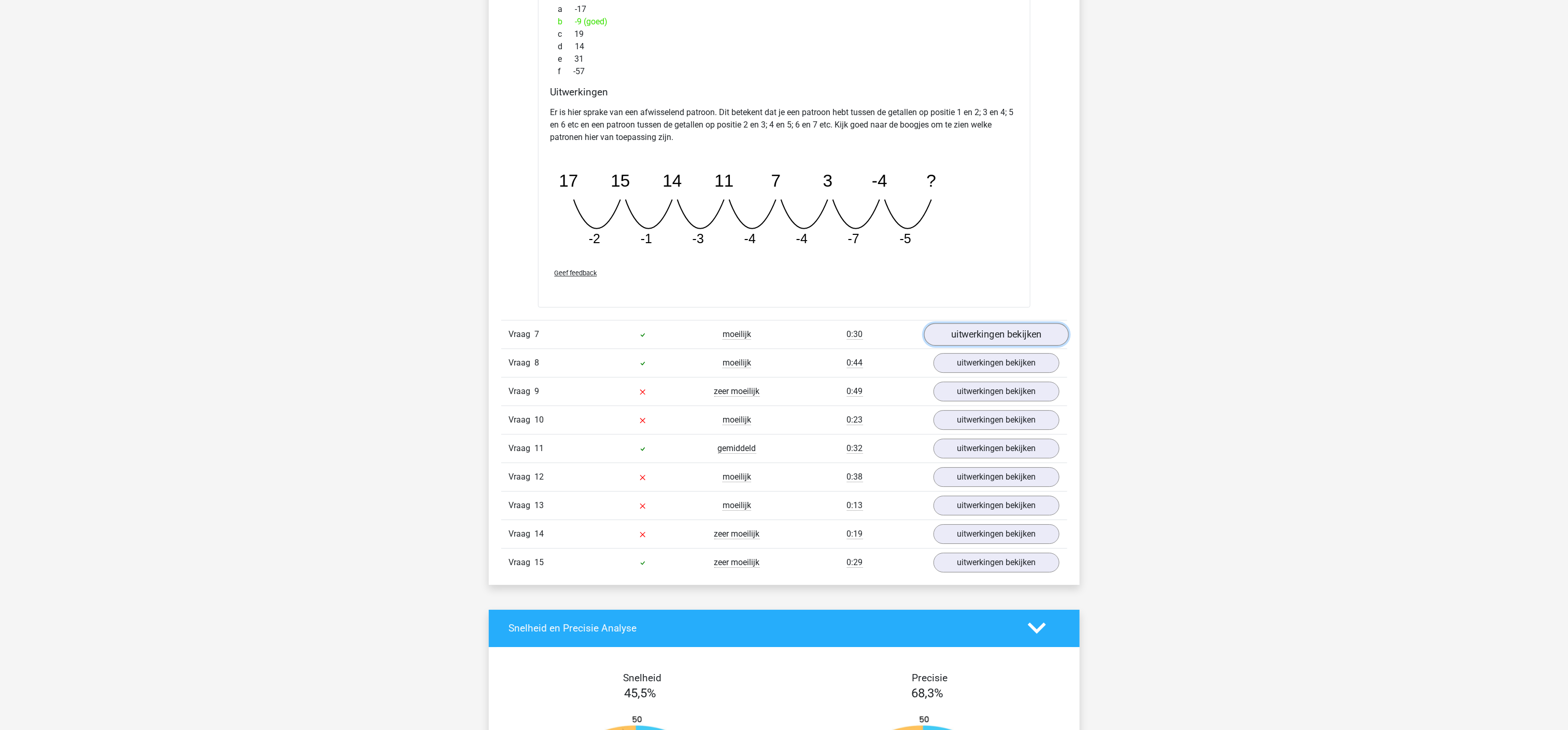
click at [1018, 344] on link "uitwerkingen bekijken" at bounding box center [996, 334] width 144 height 23
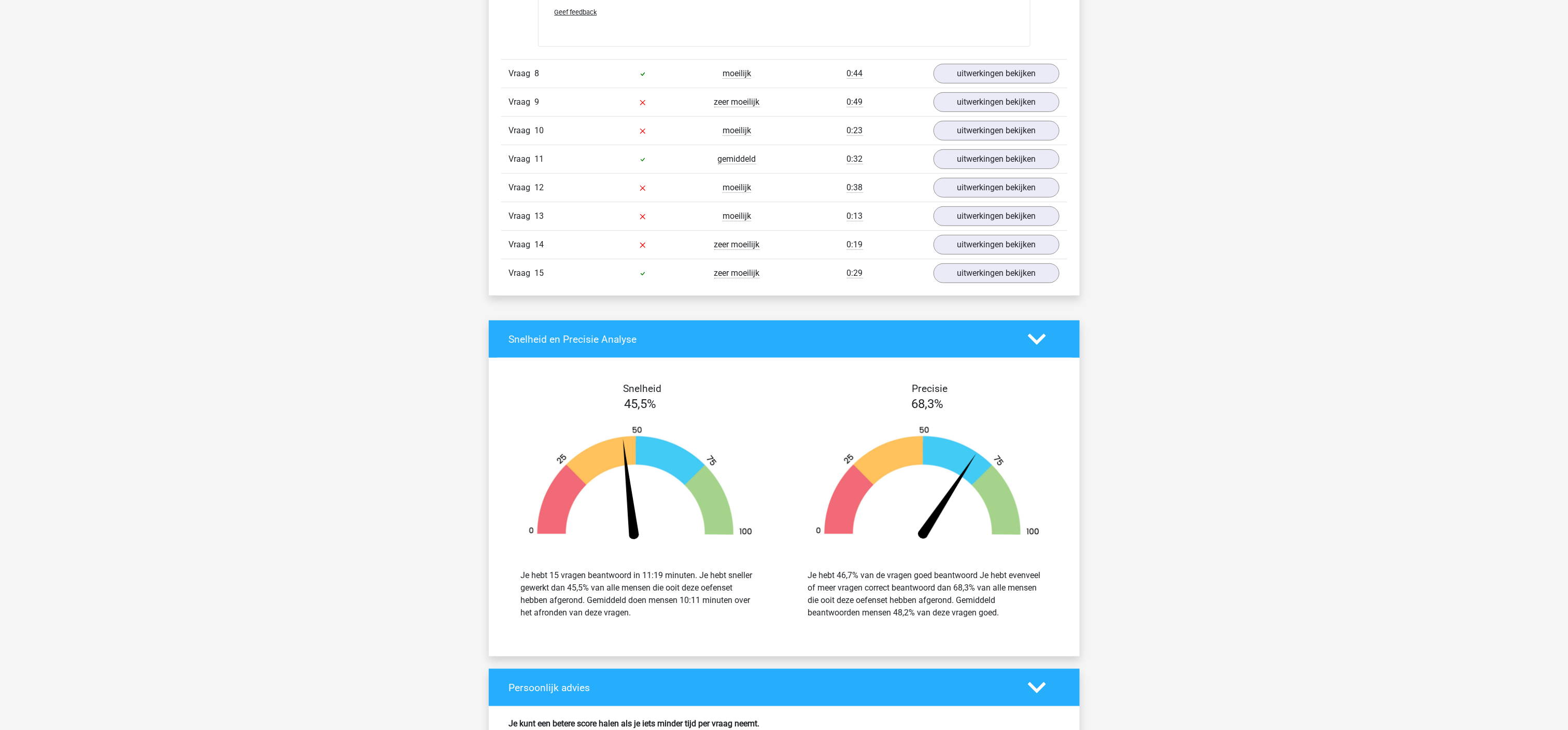
scroll to position [5138, 0]
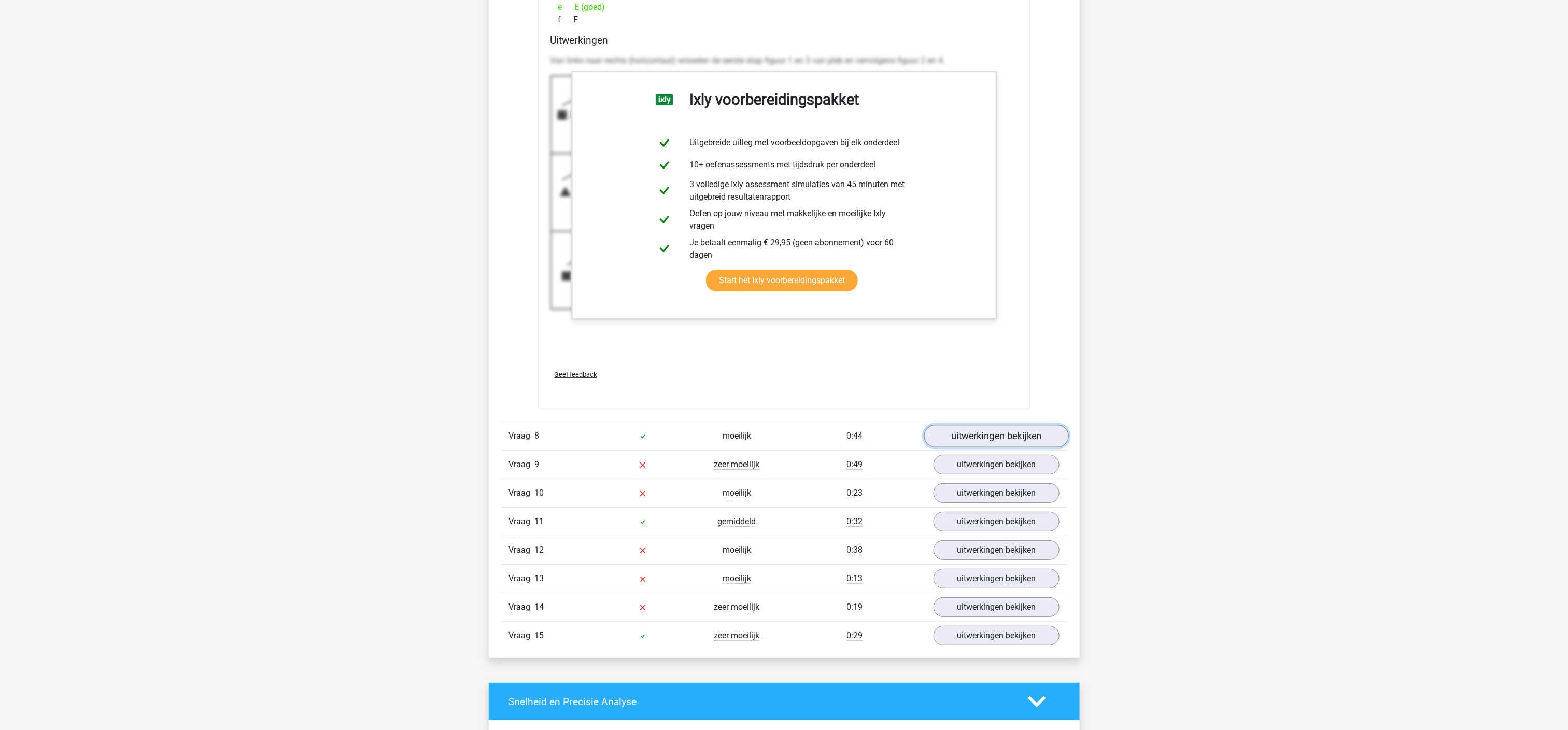
click at [1045, 446] on link "uitwerkingen bekijken" at bounding box center [996, 436] width 144 height 23
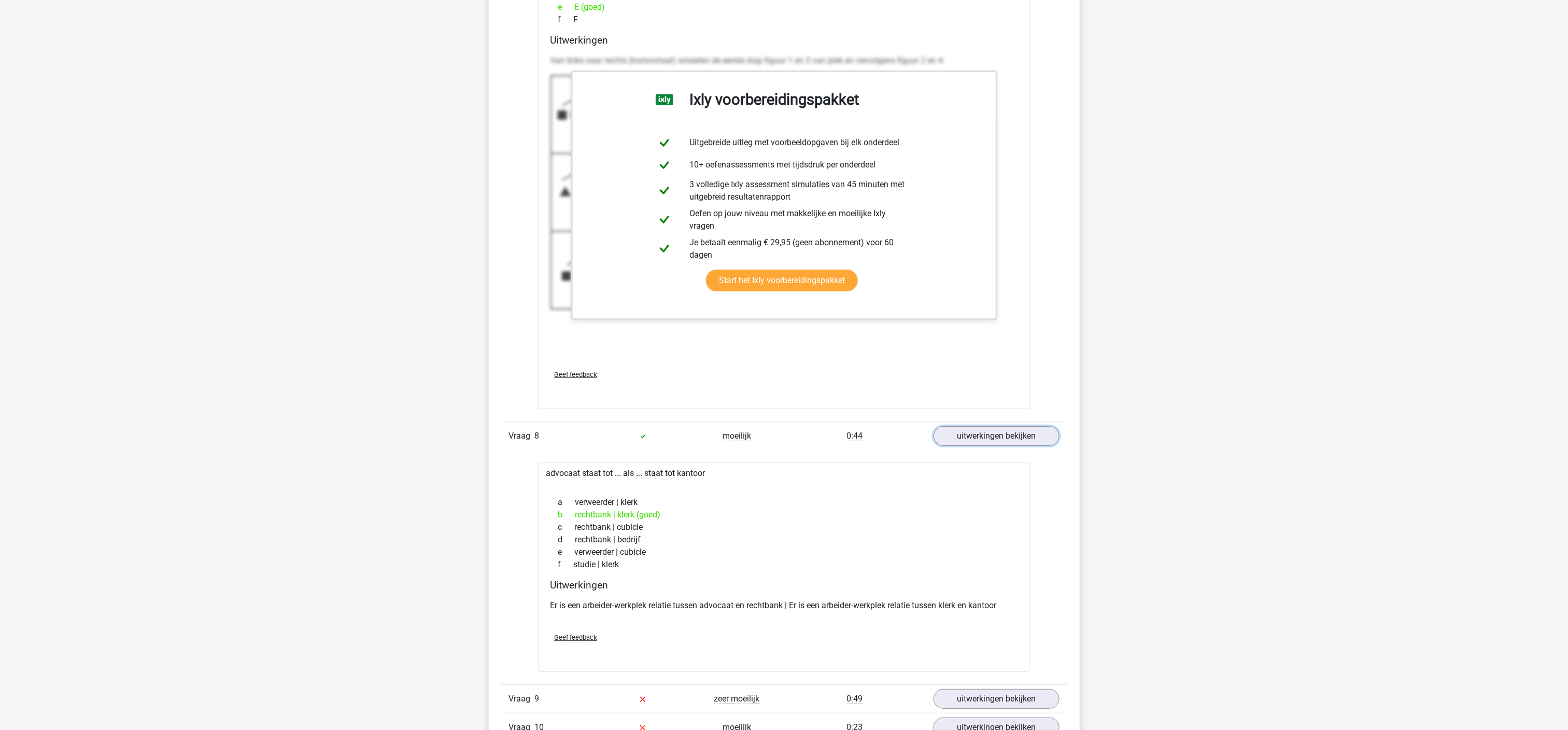
scroll to position [5434, 0]
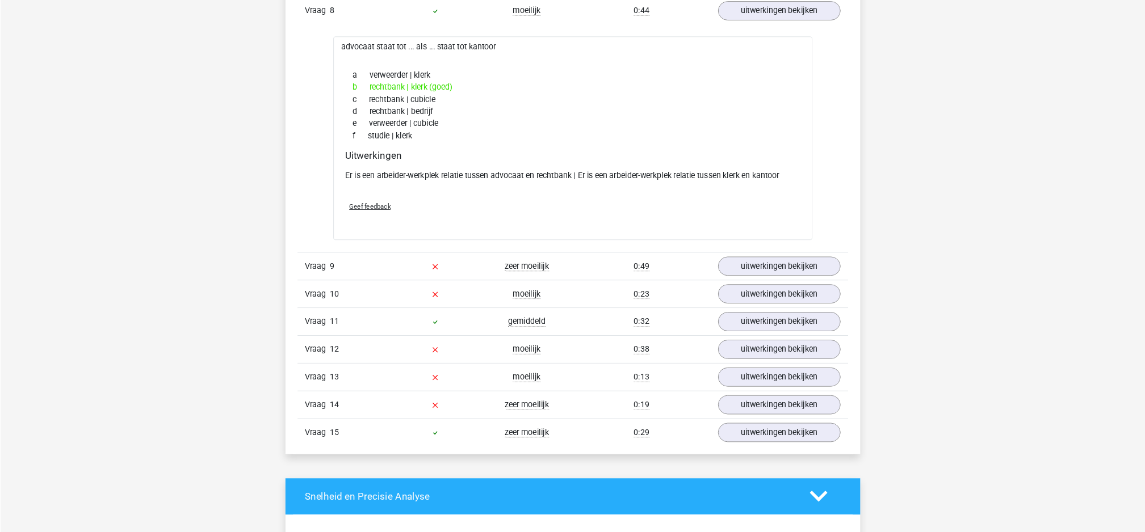
scroll to position [6084, 0]
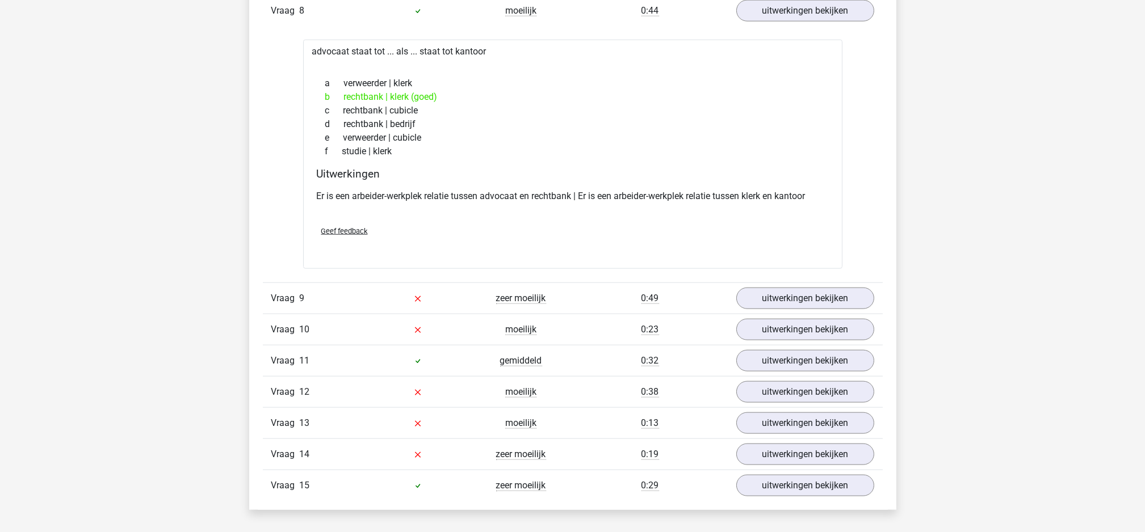
drag, startPoint x: 1676, startPoint y: 6, endPoint x: 221, endPoint y: 297, distance: 1484.2
click at [840, 307] on link "uitwerkingen bekijken" at bounding box center [804, 298] width 158 height 25
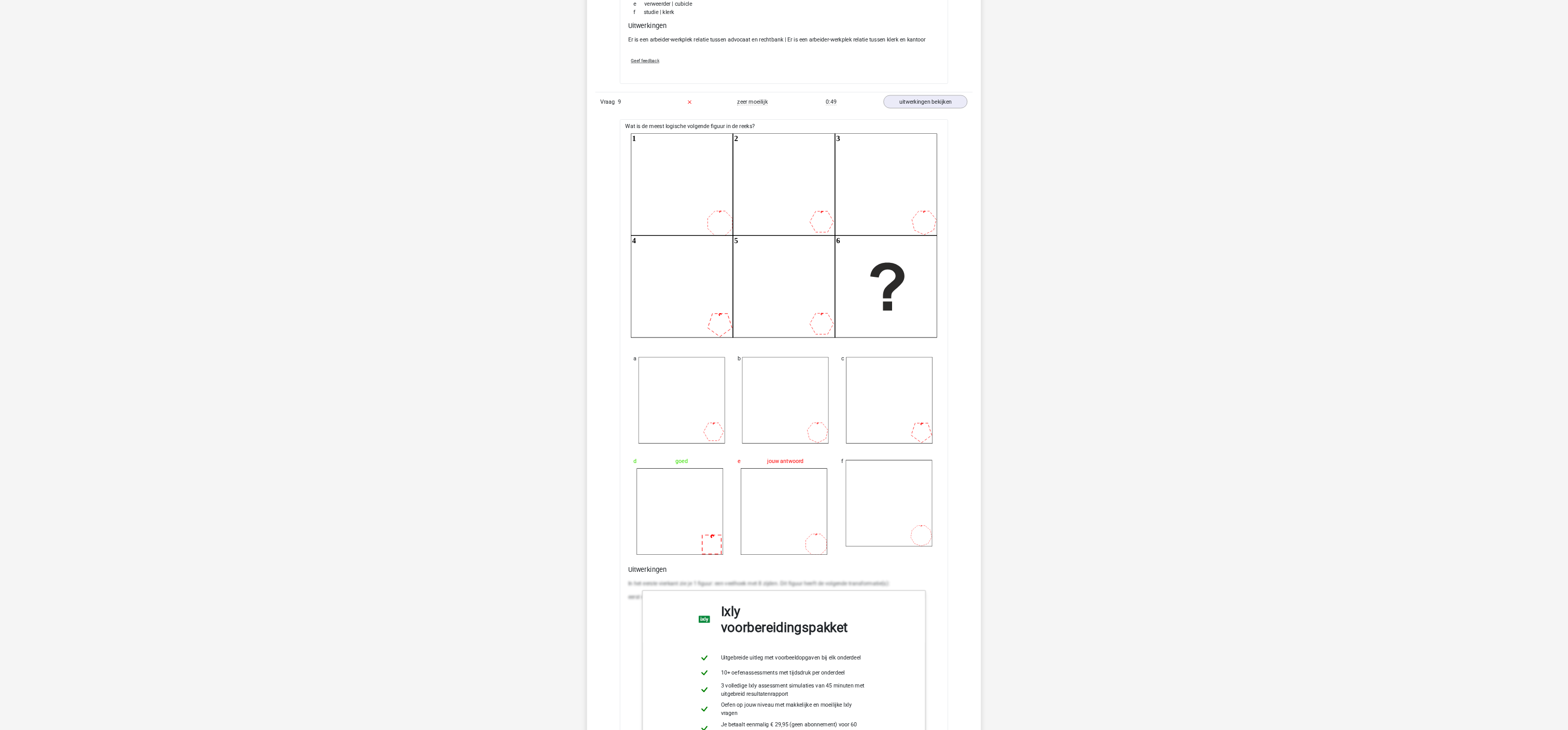
scroll to position [5697, 0]
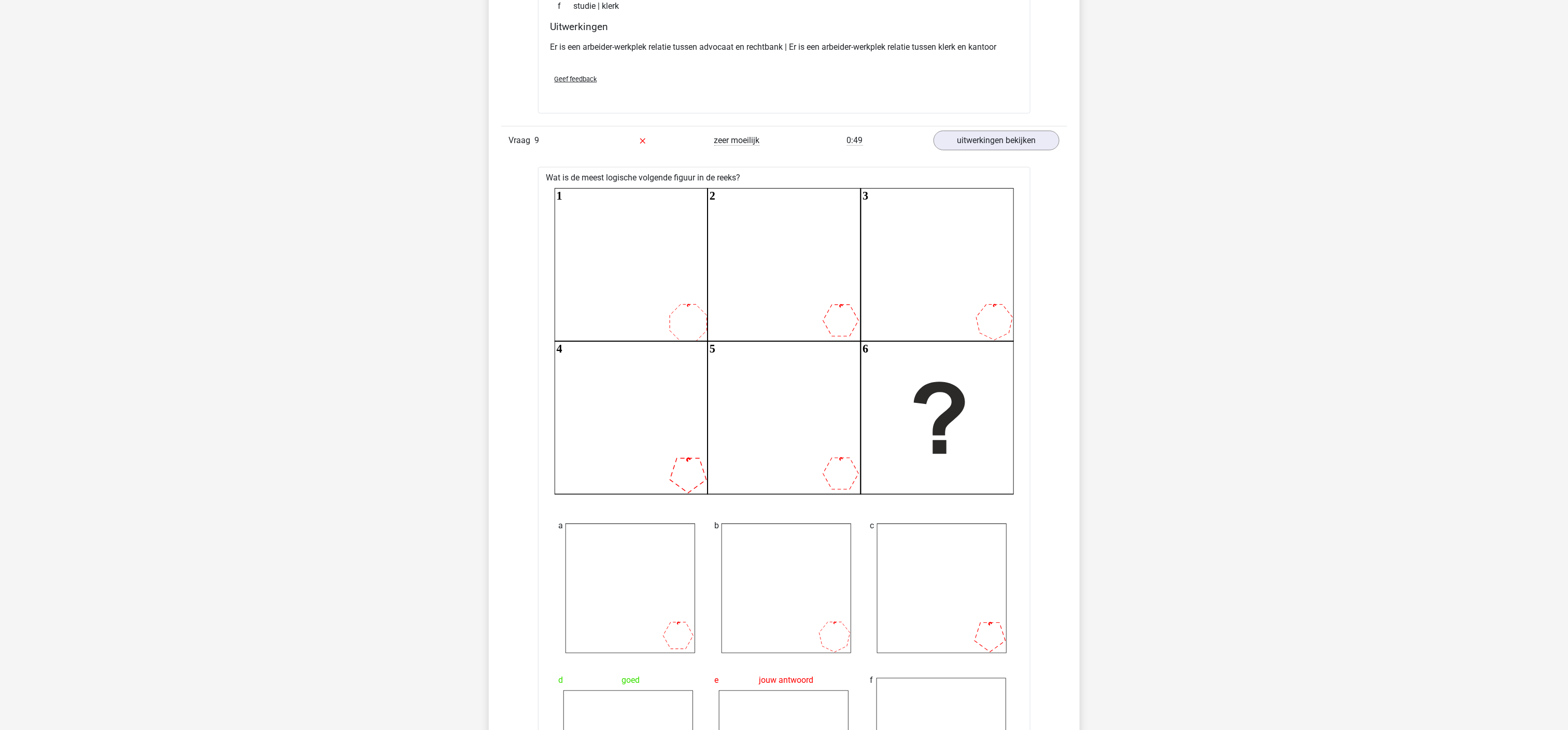
drag, startPoint x: 1014, startPoint y: 1, endPoint x: 1051, endPoint y: 258, distance: 259.6
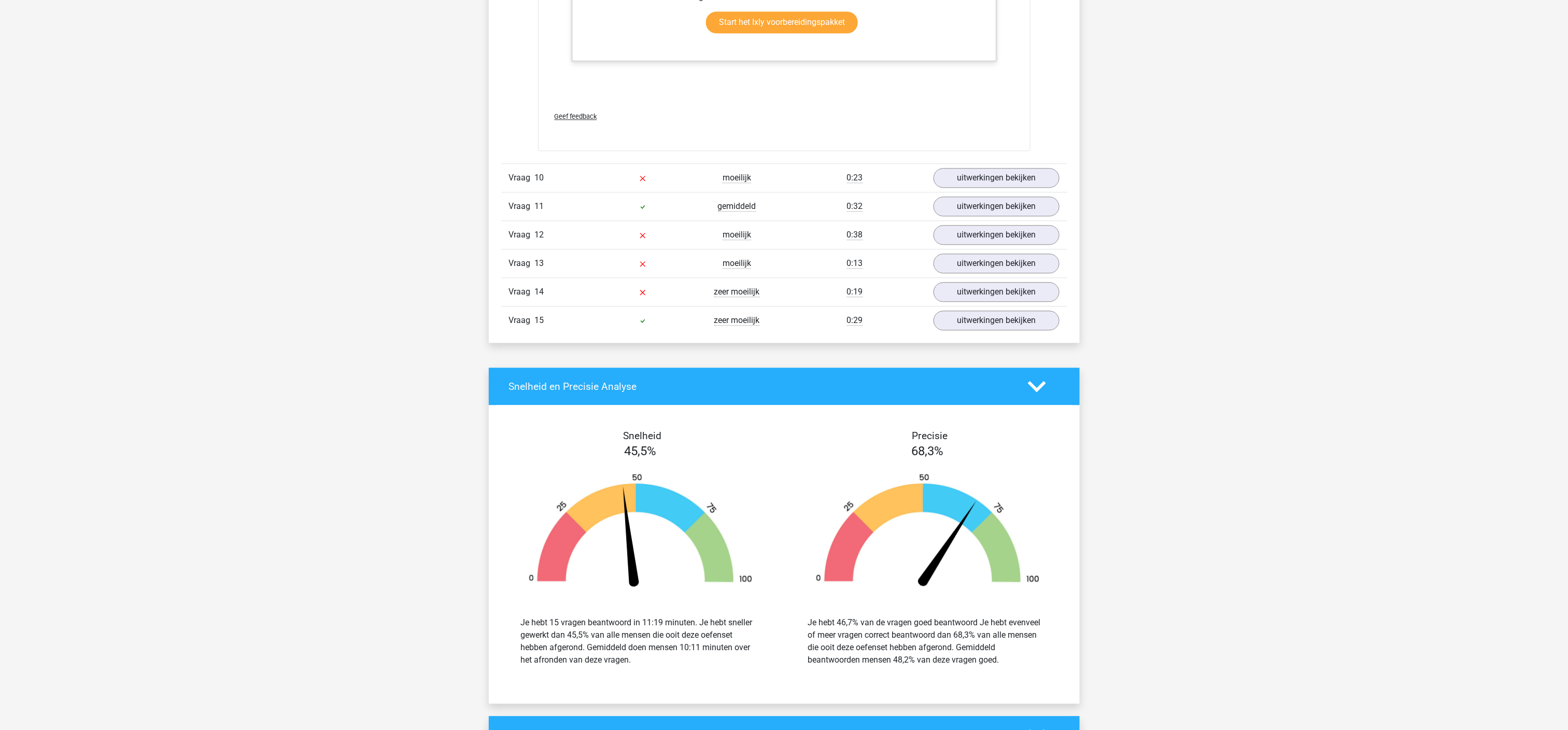
scroll to position [6767, 0]
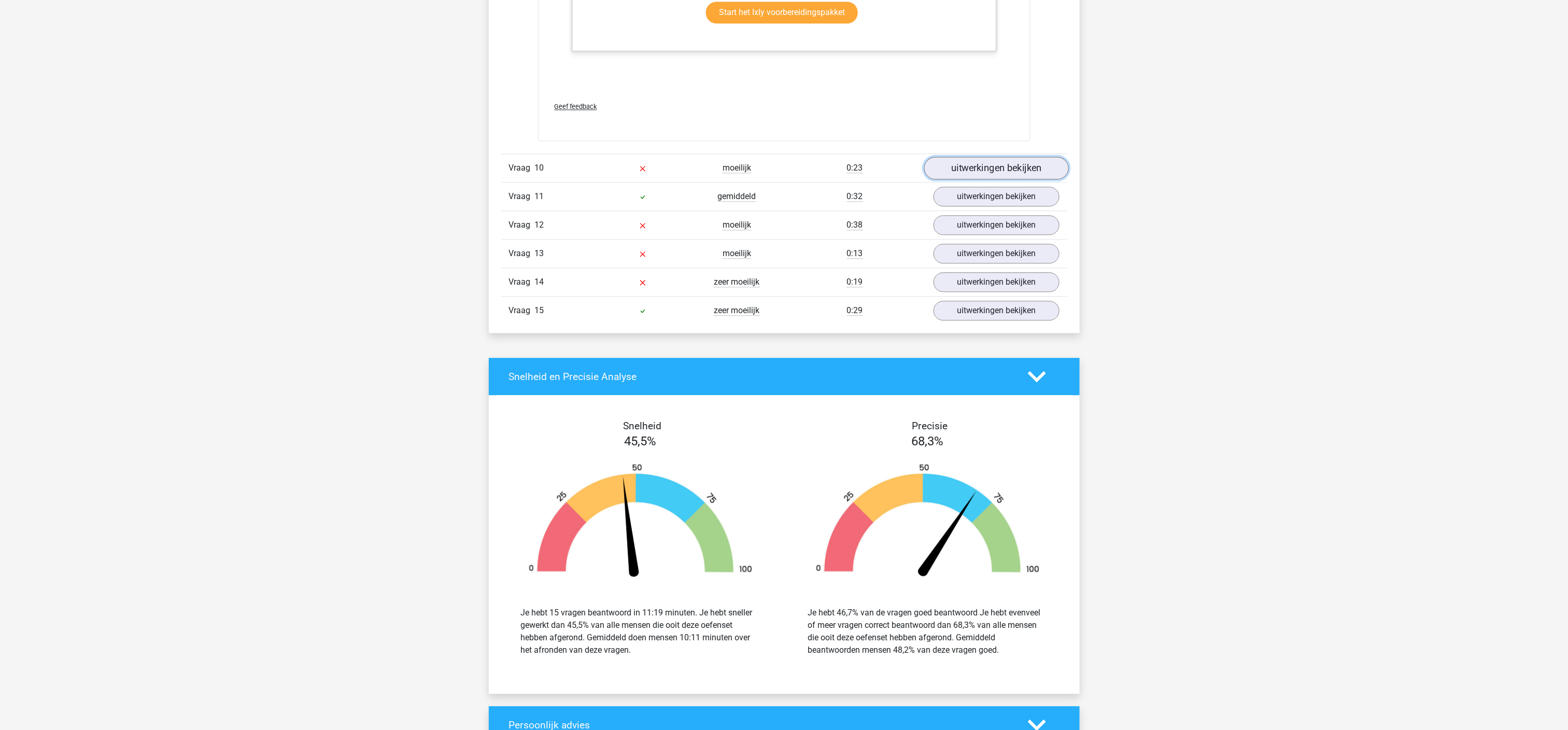
click at [1040, 179] on link "uitwerkingen bekijken" at bounding box center [996, 167] width 144 height 23
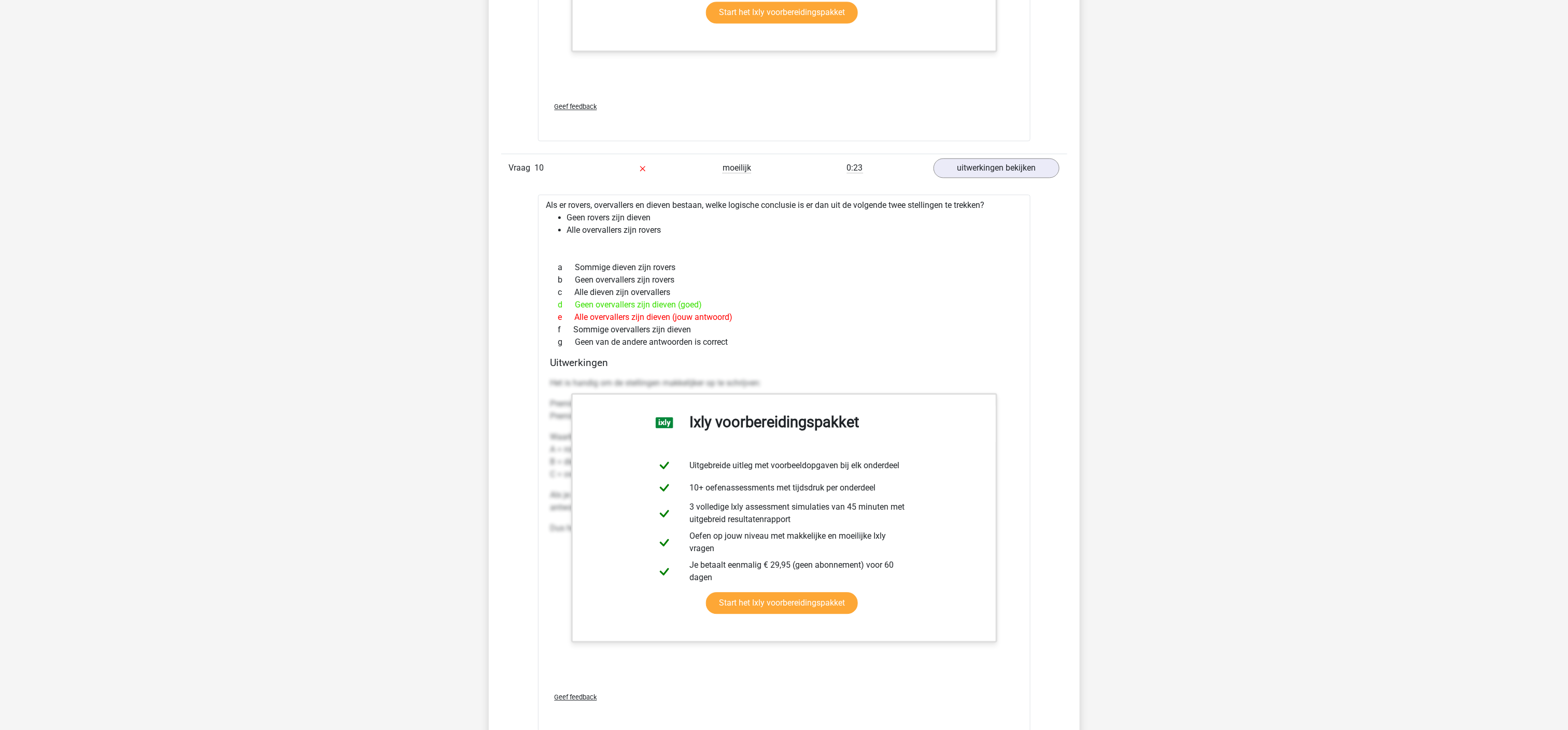
click at [680, 237] on li "Alle overvallers zijn rovers" at bounding box center [795, 230] width 455 height 13
drag, startPoint x: 750, startPoint y: 367, endPoint x: 530, endPoint y: 220, distance: 264.6
copy div "Als er rovers, overvallers en dieven bestaan, welke logische conclusie is er da…"
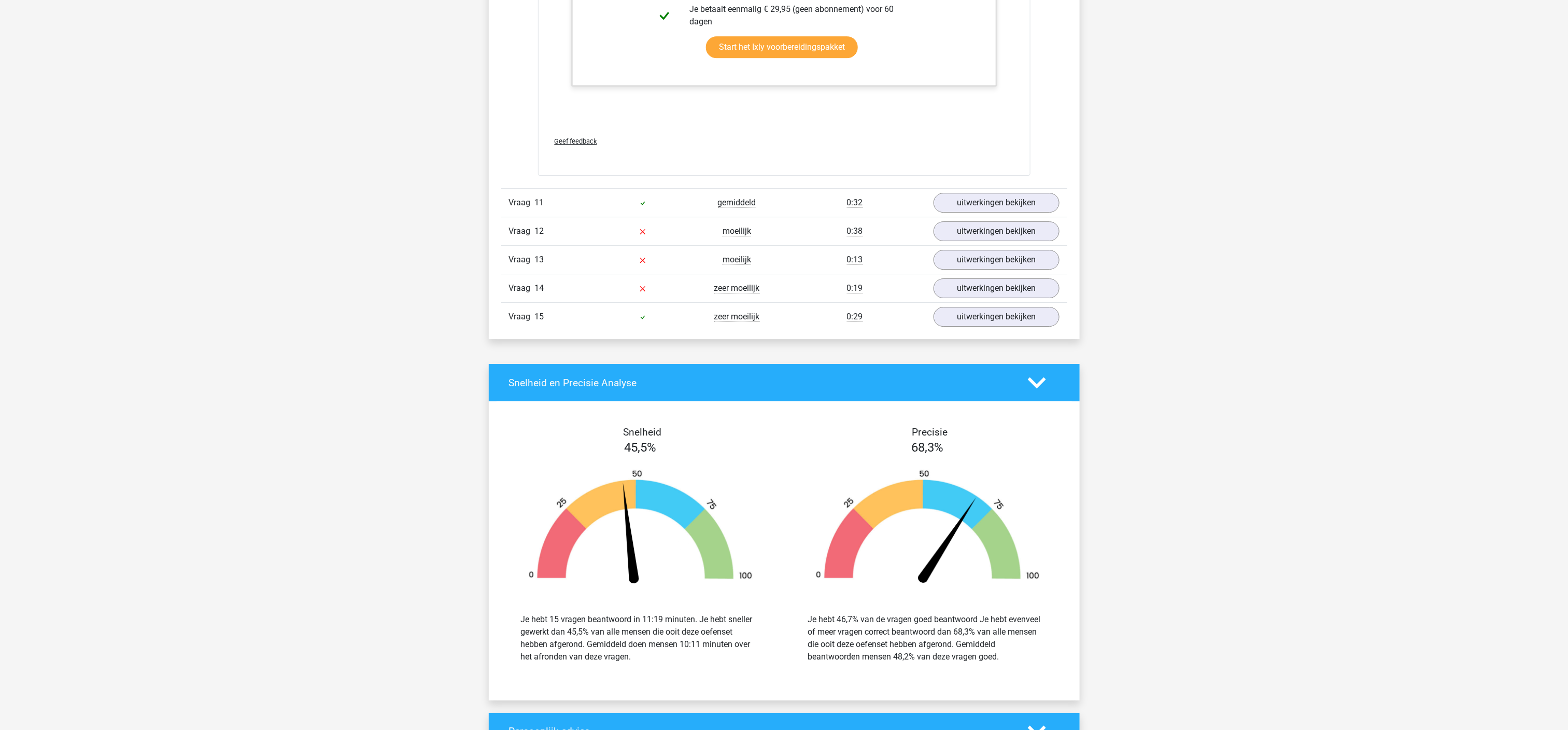
scroll to position [7314, 0]
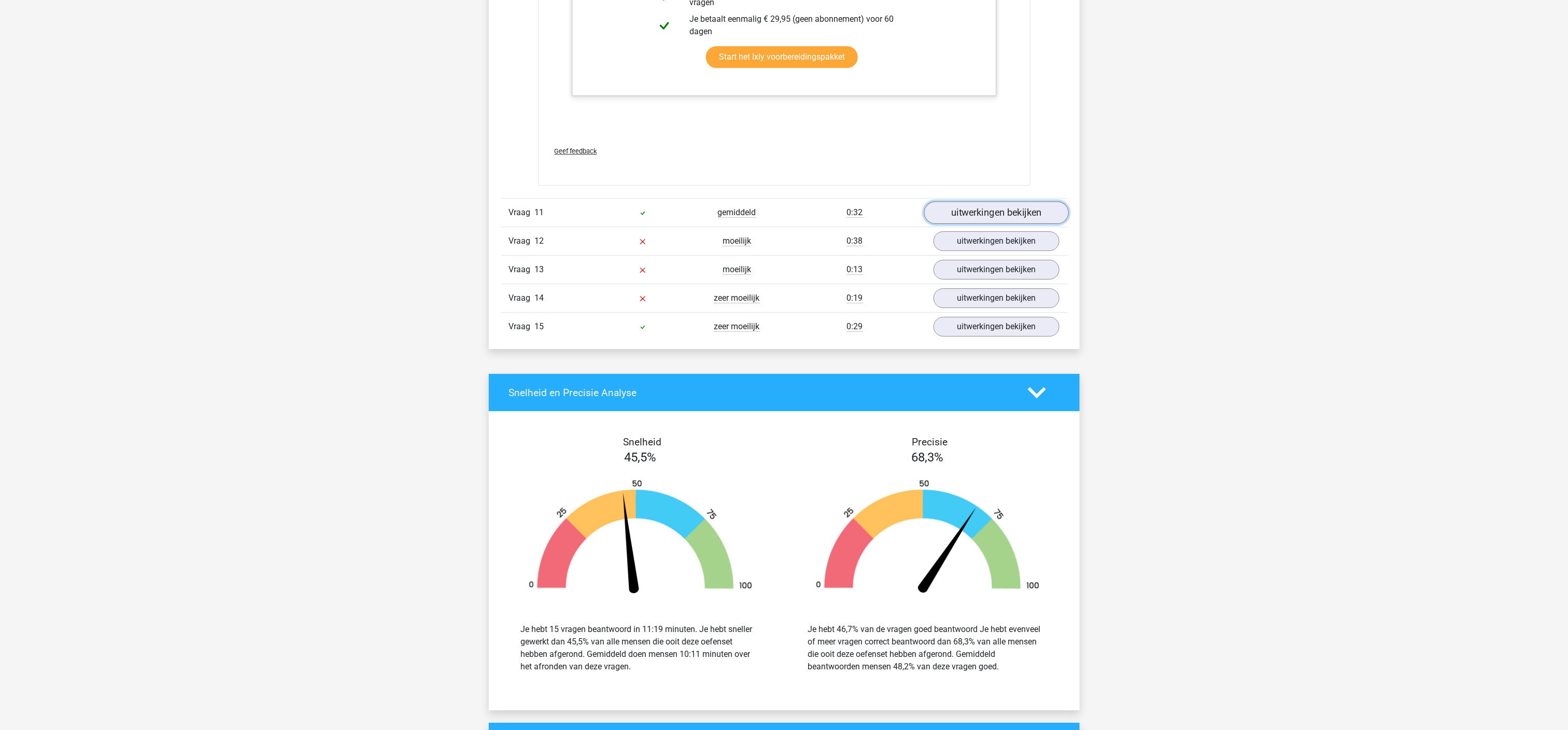
click at [1029, 225] on link "uitwerkingen bekijken" at bounding box center [996, 213] width 144 height 23
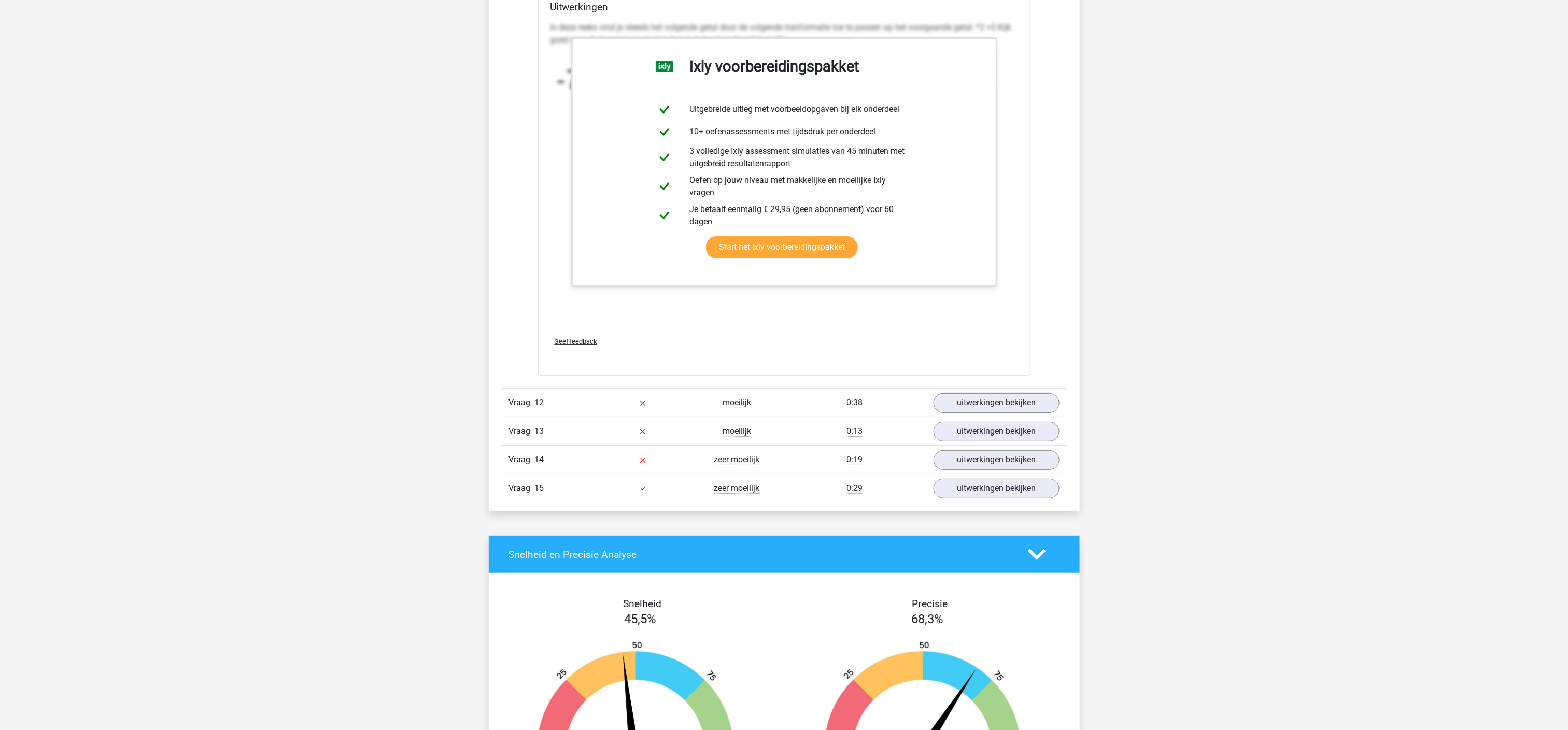
scroll to position [7979, 0]
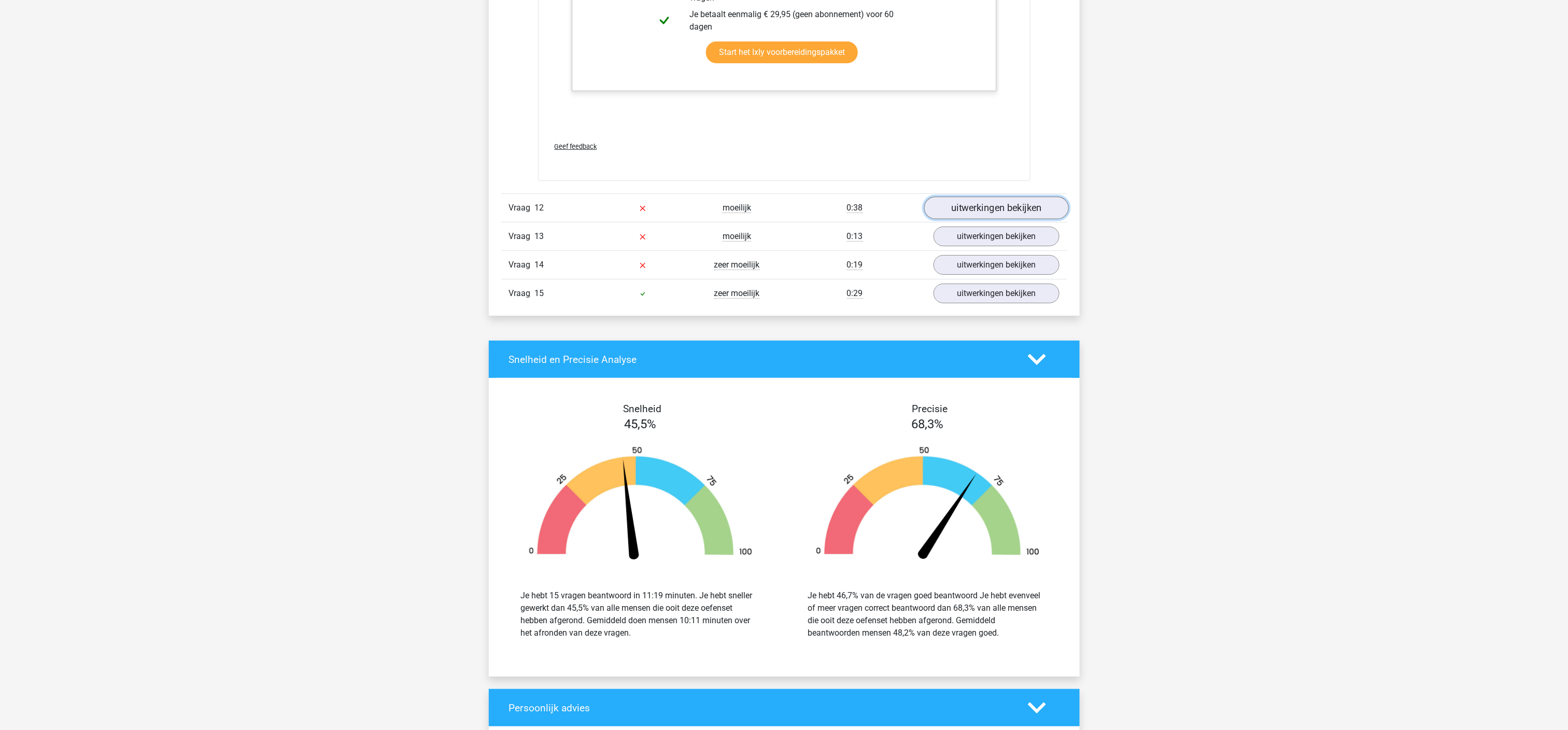
click at [1020, 219] on link "uitwerkingen bekijken" at bounding box center [996, 207] width 144 height 23
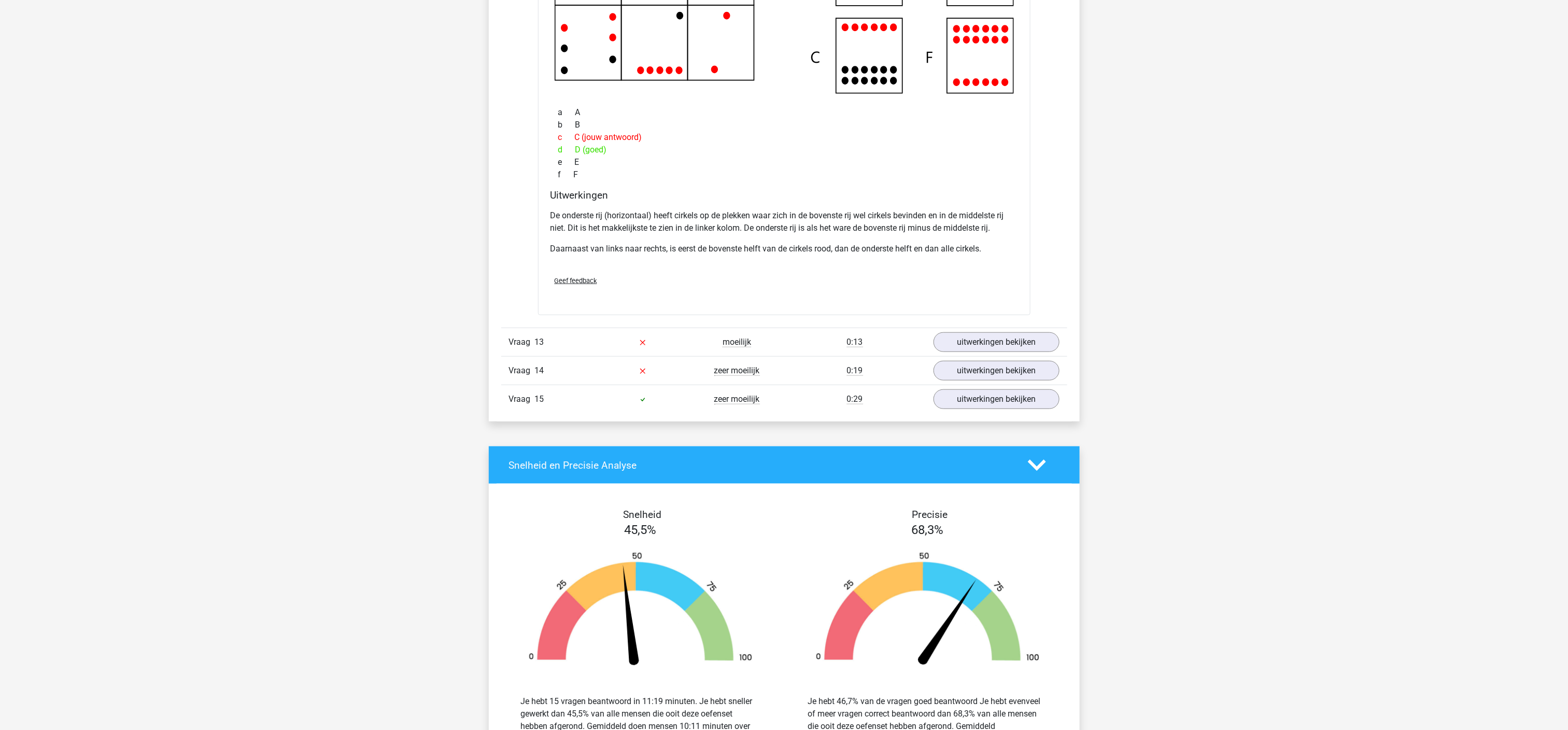
scroll to position [8394, 0]
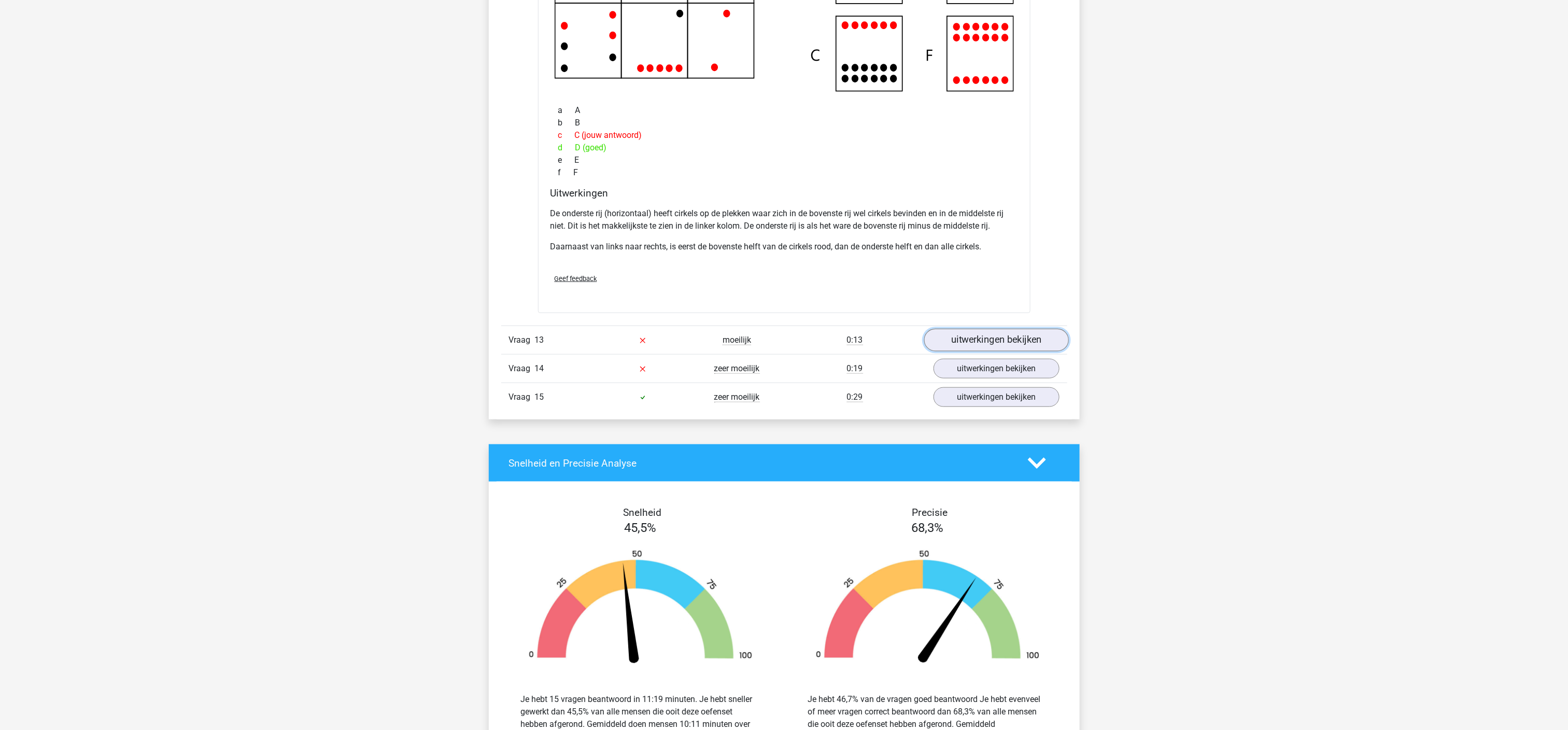
click at [973, 352] on link "uitwerkingen bekijken" at bounding box center [996, 340] width 144 height 23
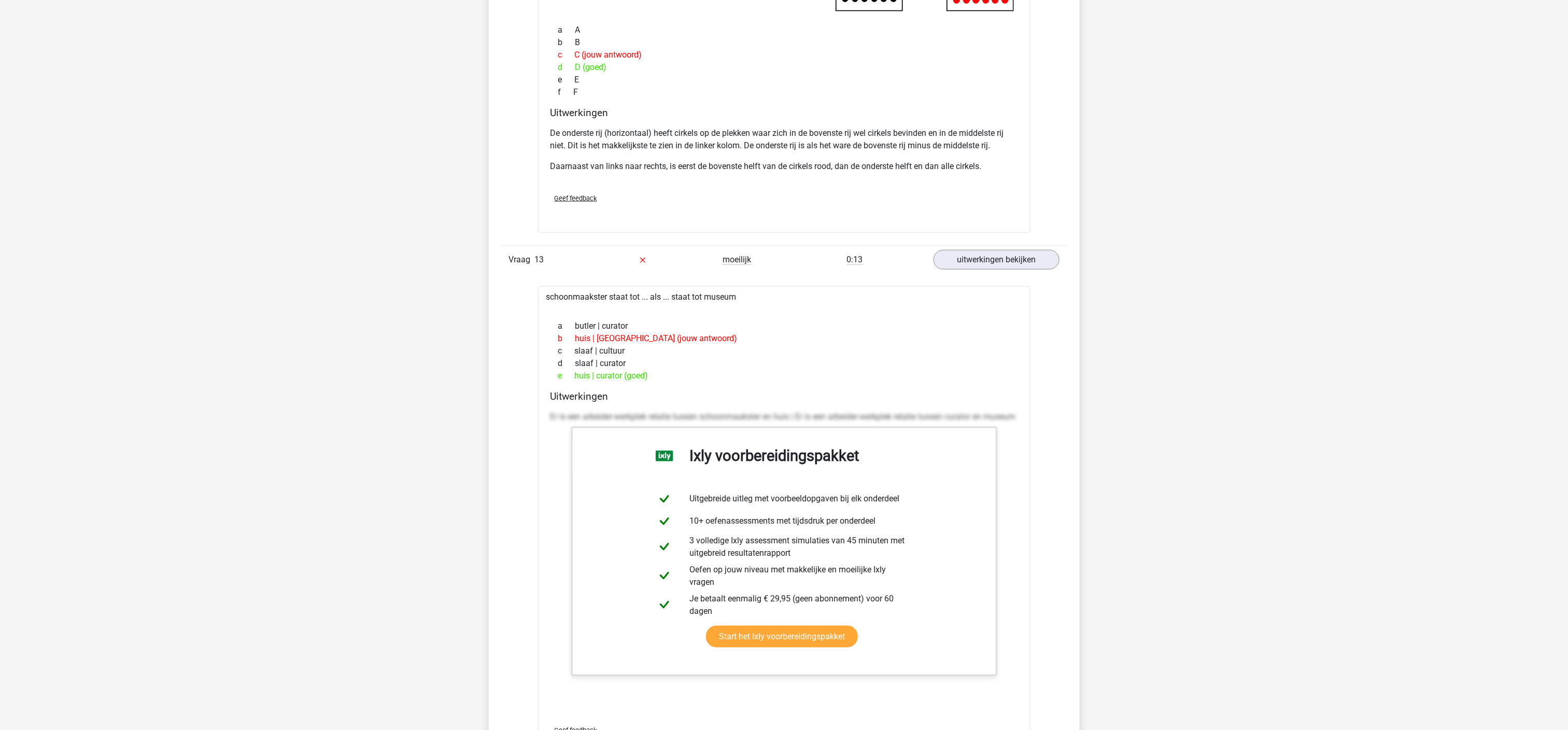
scroll to position [8477, 0]
click at [681, 380] on div "e huis | curator (goed)" at bounding box center [784, 374] width 468 height 13
drag, startPoint x: 700, startPoint y: 312, endPoint x: 479, endPoint y: 323, distance: 221.3
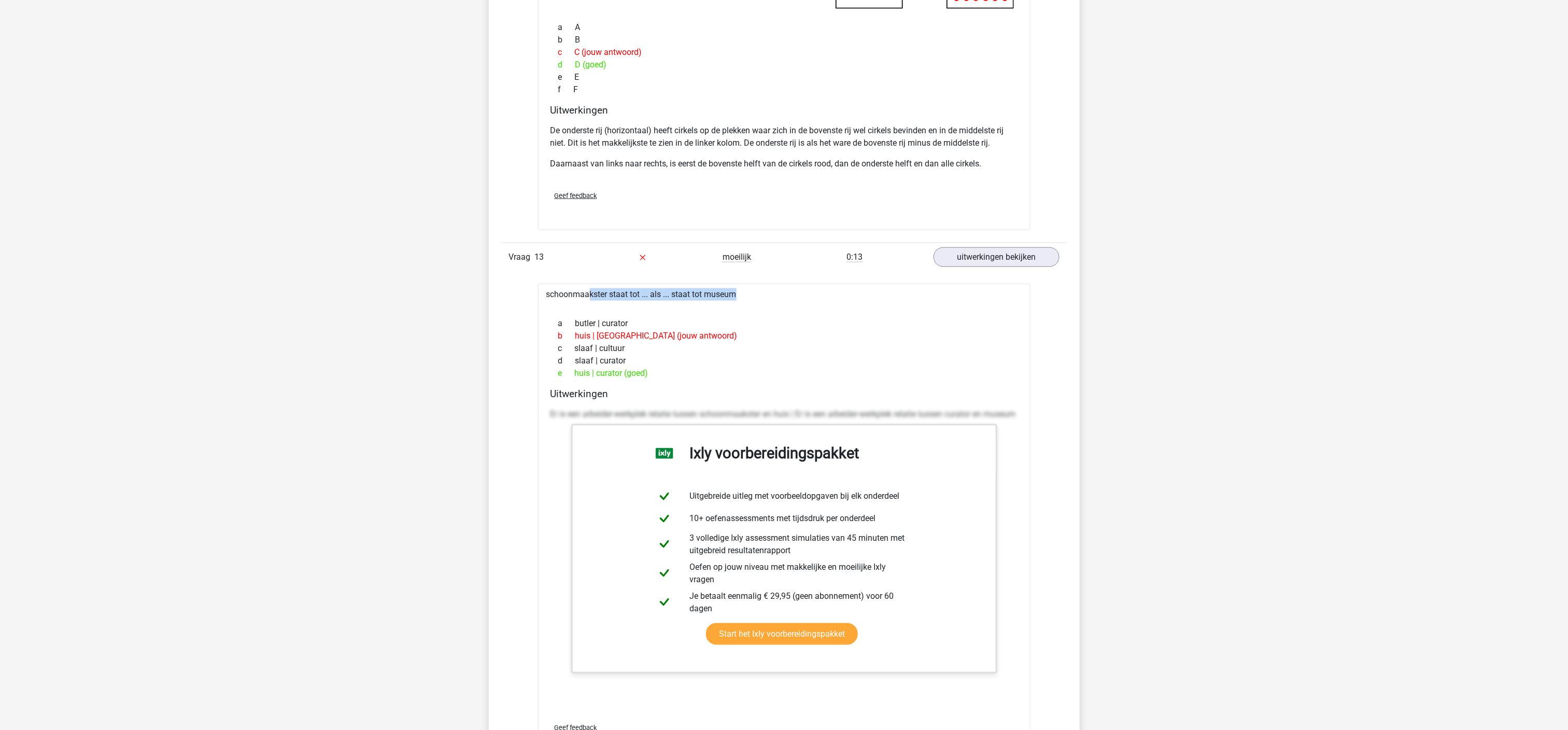
drag, startPoint x: 547, startPoint y: 317, endPoint x: 712, endPoint y: 325, distance: 165.2
click at [712, 325] on div "schoonmaakster staat tot ... als ... staat tot museum a butler | curator b huis…" at bounding box center [784, 524] width 492 height 480
copy div "schoonmaakster staat tot ... als ... staat tot museum"
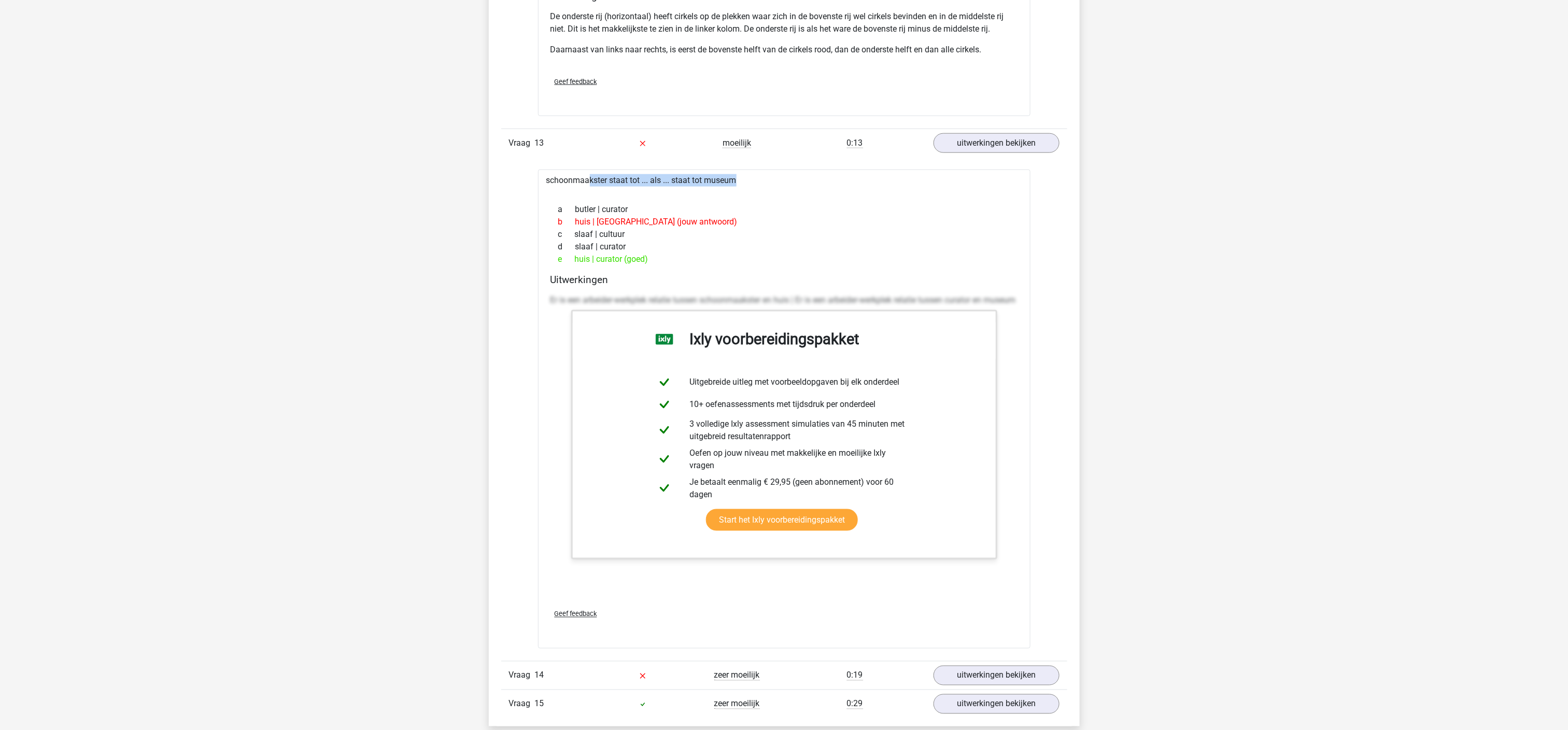
scroll to position [8603, 0]
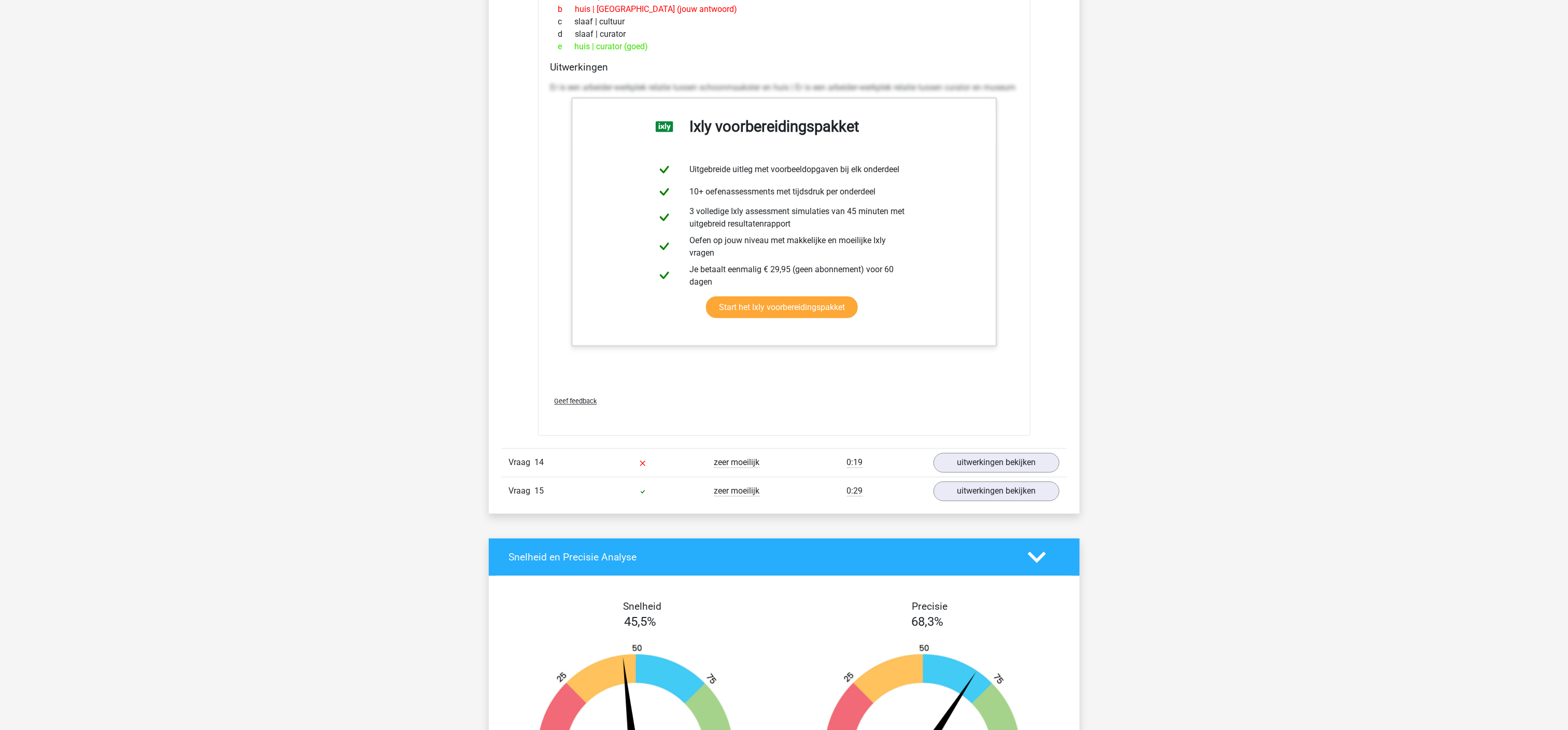
scroll to position [8852, 0]
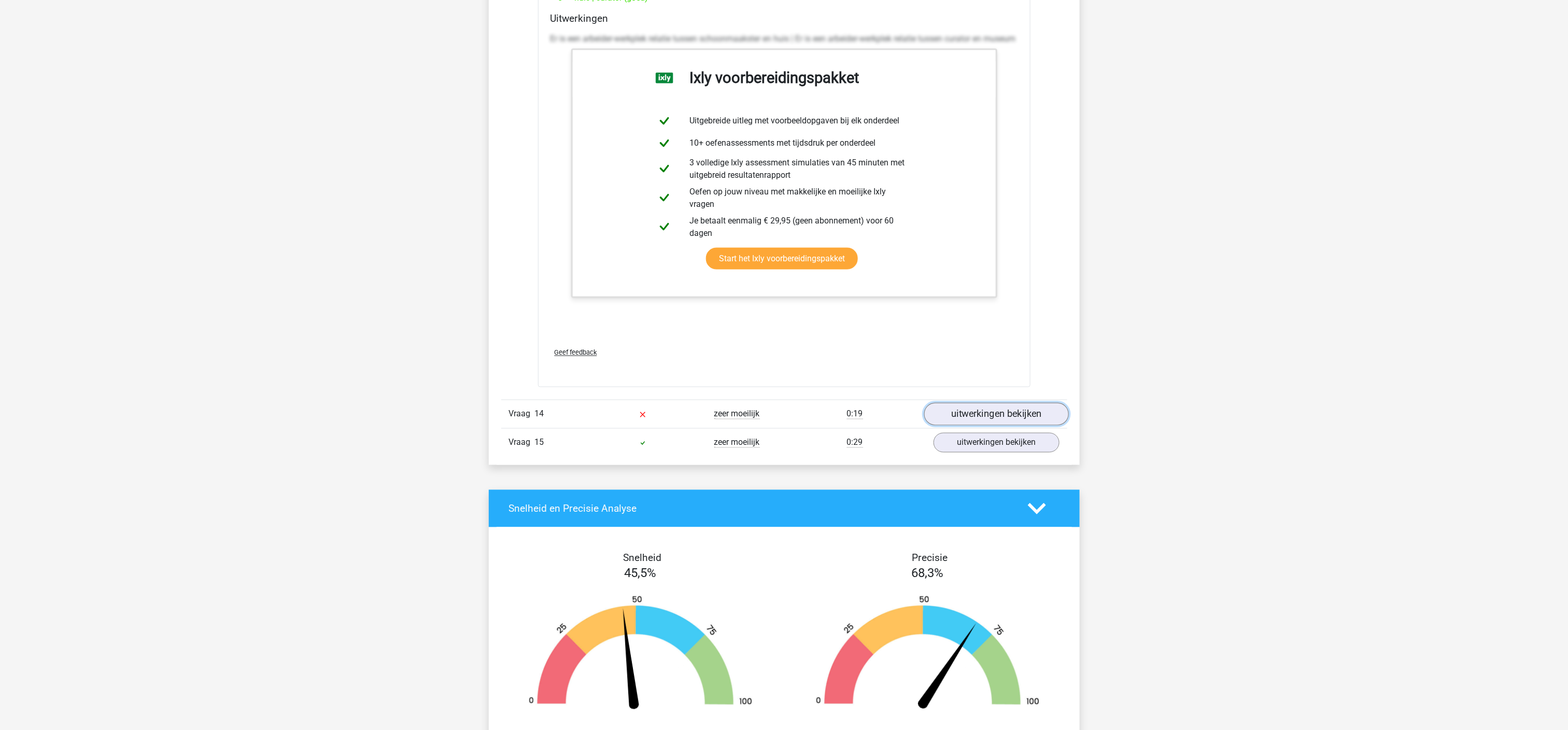
click at [1028, 426] on link "uitwerkingen bekijken" at bounding box center [996, 414] width 144 height 23
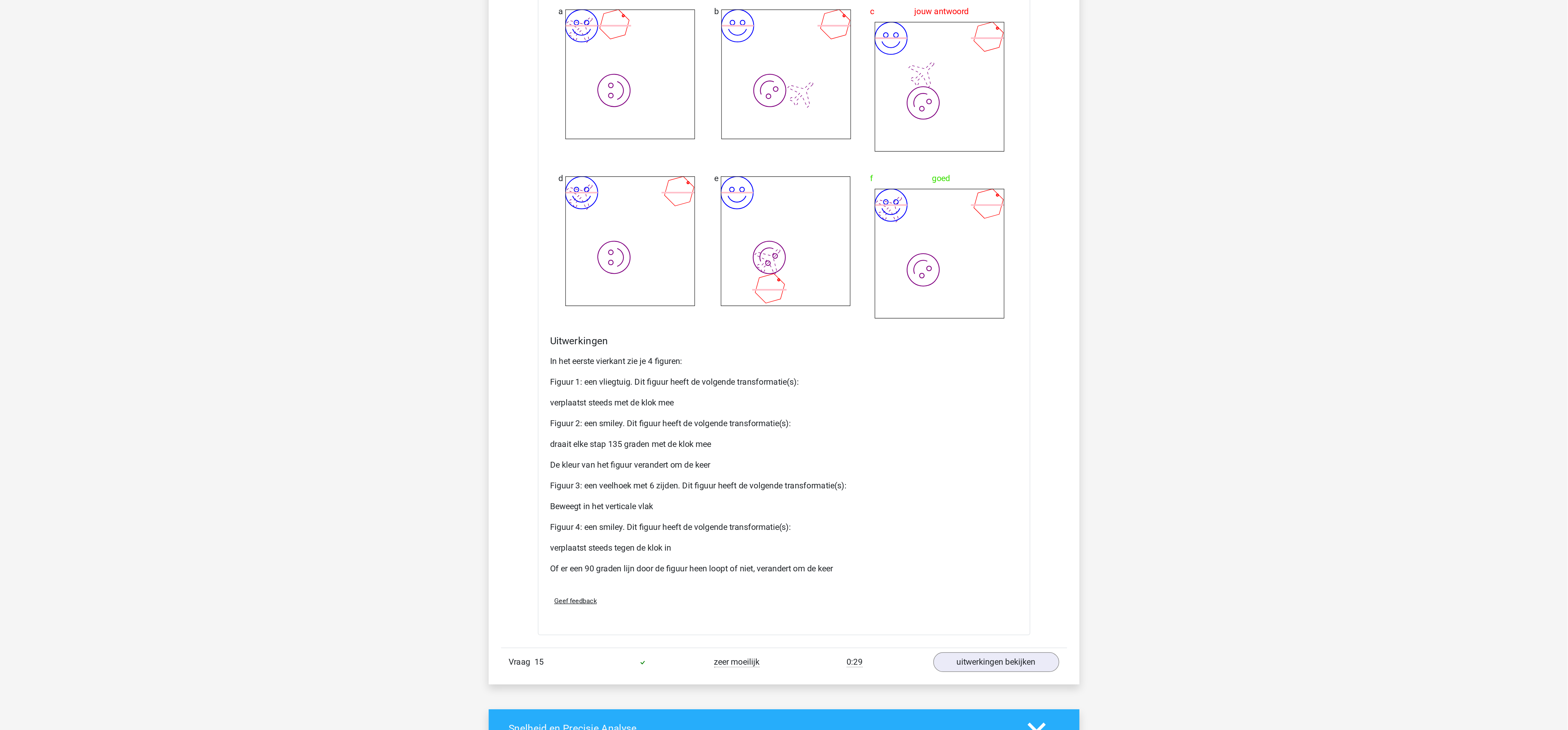
scroll to position [6424, 0]
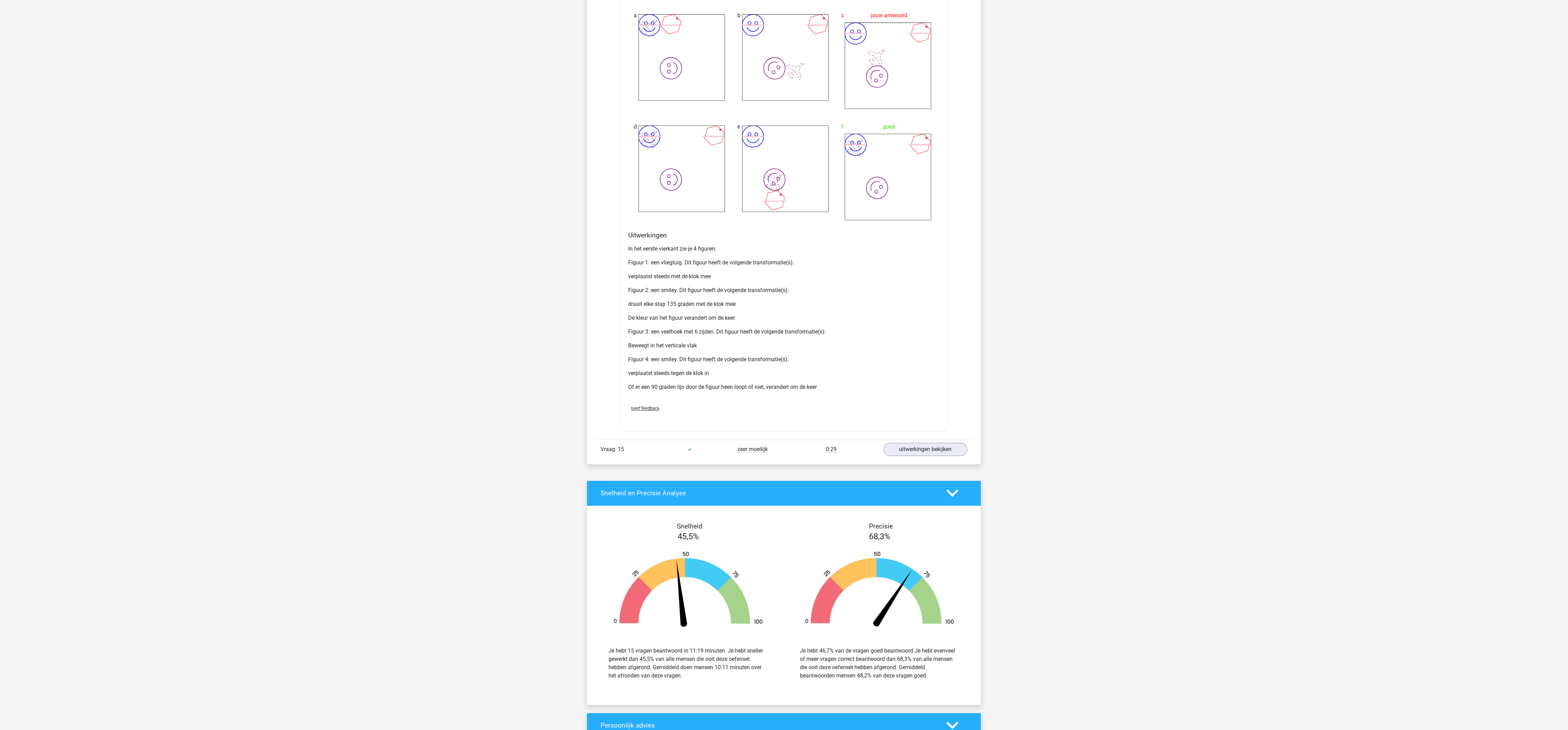
drag, startPoint x: 1050, startPoint y: 4, endPoint x: 834, endPoint y: 381, distance: 434.5
click at [696, 324] on p "Beweegt in het verticale vlak" at bounding box center [784, 346] width 312 height 9
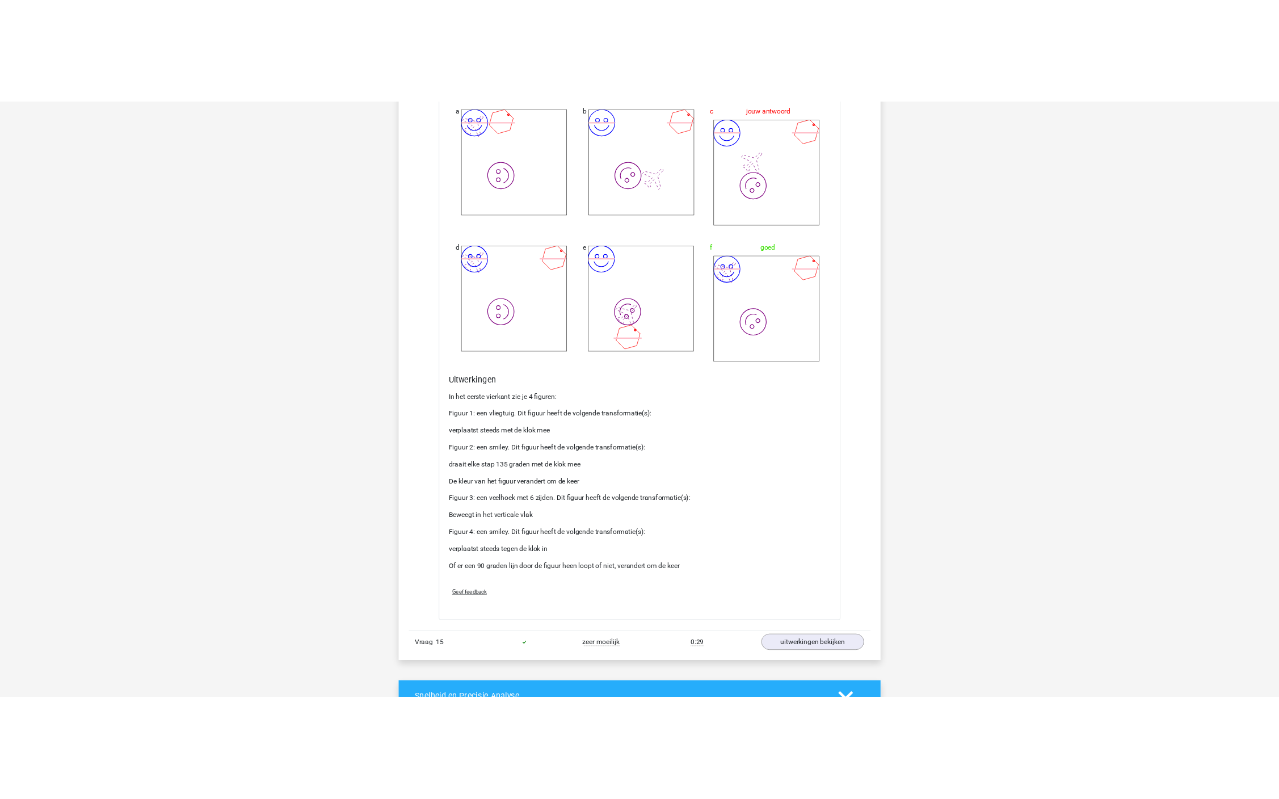
scroll to position [10548, 0]
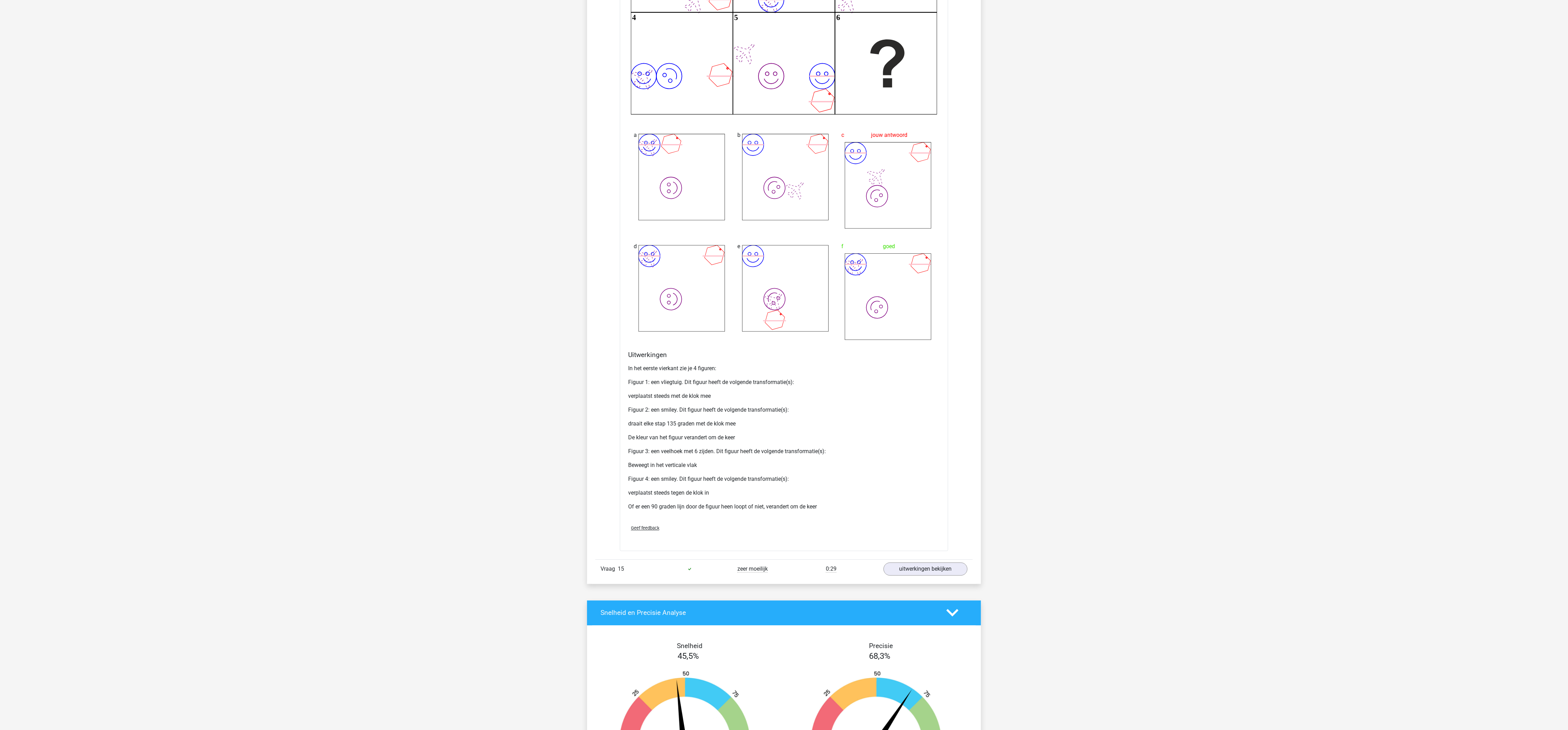
scroll to position [6366, 0]
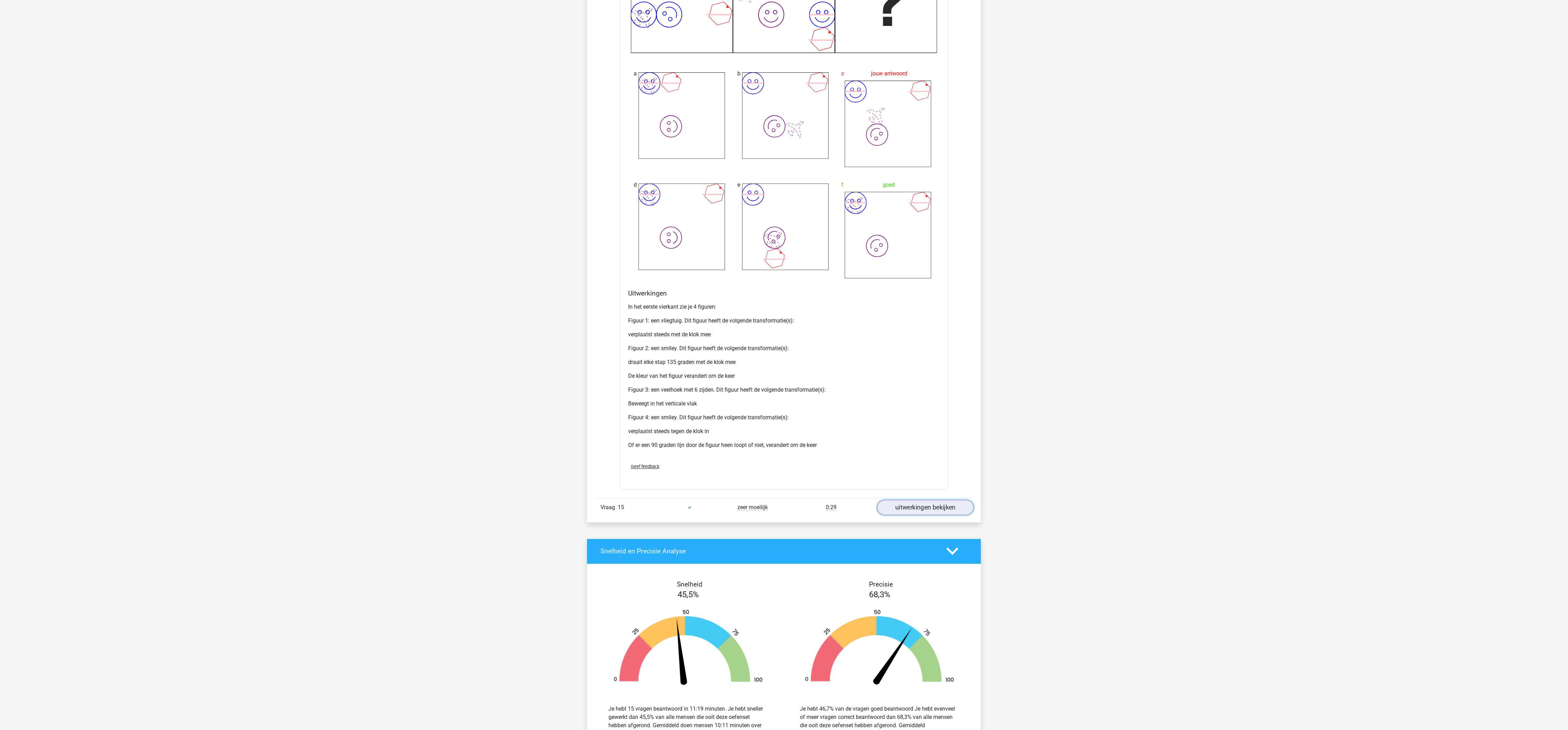
drag, startPoint x: 1260, startPoint y: 547, endPoint x: 890, endPoint y: 542, distance: 370.0
click at [696, 324] on link "uitwerkingen bekijken" at bounding box center [925, 507] width 96 height 15
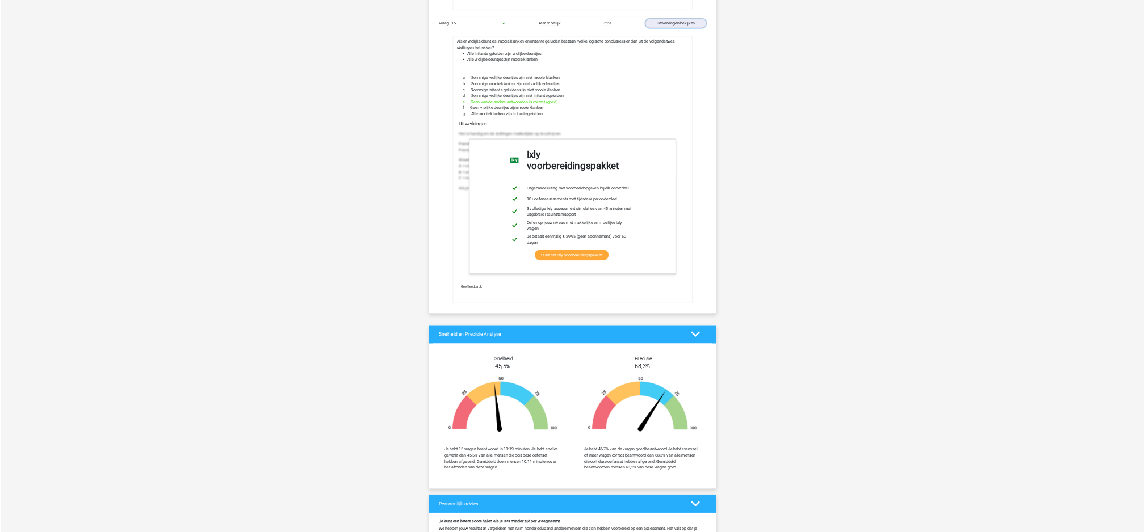
scroll to position [11253, 0]
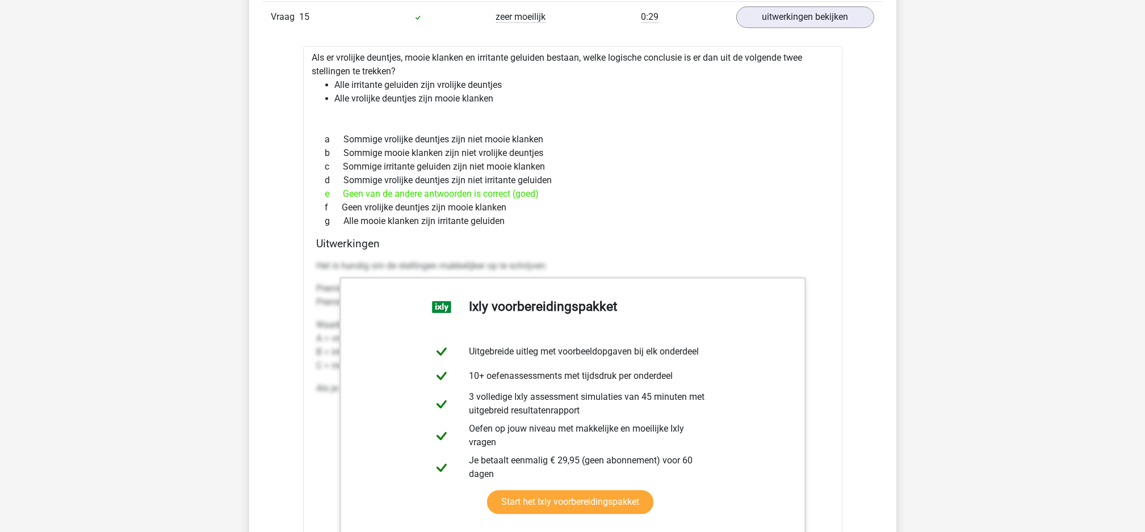
drag, startPoint x: 2515, startPoint y: 2, endPoint x: 153, endPoint y: 238, distance: 2373.2
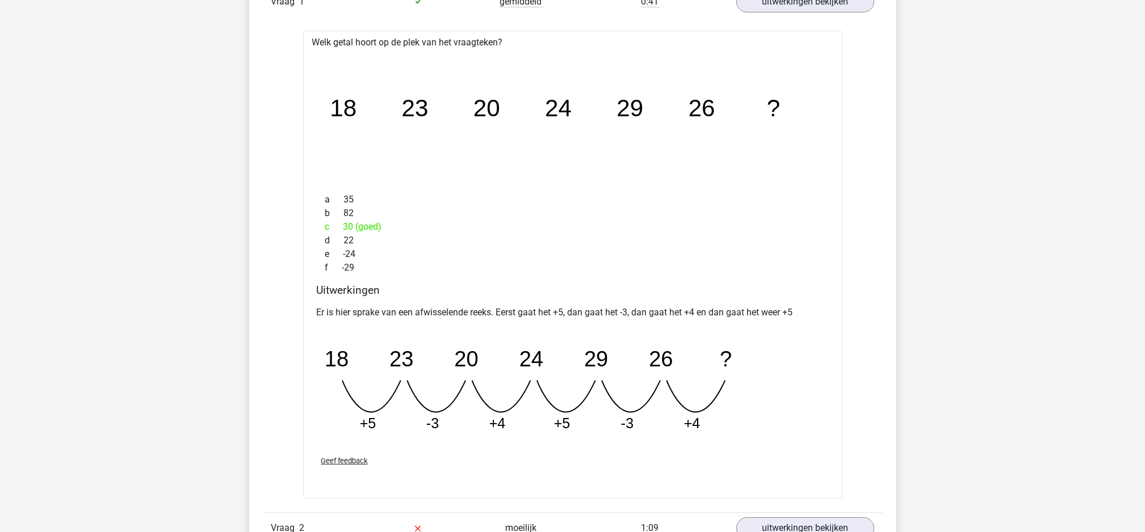
scroll to position [0, 0]
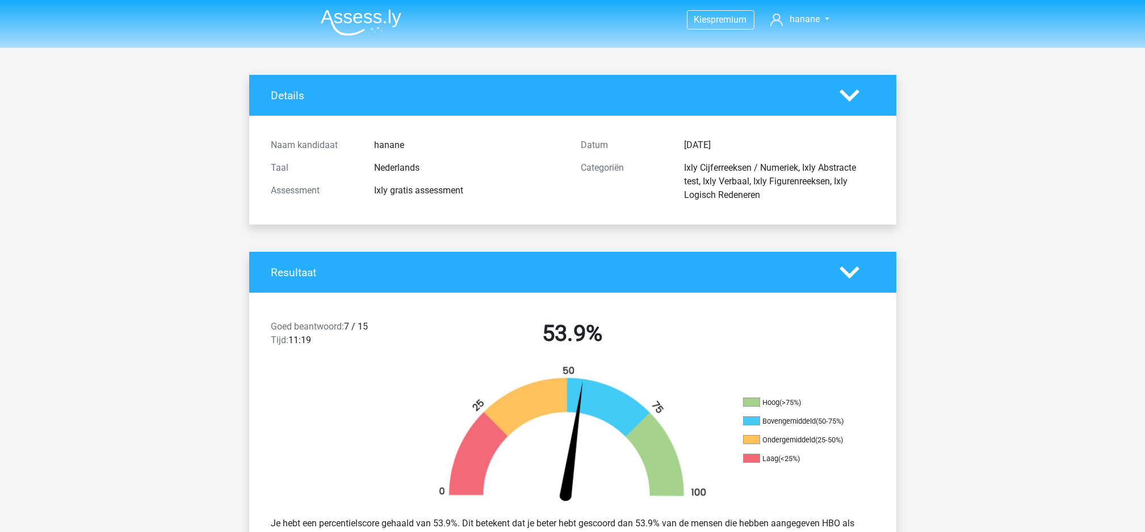
click at [369, 15] on img at bounding box center [361, 22] width 81 height 27
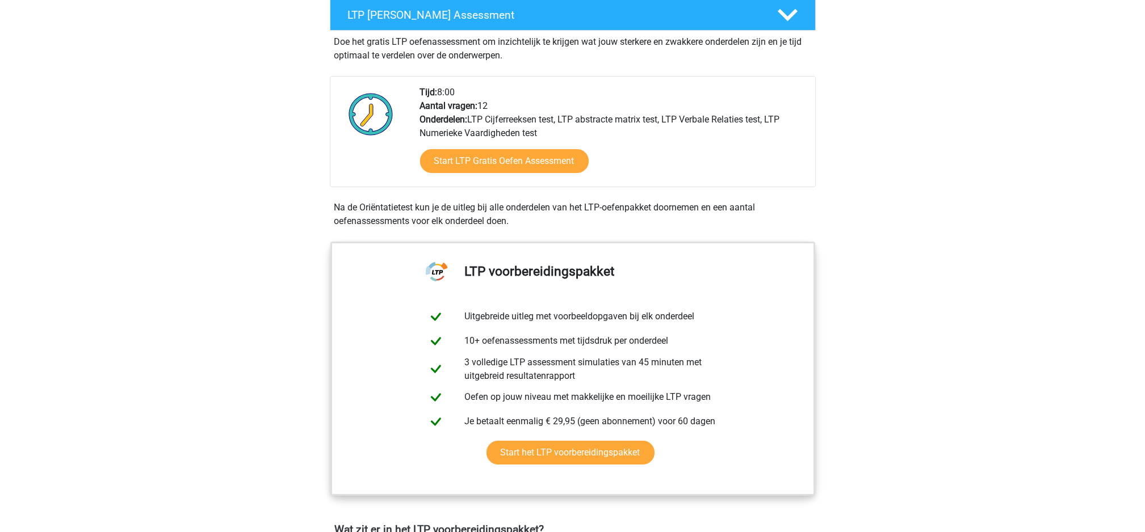
scroll to position [153, 0]
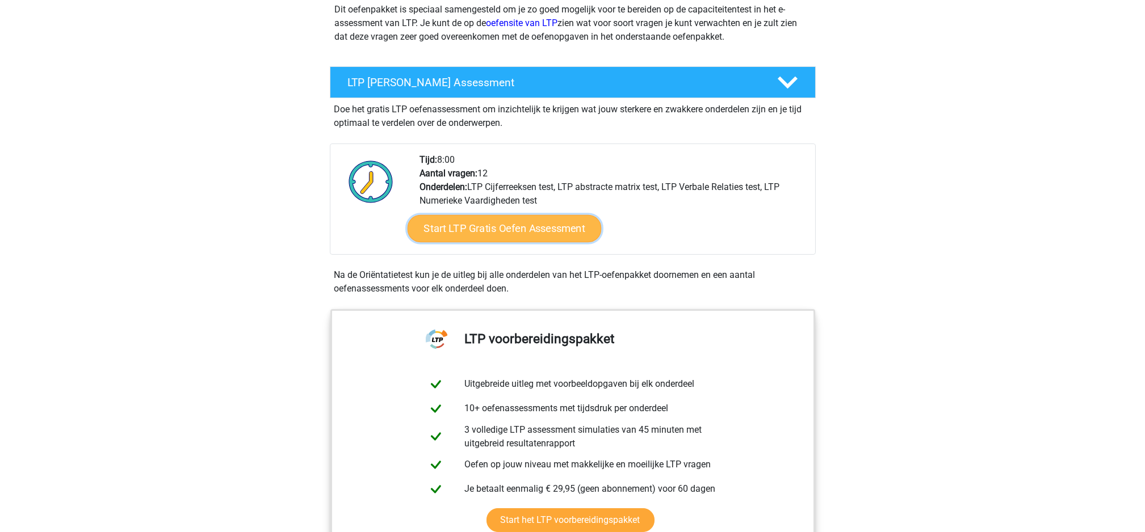
click at [500, 229] on link "Start LTP Gratis Oefen Assessment" at bounding box center [504, 228] width 194 height 27
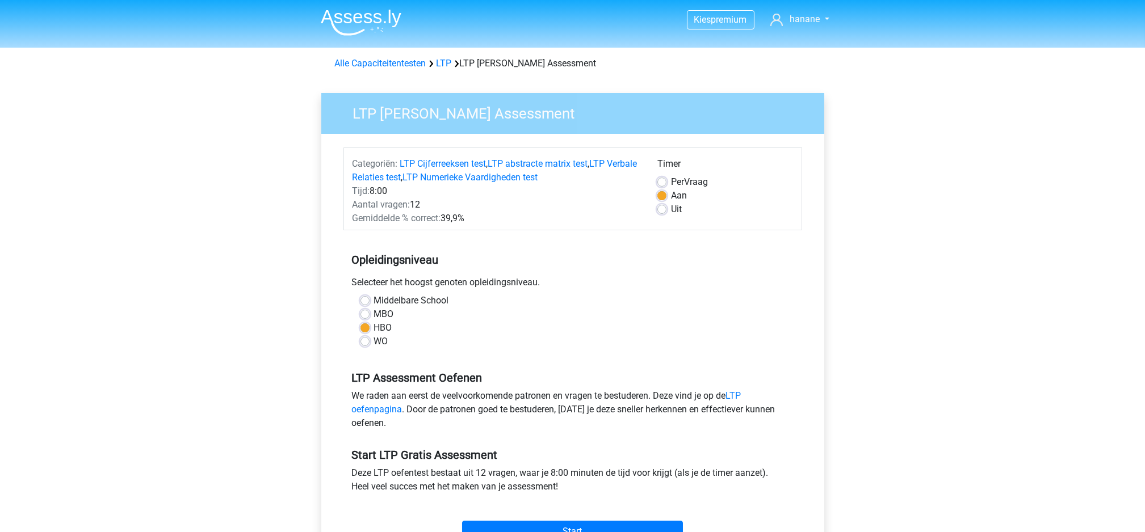
click at [656, 181] on div "Timer Per Vraag Aan Uit" at bounding box center [725, 191] width 153 height 68
click at [671, 182] on label "Per Vraag" at bounding box center [689, 182] width 37 height 14
click at [662, 182] on input "Per Vraag" at bounding box center [661, 180] width 9 height 11
radio input "true"
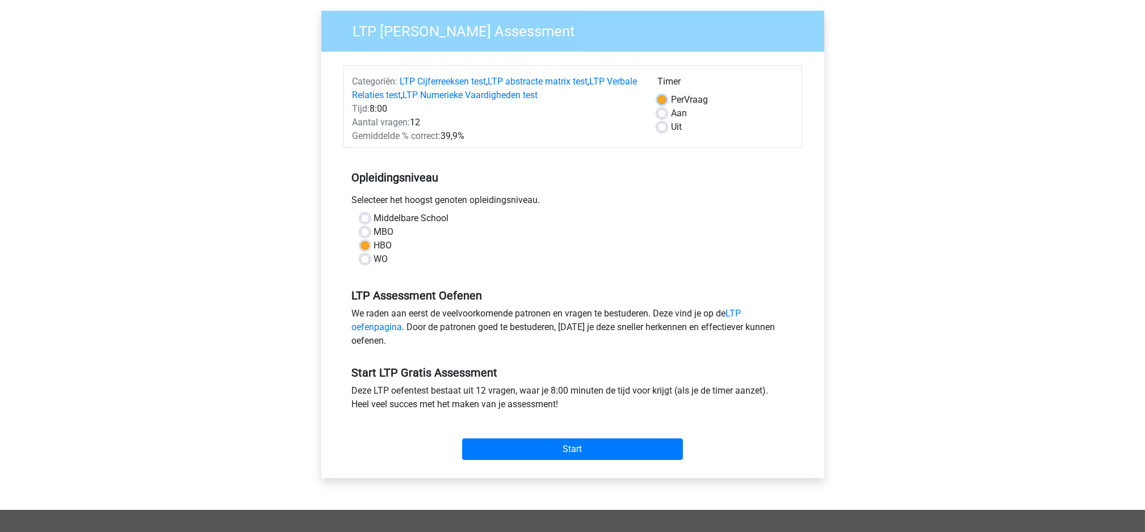
scroll to position [103, 0]
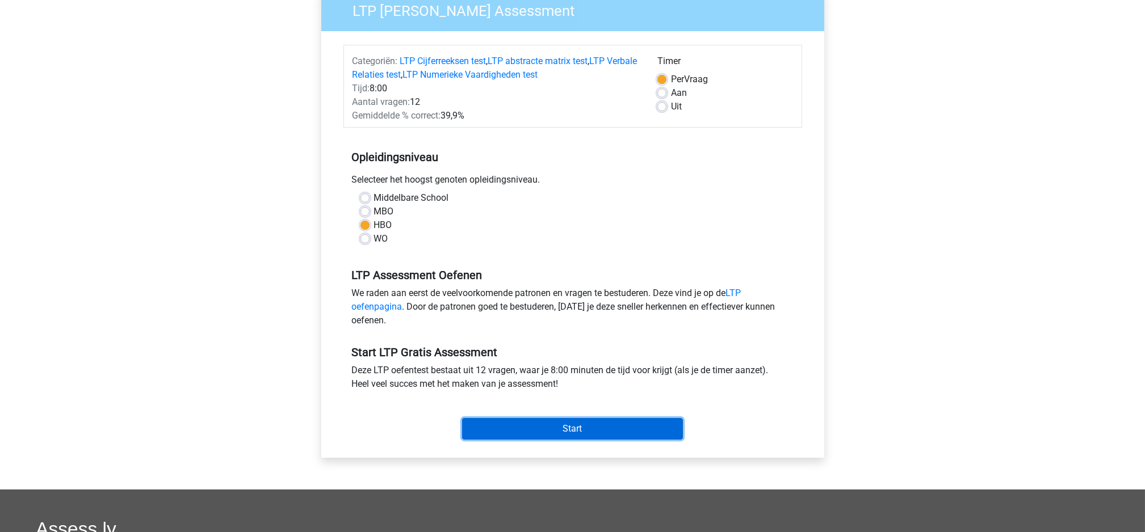
click at [495, 422] on input "Start" at bounding box center [572, 429] width 221 height 22
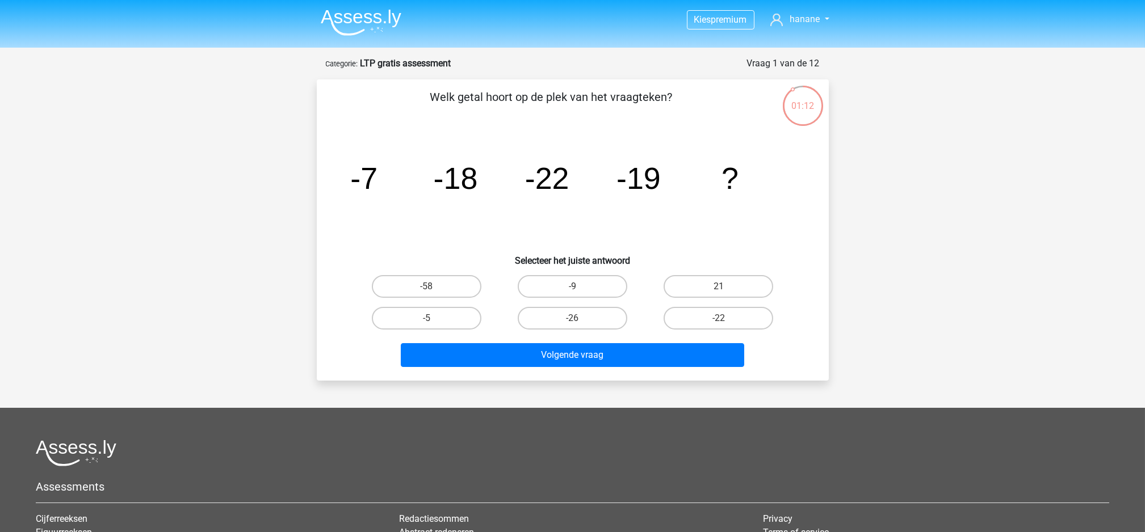
click at [356, 204] on icon "image/svg+xml -7 -18 -22 -19 ?" at bounding box center [573, 189] width 458 height 115
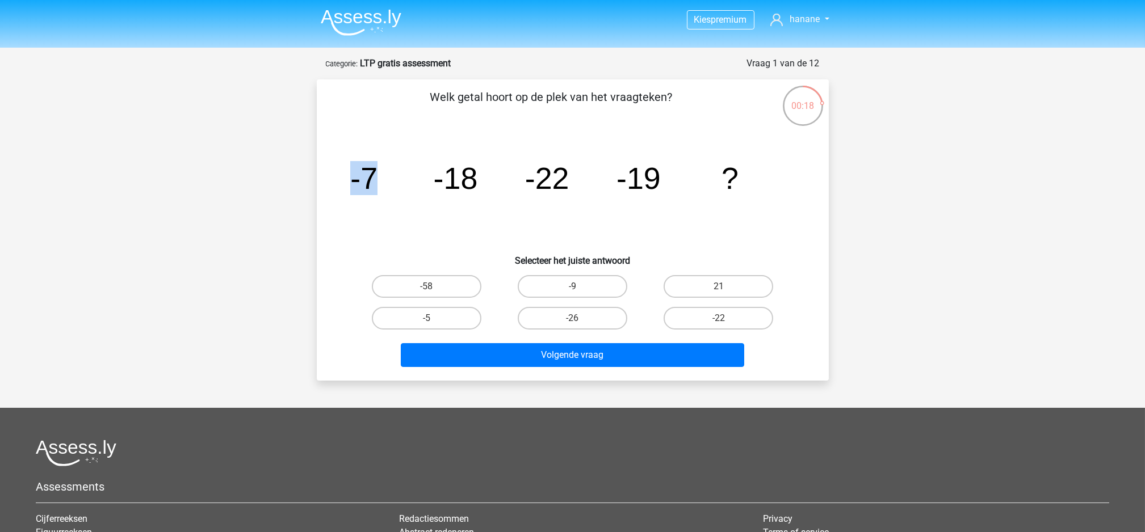
click at [356, 204] on icon "image/svg+xml -7 -18 -22 -19 ?" at bounding box center [573, 189] width 458 height 115
click at [704, 316] on label "-22" at bounding box center [719, 318] width 110 height 23
click at [719, 318] on input "-22" at bounding box center [722, 321] width 7 height 7
radio input "true"
click at [425, 284] on label "-58" at bounding box center [427, 286] width 110 height 23
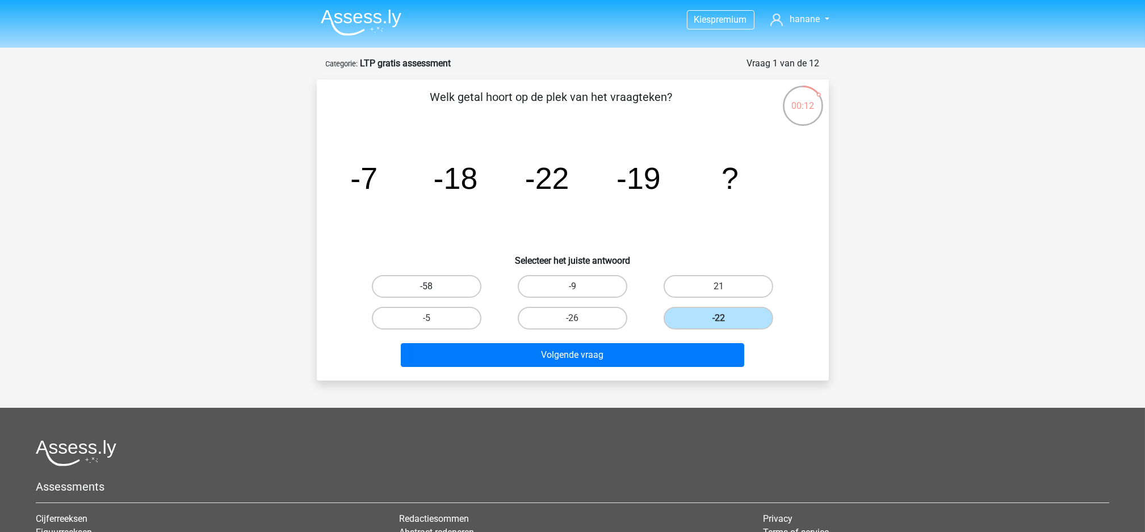
click at [426, 287] on input "-58" at bounding box center [429, 290] width 7 height 7
radio input "true"
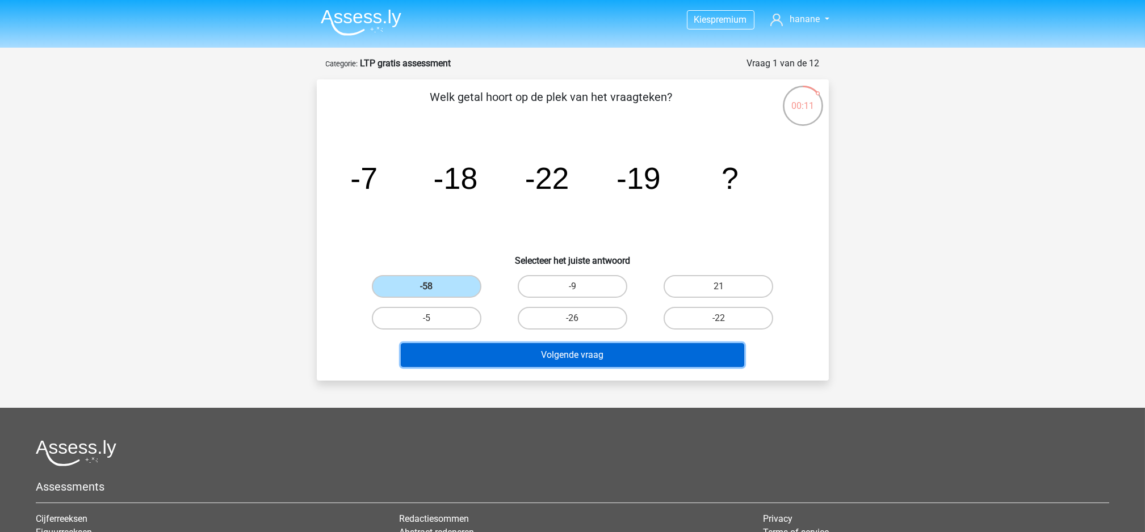
click at [498, 349] on button "Volgende vraag" at bounding box center [572, 355] width 343 height 24
